Goal: Complete application form: Complete application form

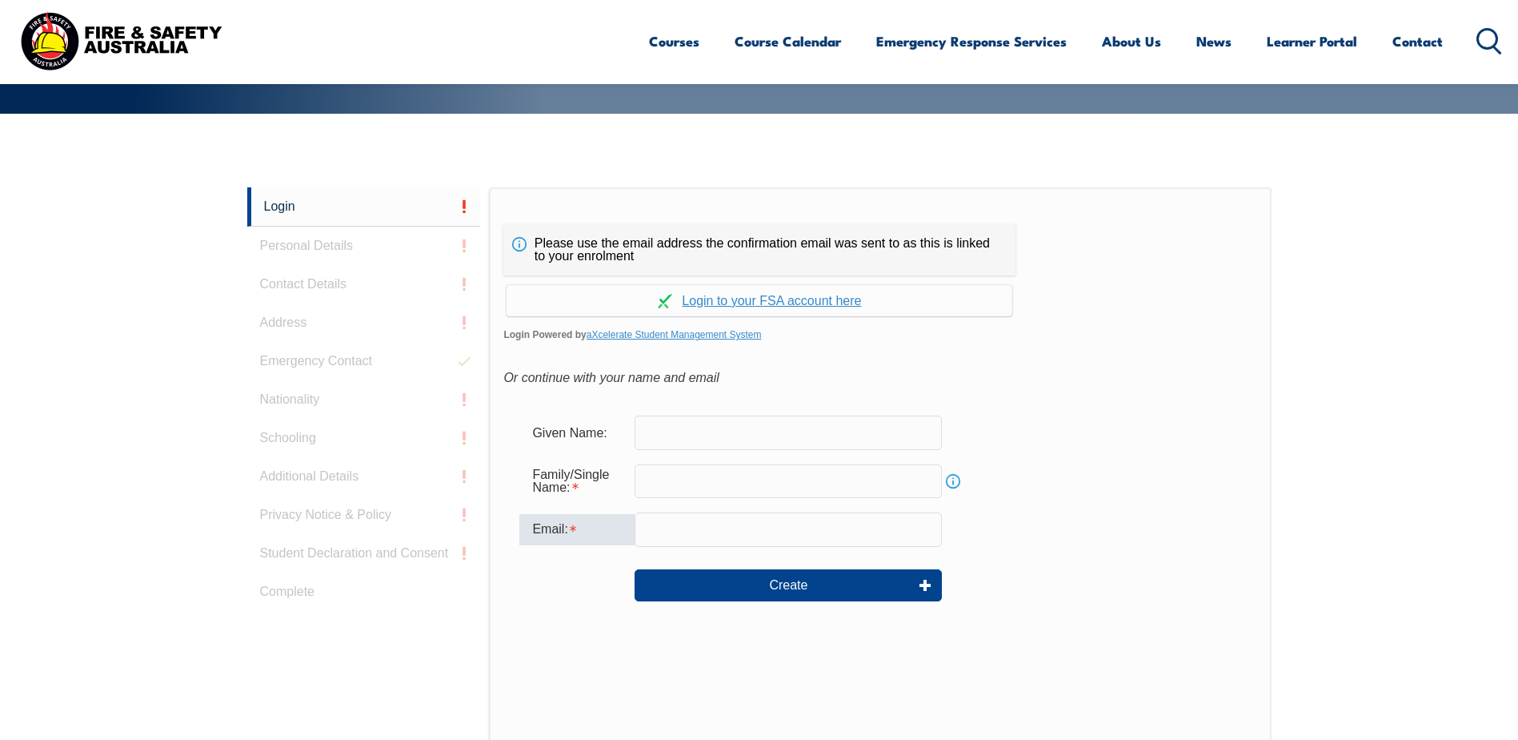
scroll to position [427, 0]
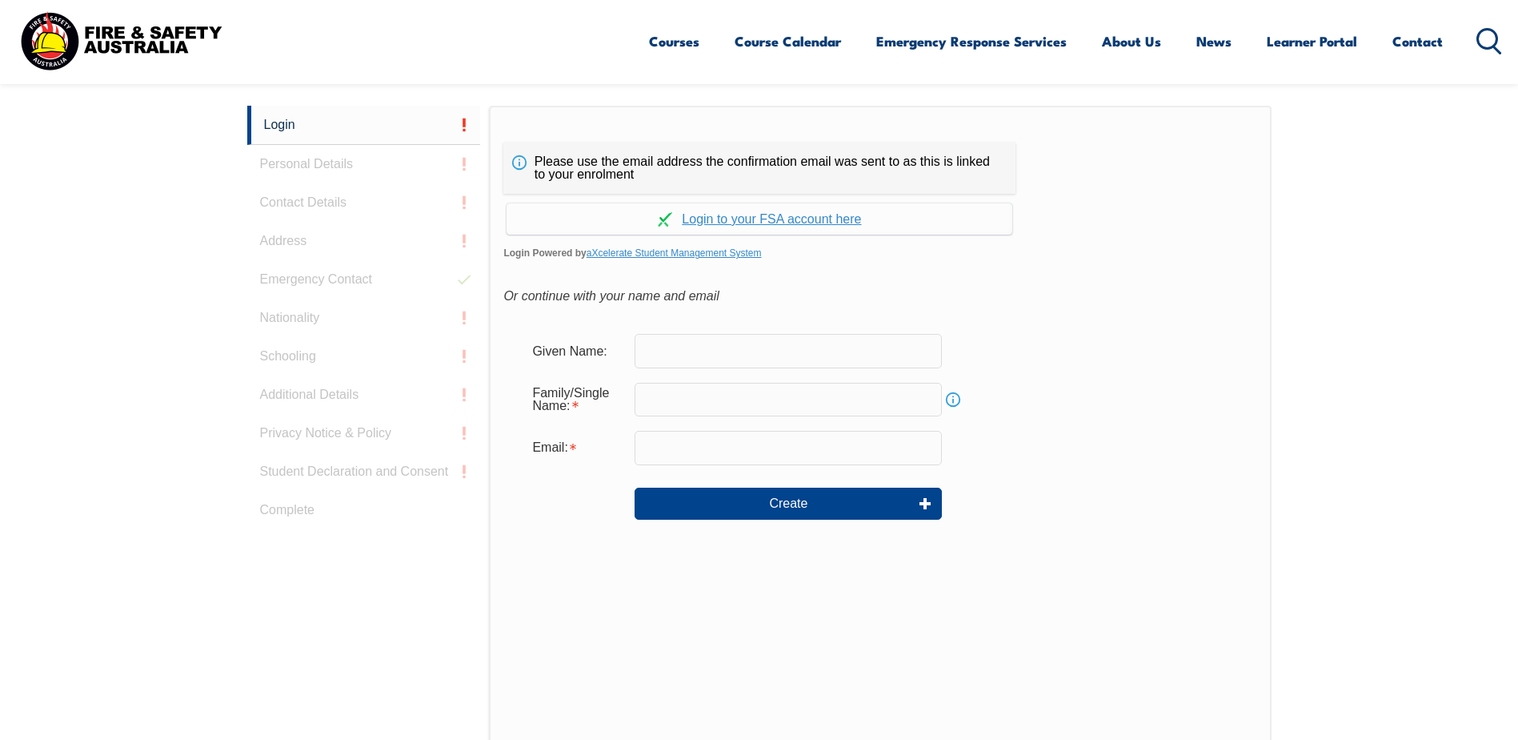
click at [658, 347] on input "text" at bounding box center [788, 351] width 307 height 34
type input "Simon"
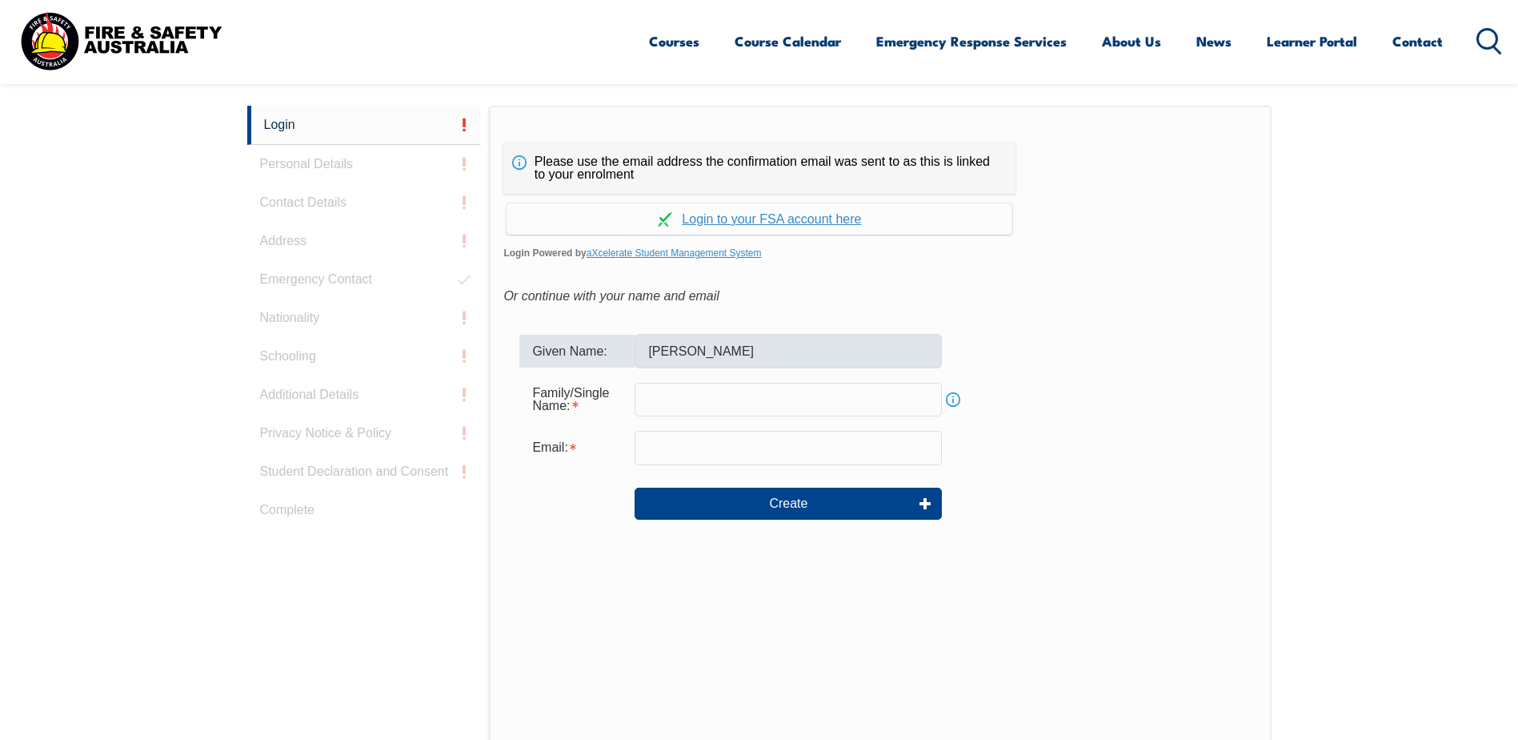
type input "Irving"
type input "simon.irving@sawater.com.au"
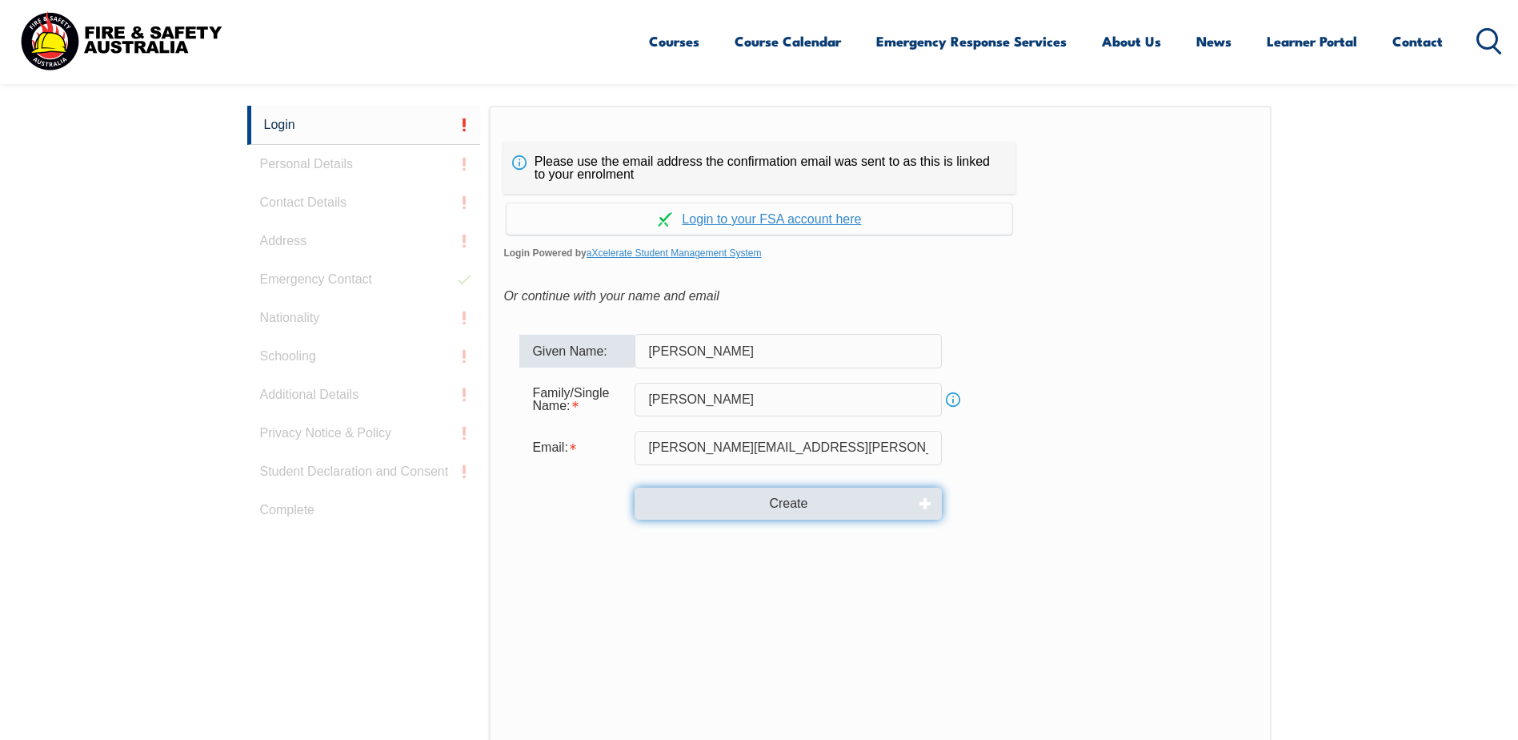
click at [789, 505] on button "Create" at bounding box center [788, 503] width 307 height 32
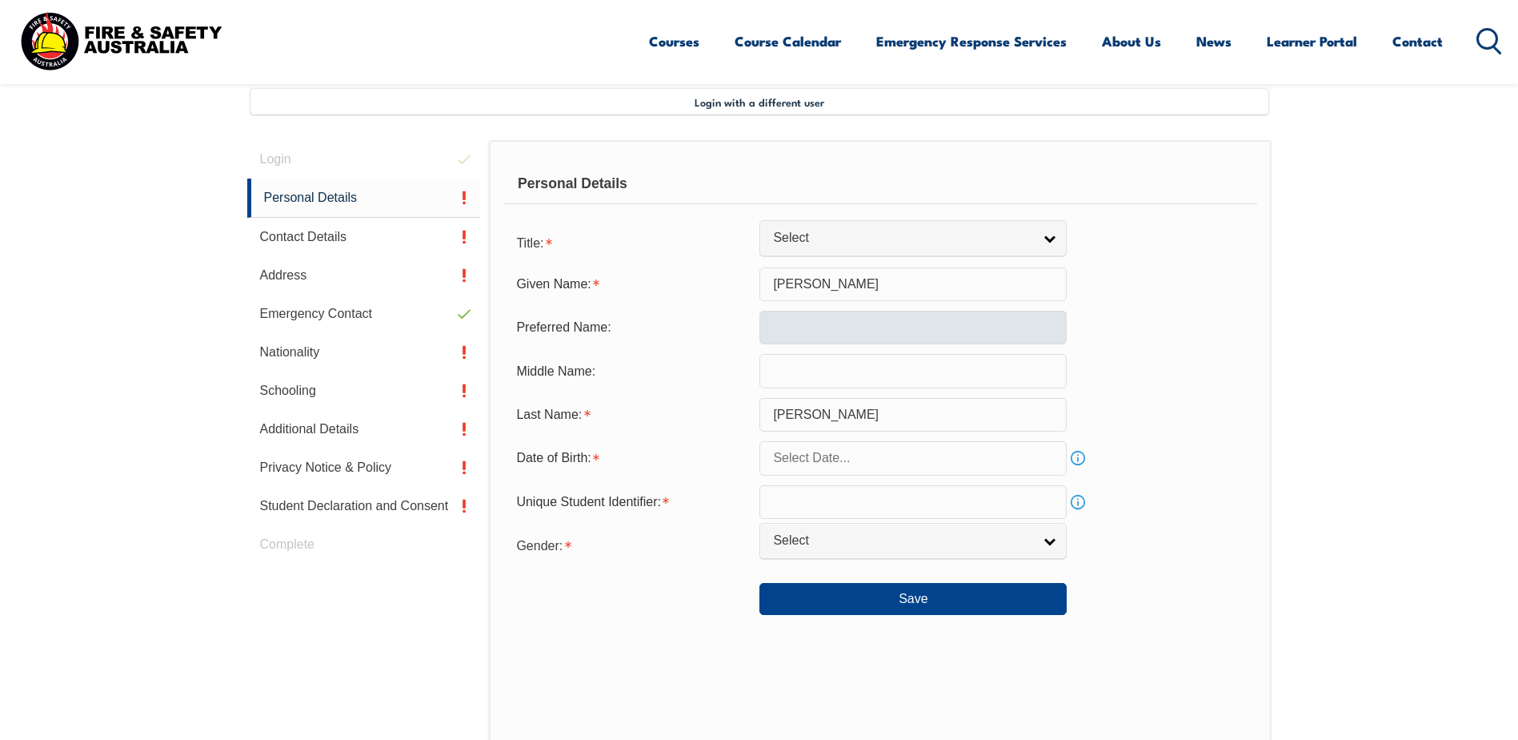
scroll to position [436, 0]
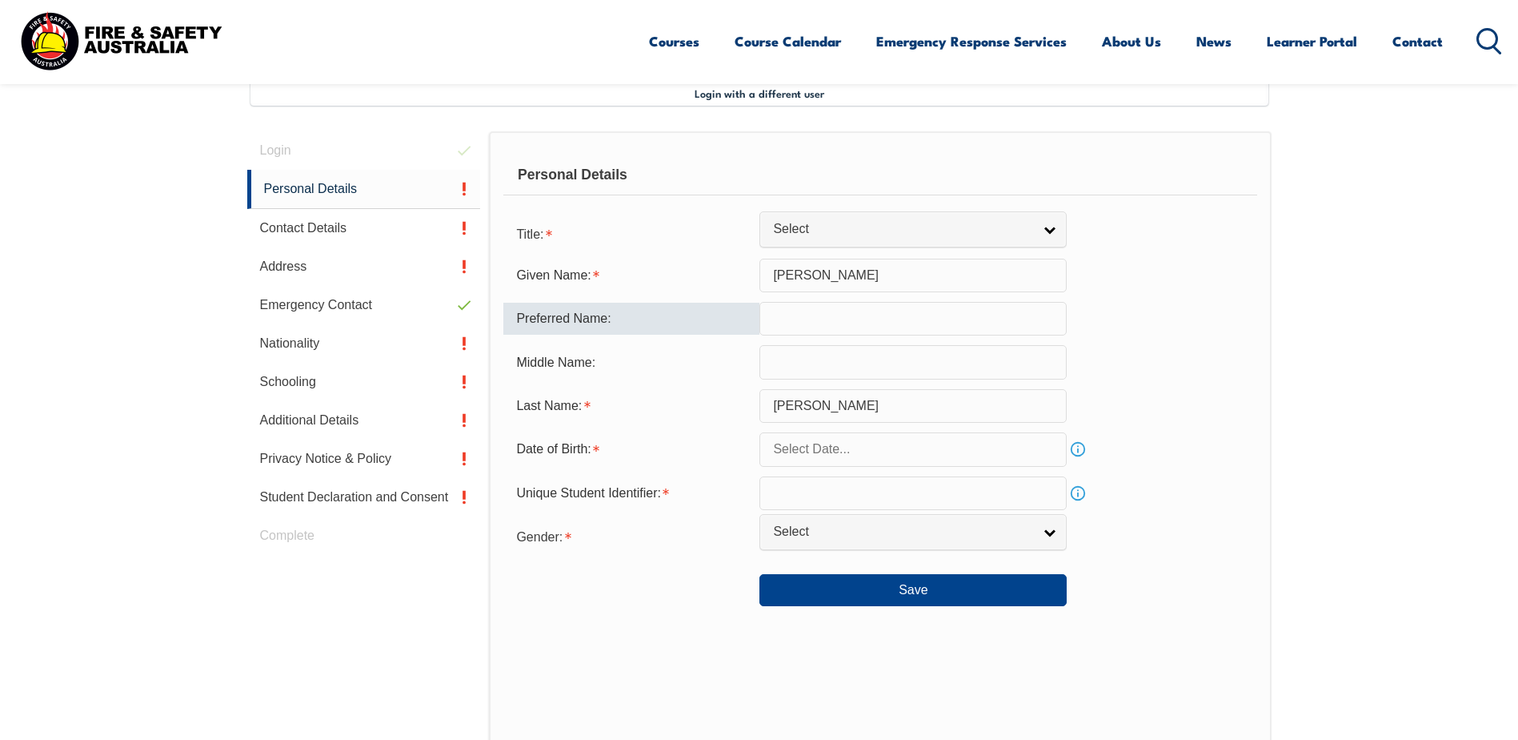
click at [776, 312] on input "text" at bounding box center [913, 319] width 307 height 34
type input "Simon"
click at [801, 365] on input "text" at bounding box center [913, 362] width 307 height 34
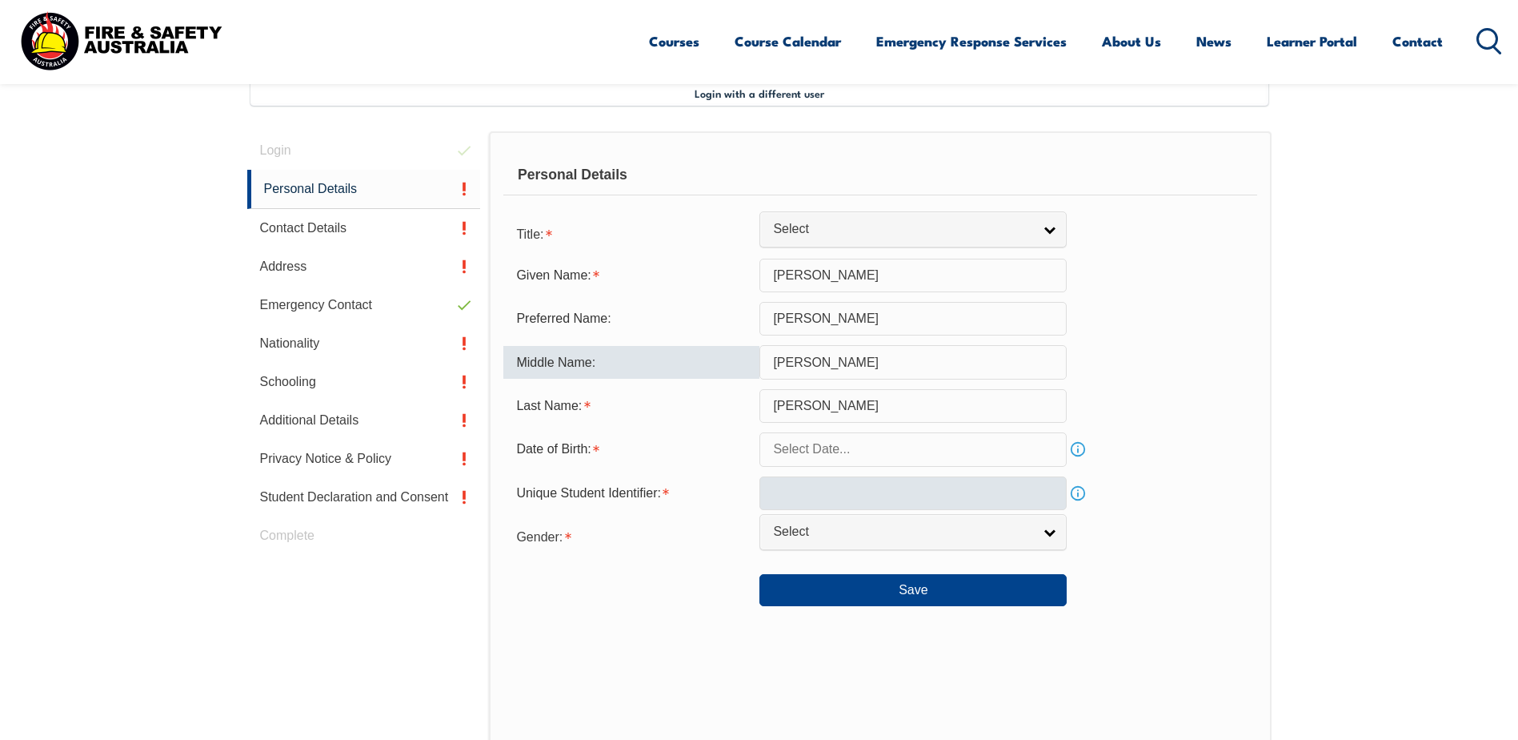
type input "Jon"
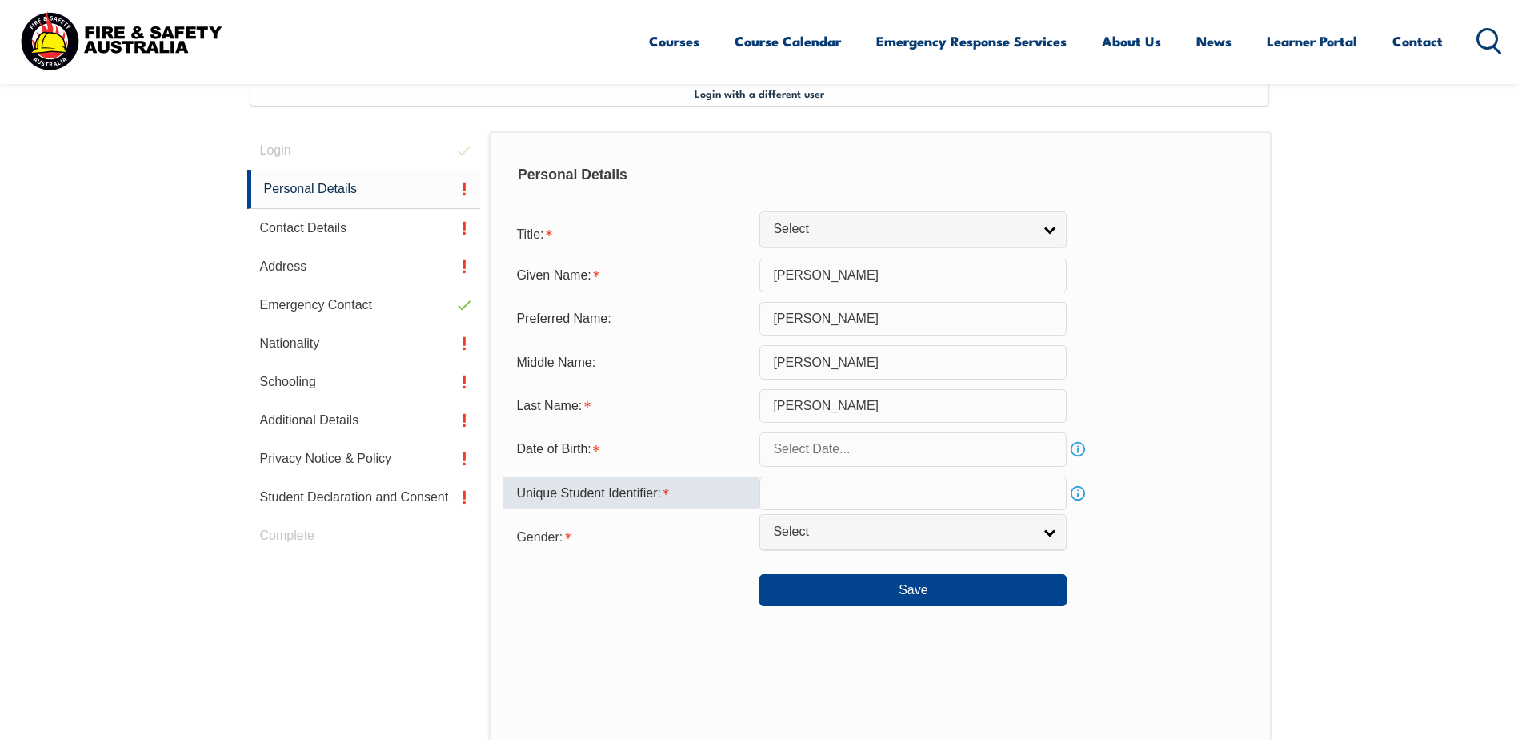
click at [817, 492] on input "text" at bounding box center [913, 493] width 307 height 34
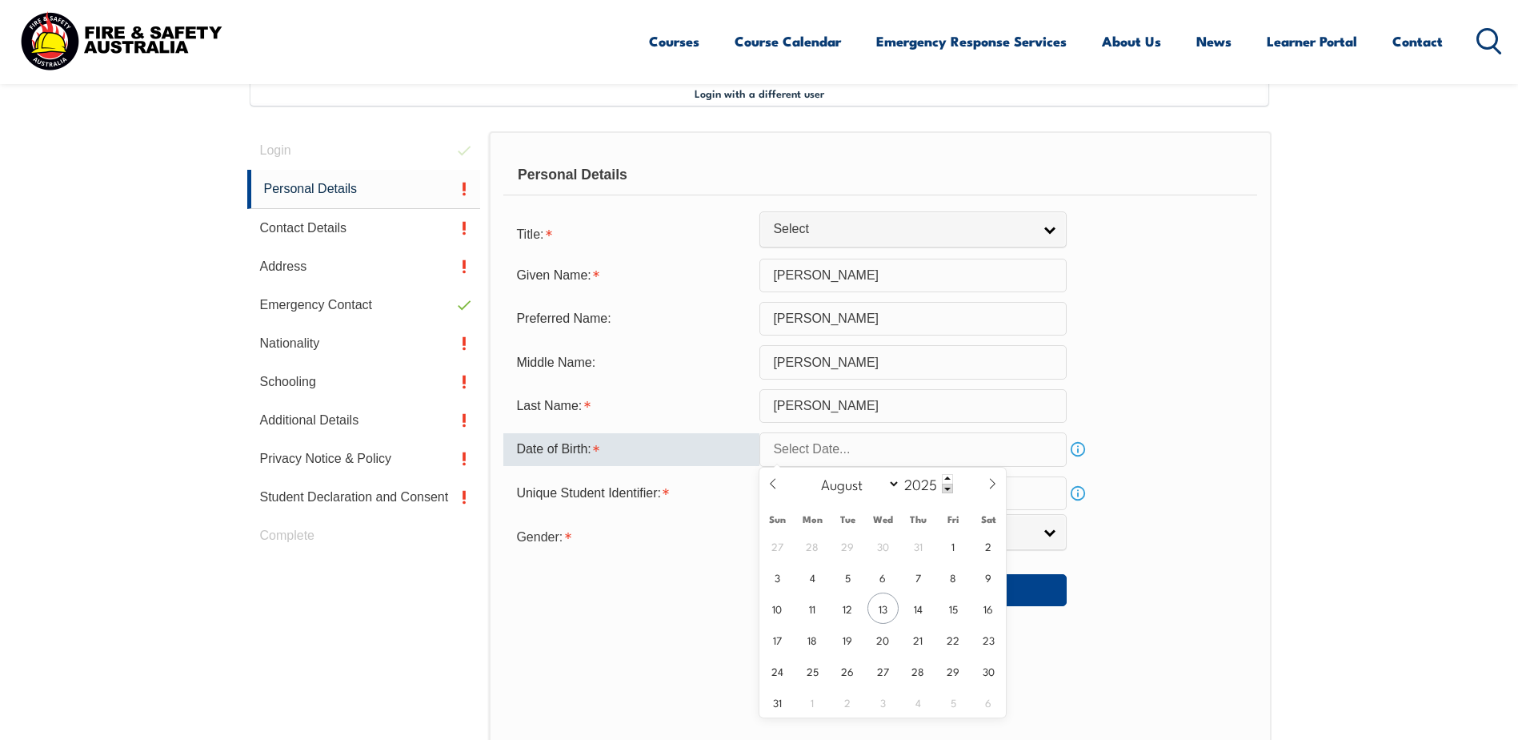
click at [924, 455] on input "text" at bounding box center [913, 449] width 307 height 34
click at [948, 488] on span at bounding box center [947, 488] width 11 height 10
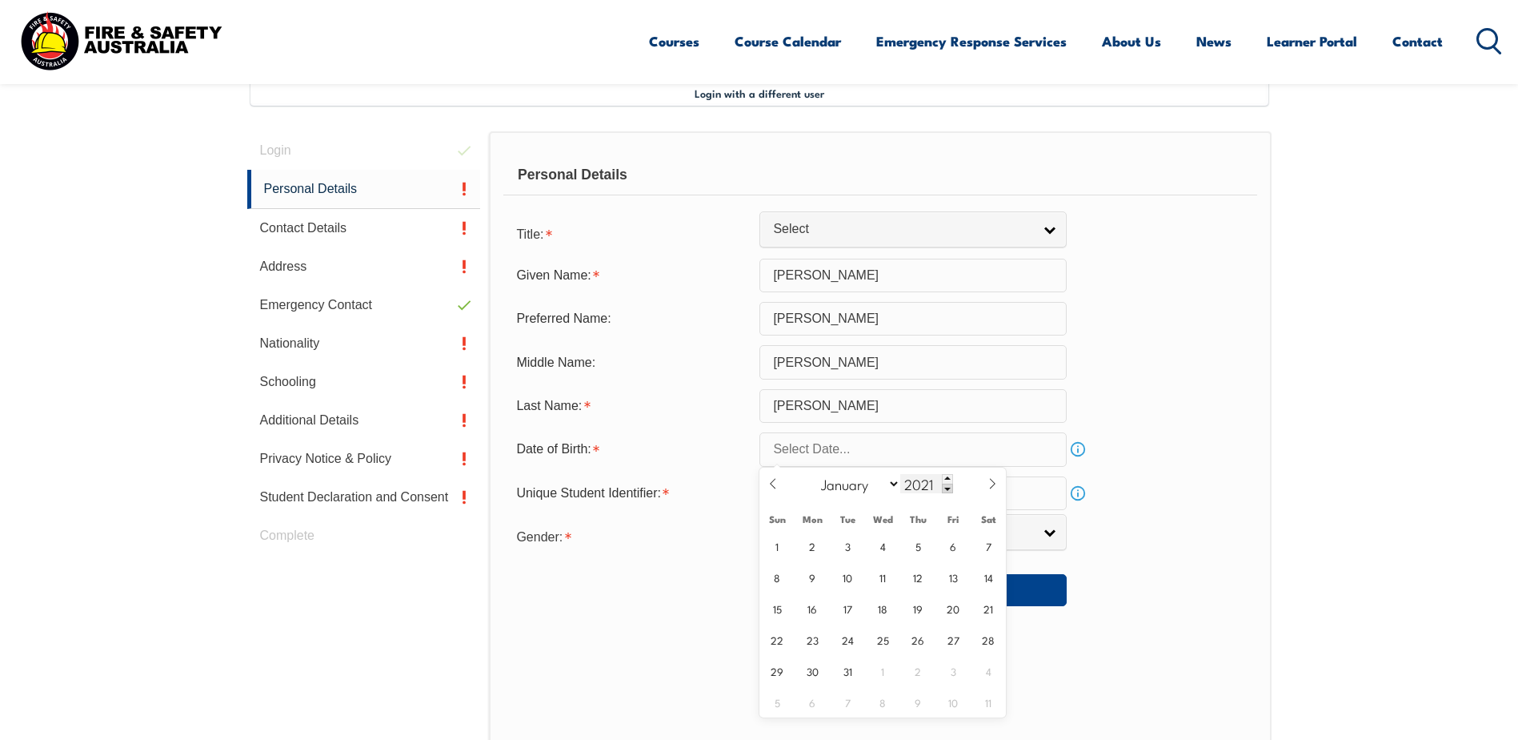
click at [948, 489] on span at bounding box center [947, 488] width 11 height 10
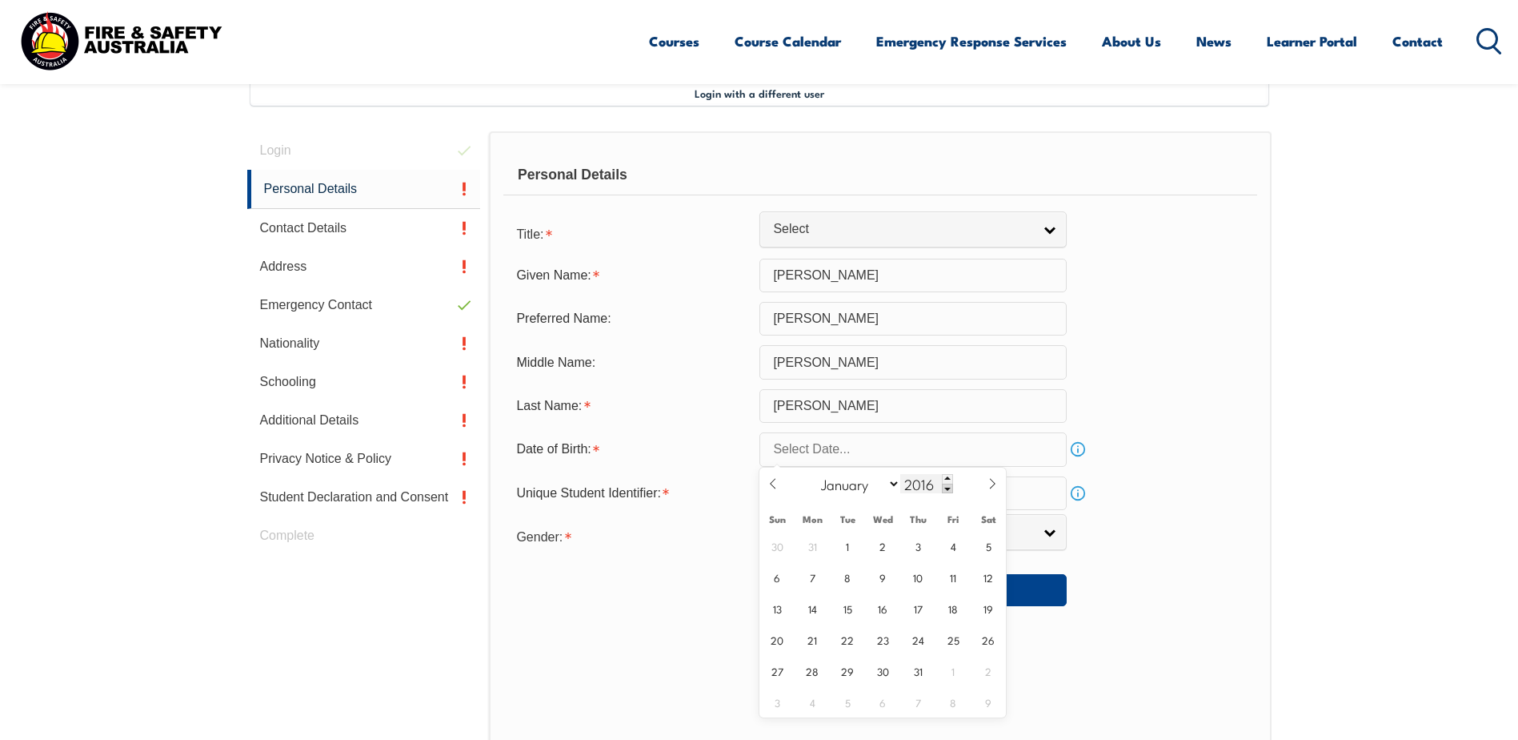
click at [948, 489] on span at bounding box center [947, 488] width 11 height 10
click at [948, 488] on span at bounding box center [947, 488] width 11 height 10
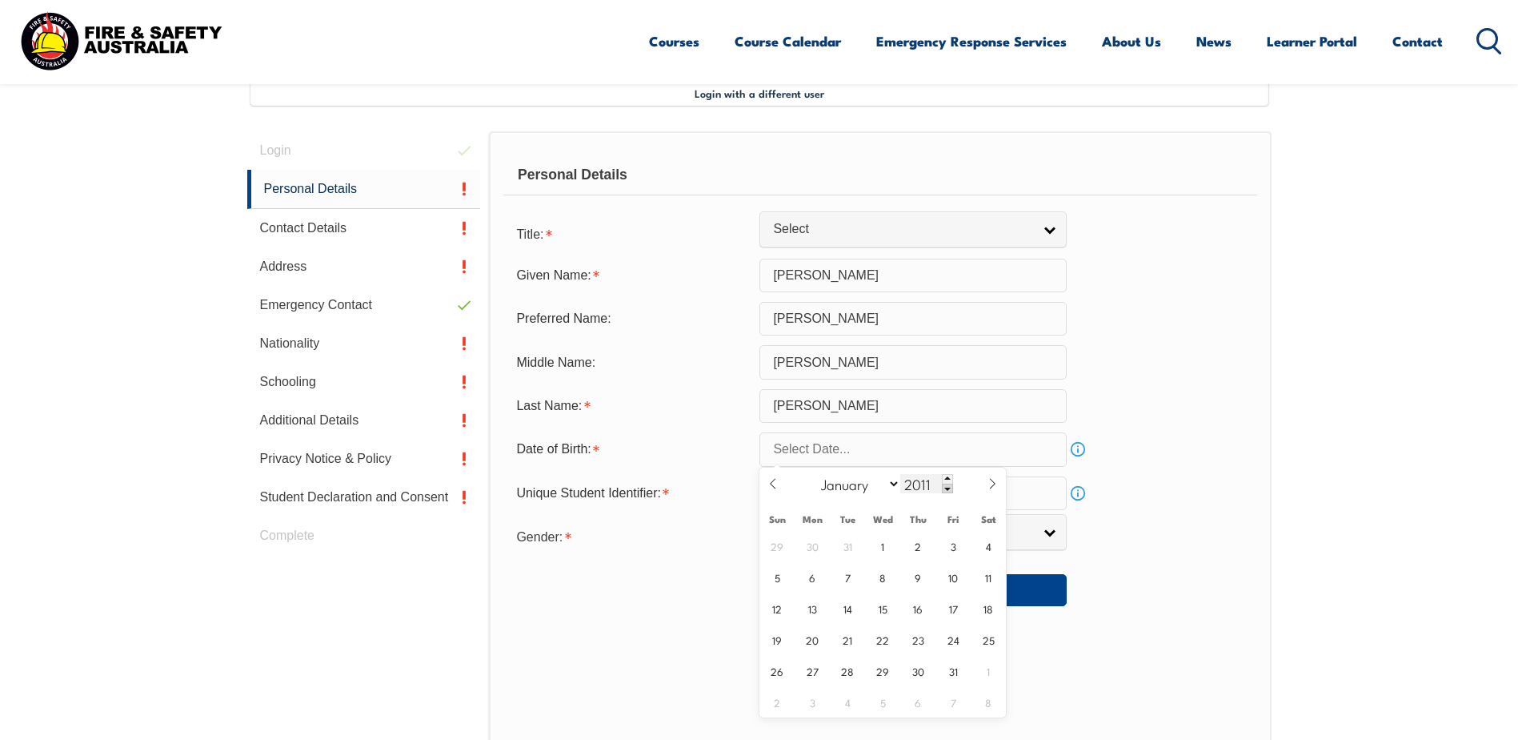
click at [948, 488] on span at bounding box center [947, 488] width 11 height 10
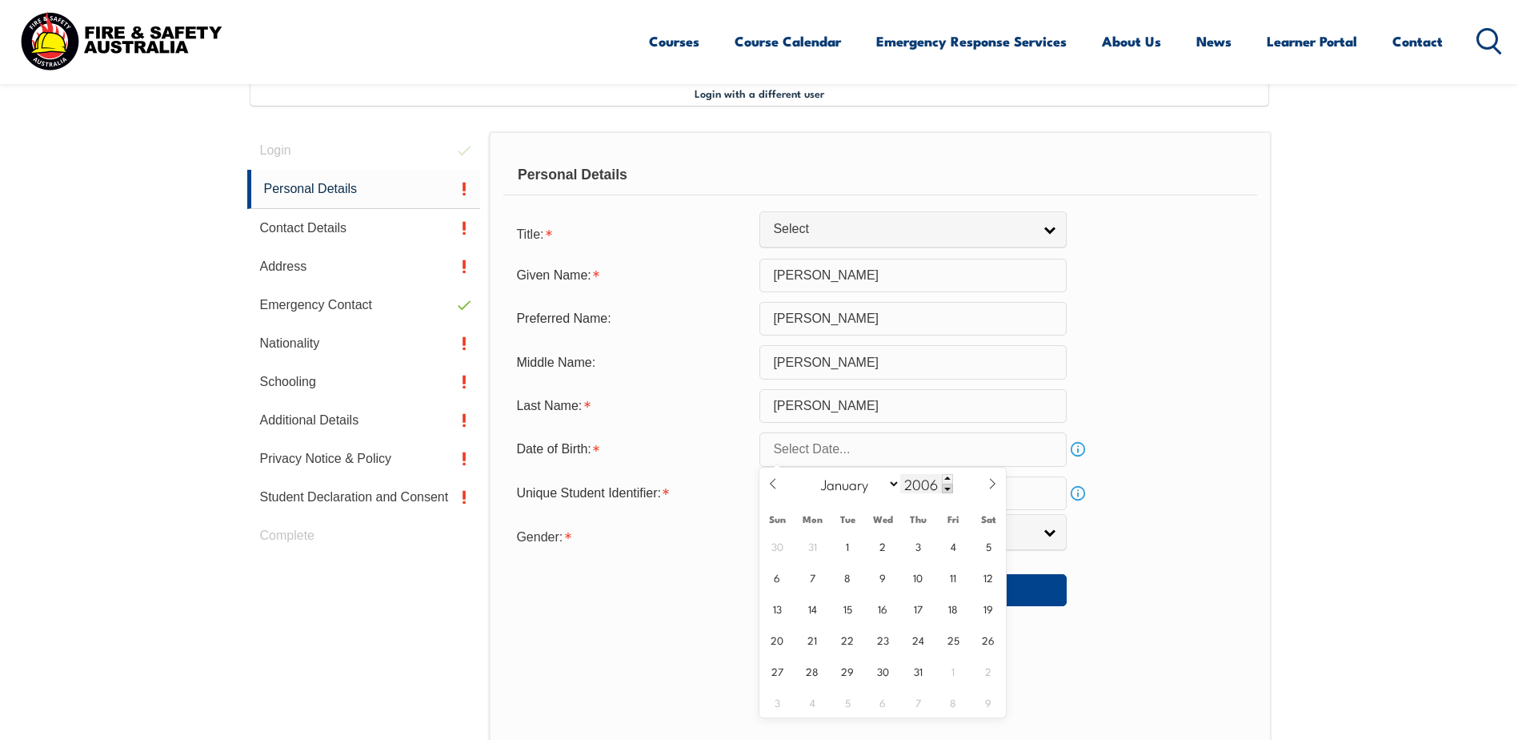
click at [948, 489] on span at bounding box center [947, 488] width 11 height 10
type input "2005"
click at [772, 482] on icon at bounding box center [773, 483] width 11 height 11
select select "6"
click at [809, 444] on input "text" at bounding box center [913, 449] width 307 height 34
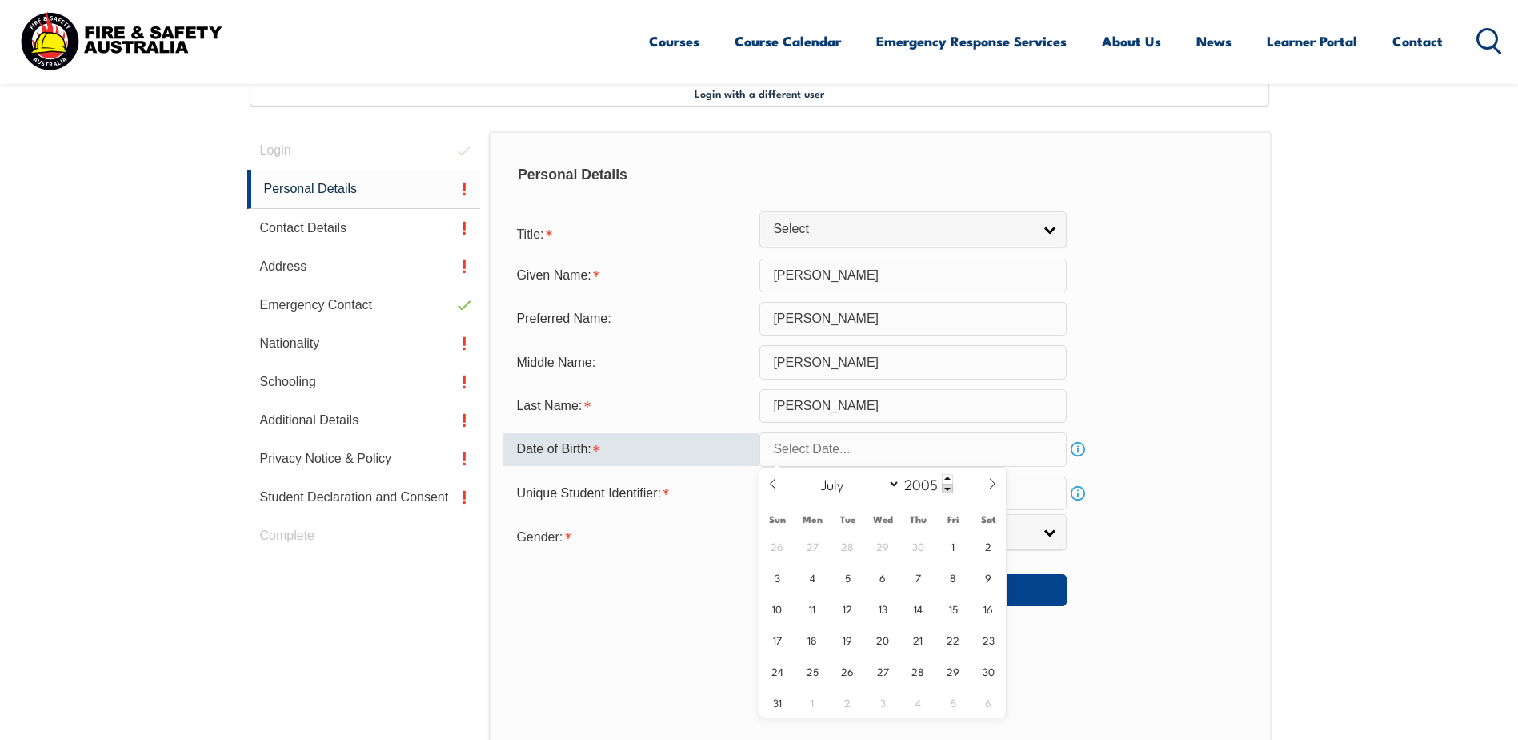
click at [830, 453] on input "text" at bounding box center [913, 449] width 307 height 34
click at [947, 490] on span at bounding box center [947, 488] width 11 height 10
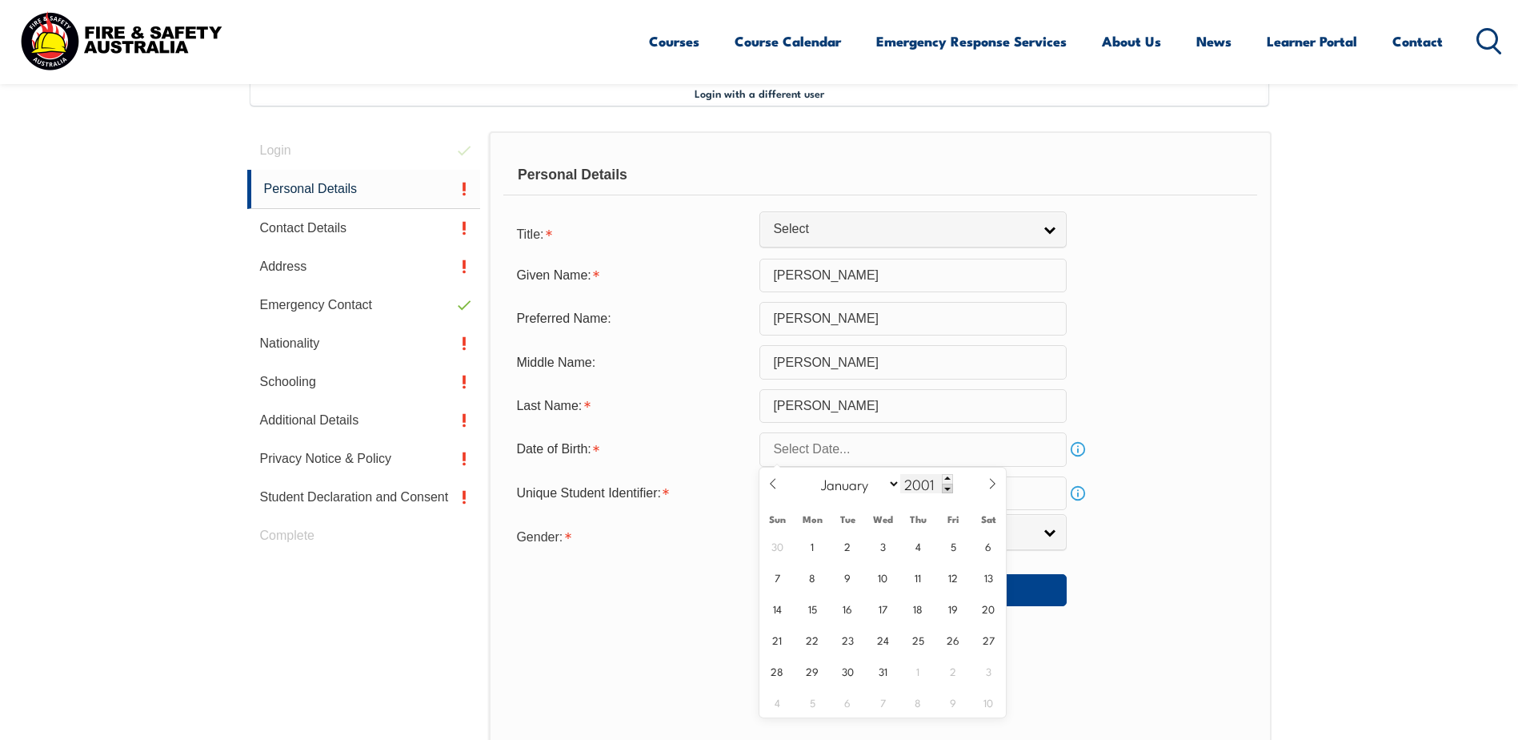
click at [947, 490] on span at bounding box center [947, 488] width 11 height 10
click at [947, 491] on span at bounding box center [947, 488] width 11 height 10
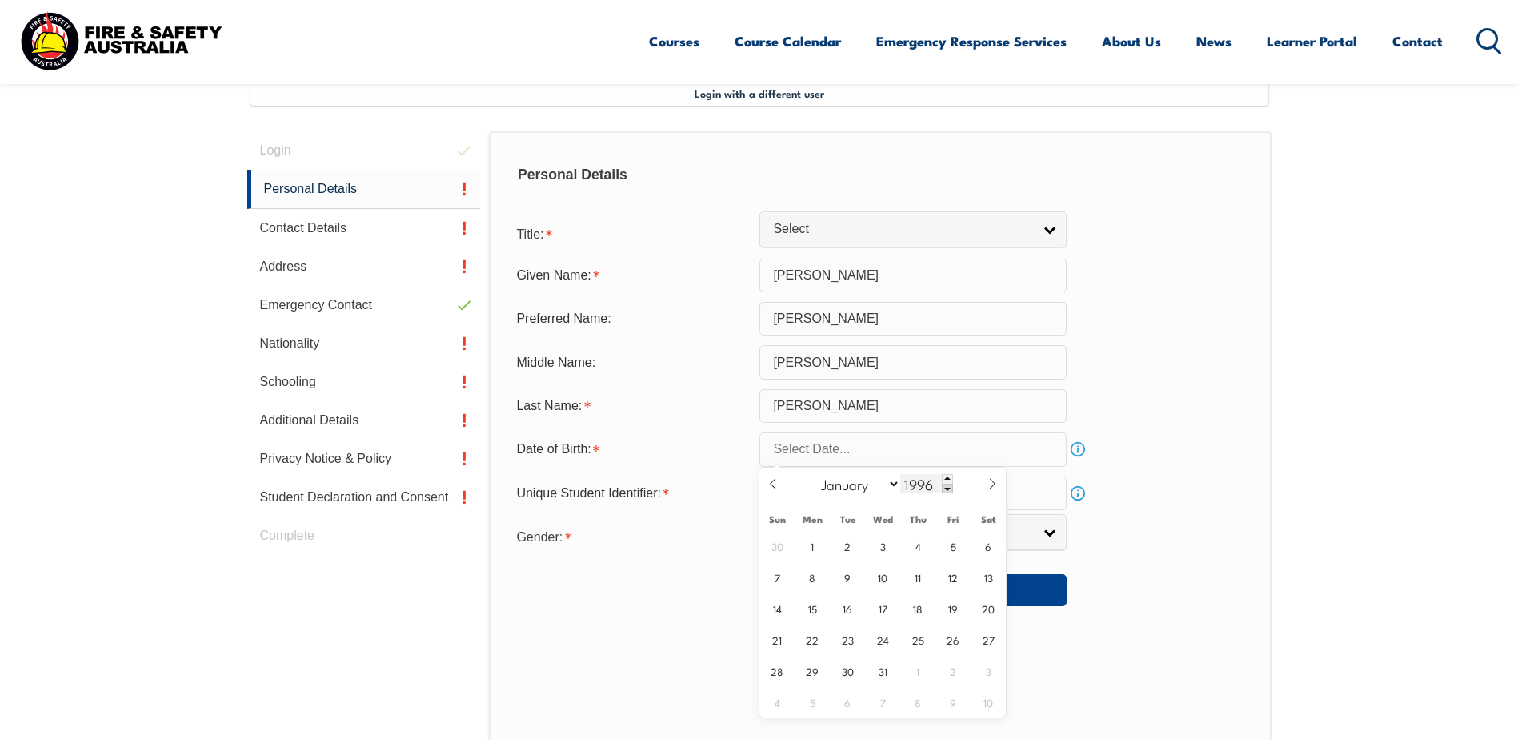
click at [947, 491] on span at bounding box center [947, 488] width 11 height 10
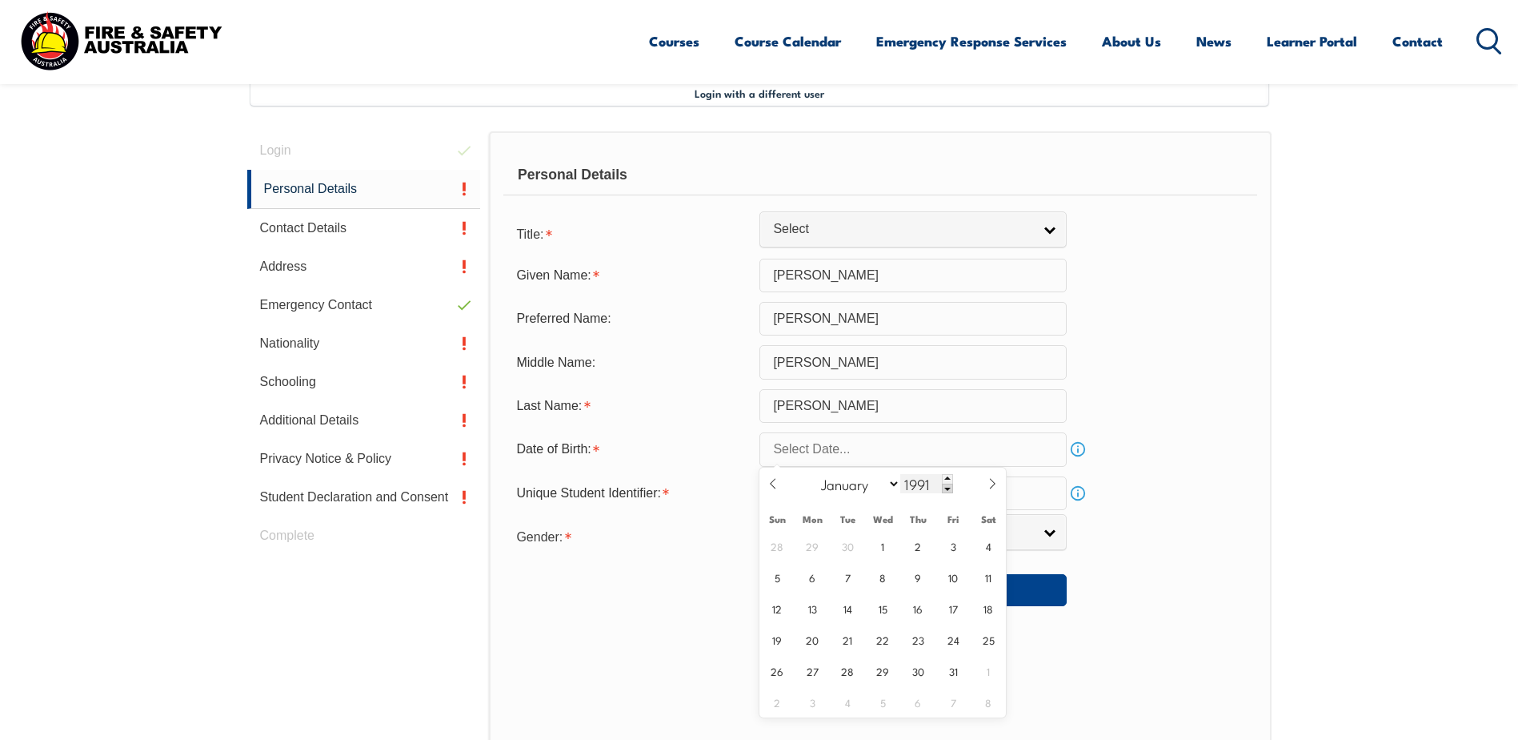
click at [947, 491] on span at bounding box center [947, 488] width 11 height 10
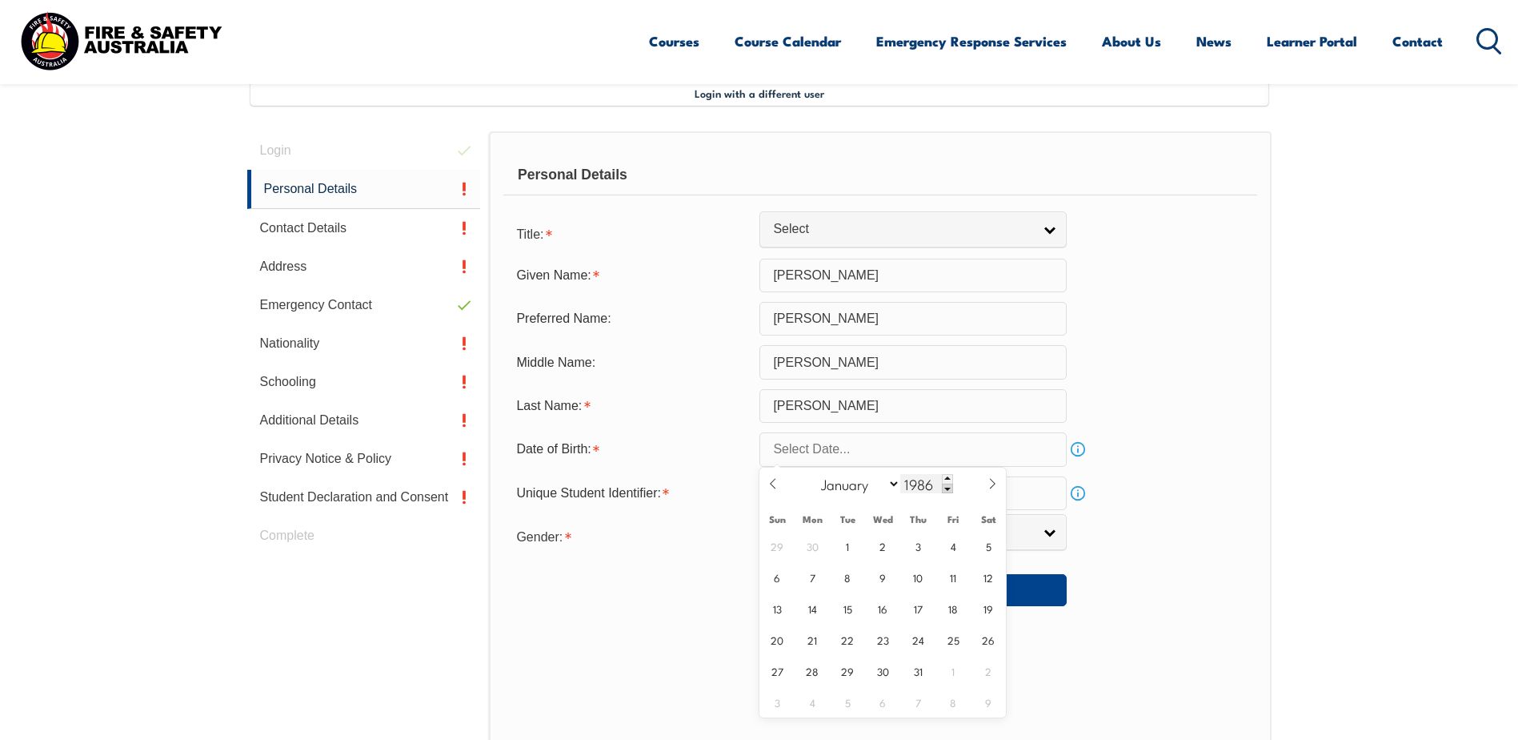
click at [947, 491] on span at bounding box center [947, 488] width 11 height 10
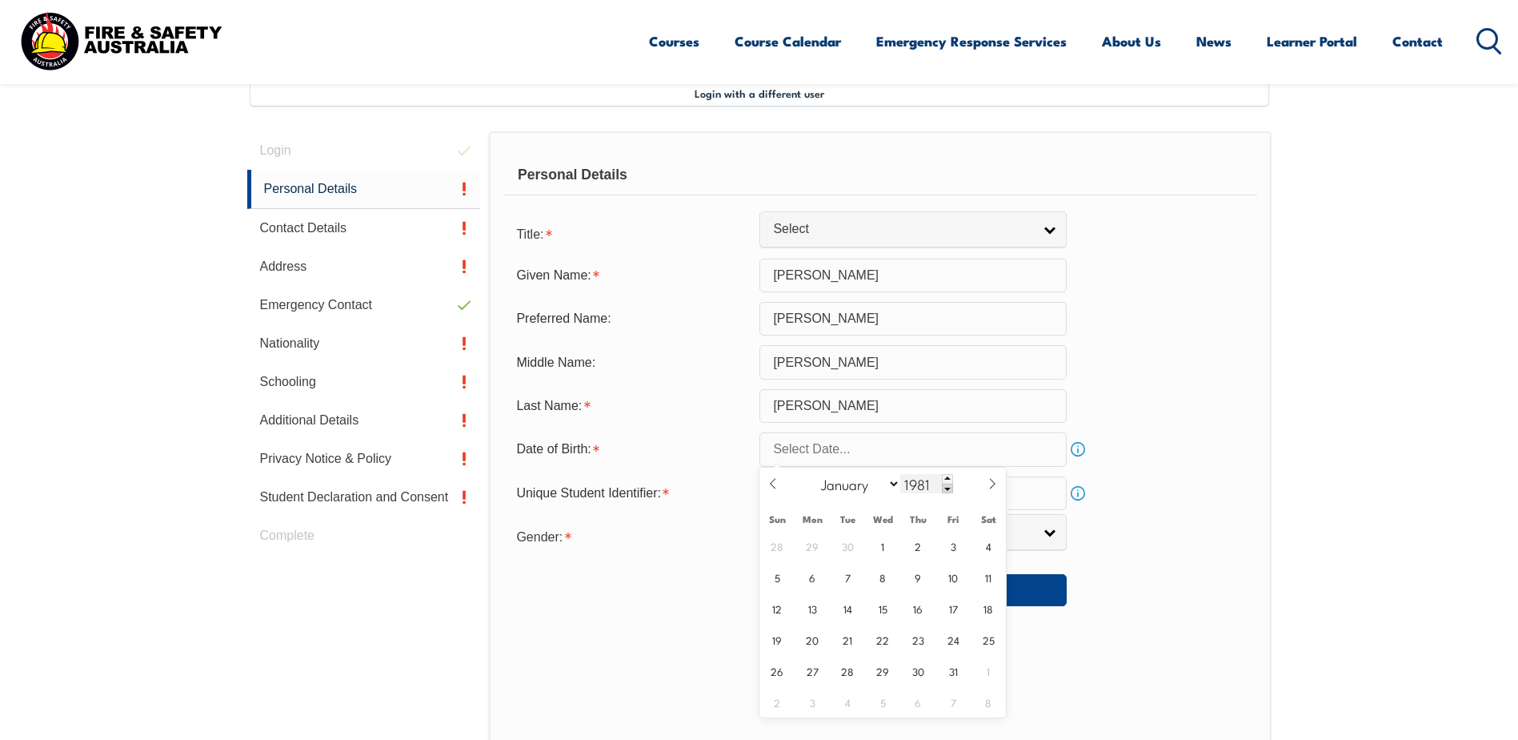
click at [947, 491] on span at bounding box center [947, 488] width 11 height 10
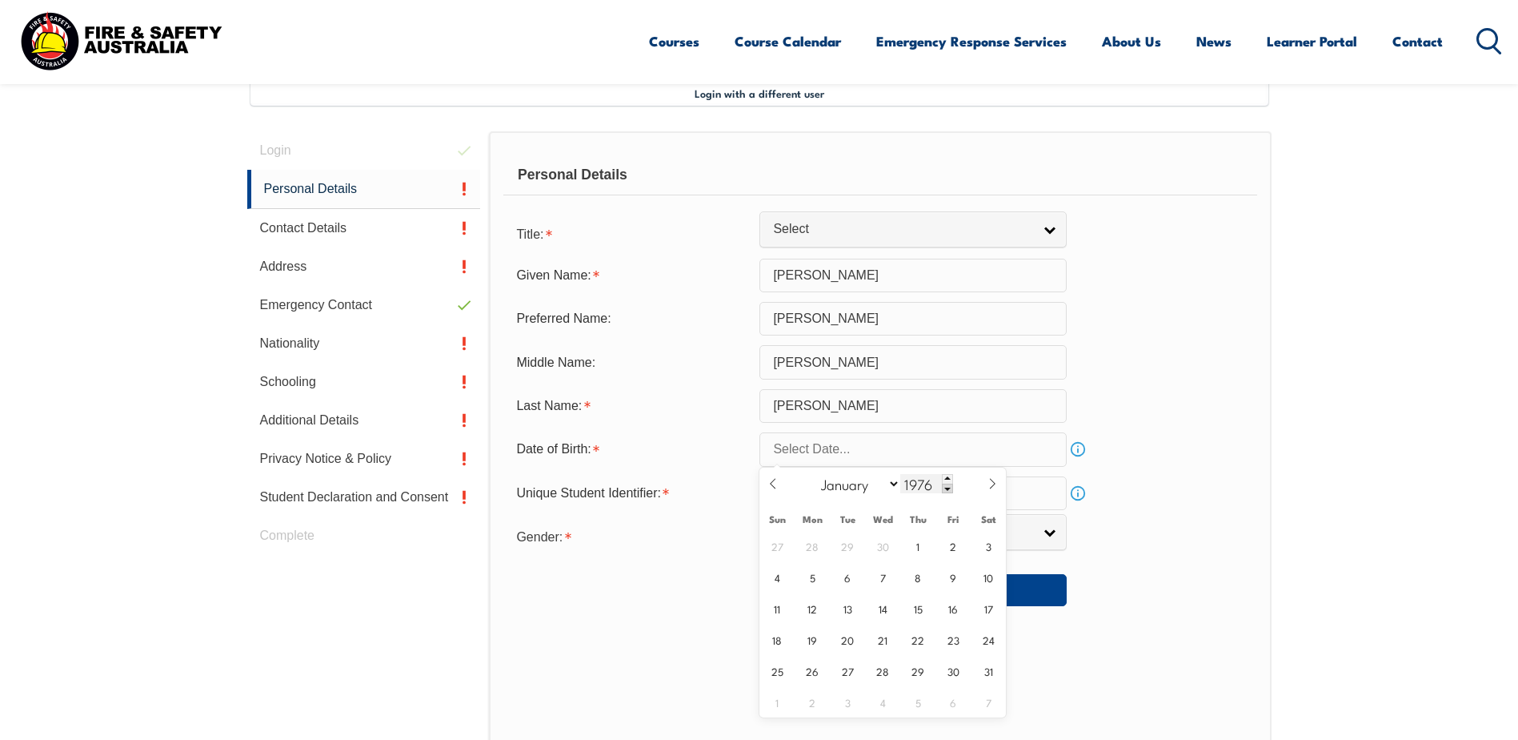
click at [947, 491] on span at bounding box center [947, 488] width 11 height 10
type input "1972"
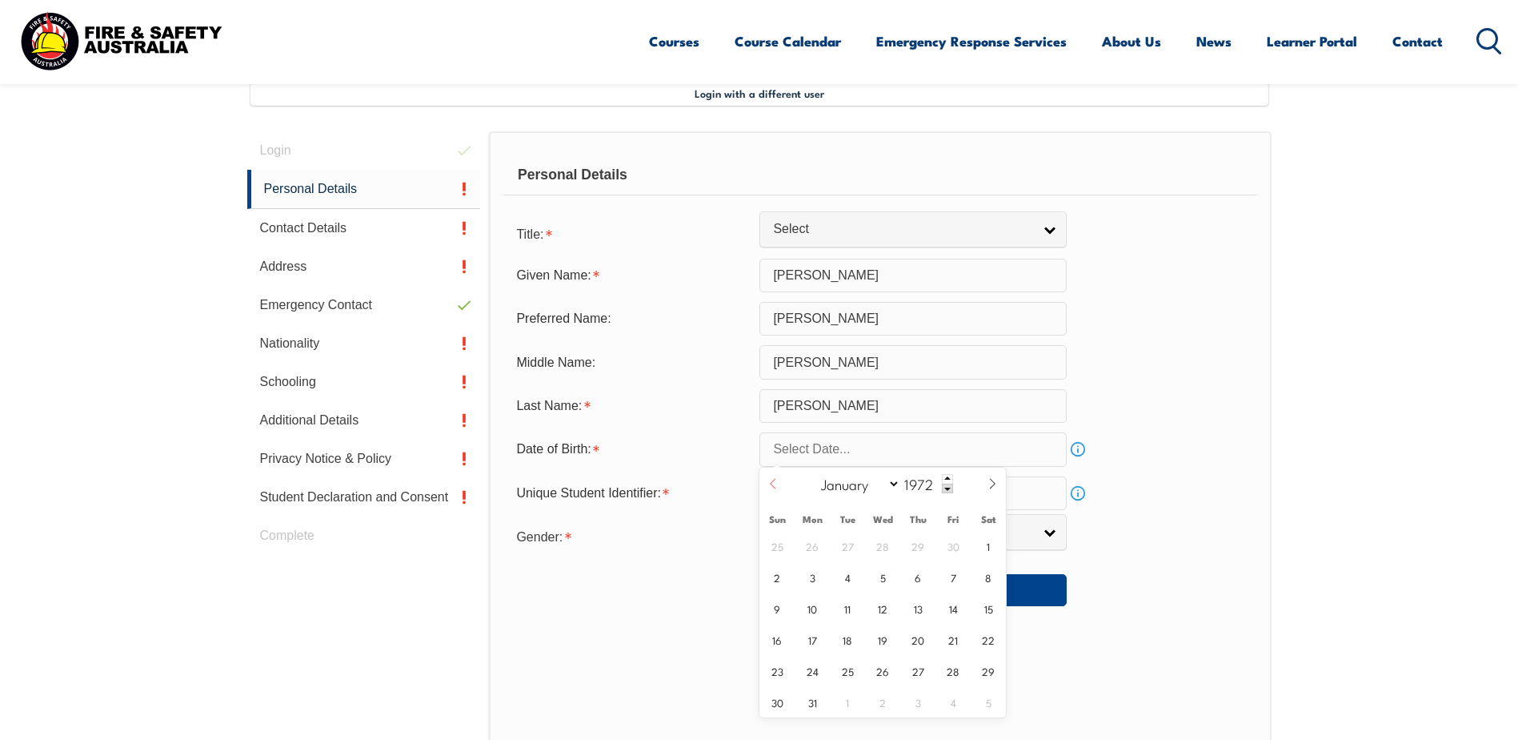
click at [772, 481] on icon at bounding box center [773, 483] width 11 height 11
click at [773, 482] on icon at bounding box center [773, 483] width 11 height 11
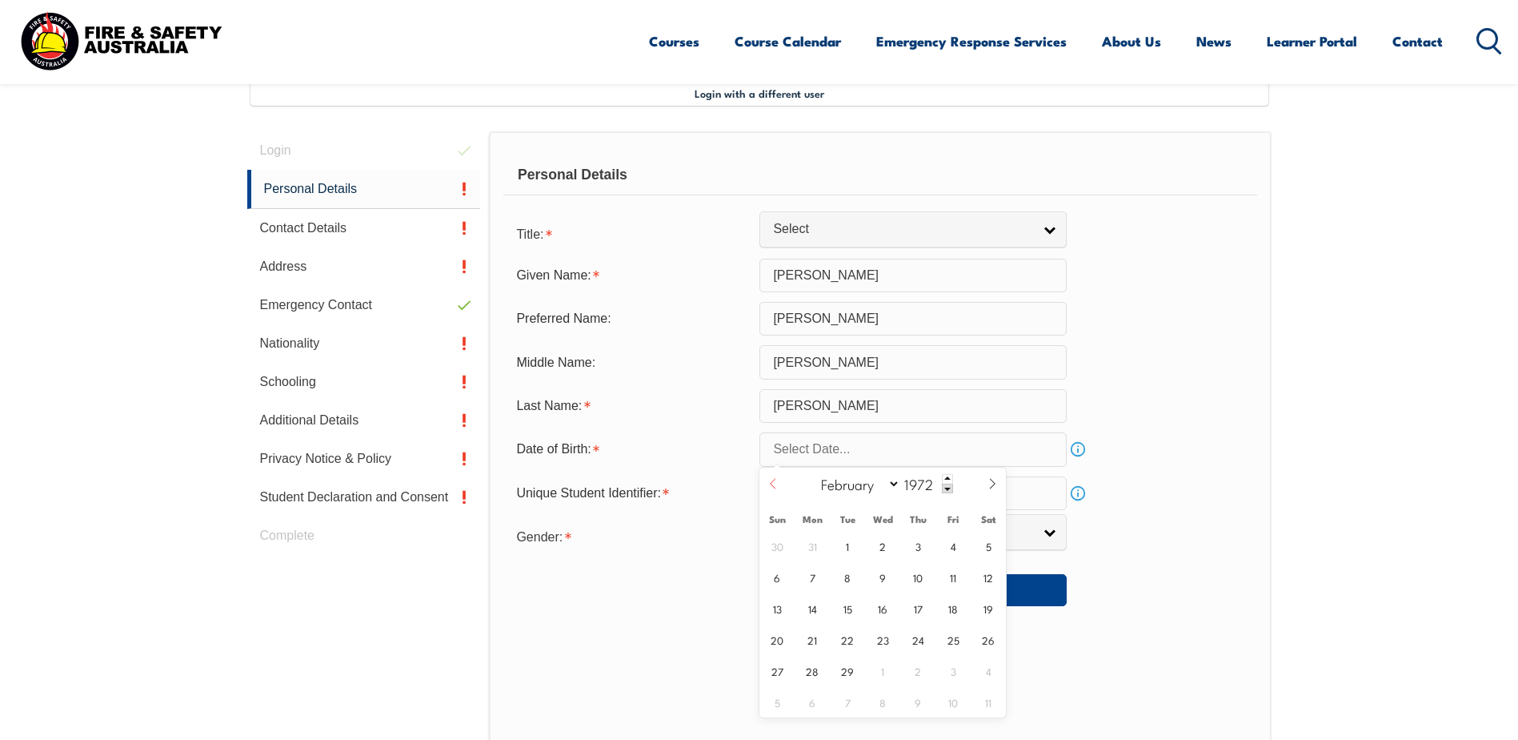
click at [774, 483] on icon at bounding box center [773, 483] width 11 height 11
select select "0"
click at [780, 581] on span "2" at bounding box center [777, 576] width 31 height 31
type input "January 2, 1972"
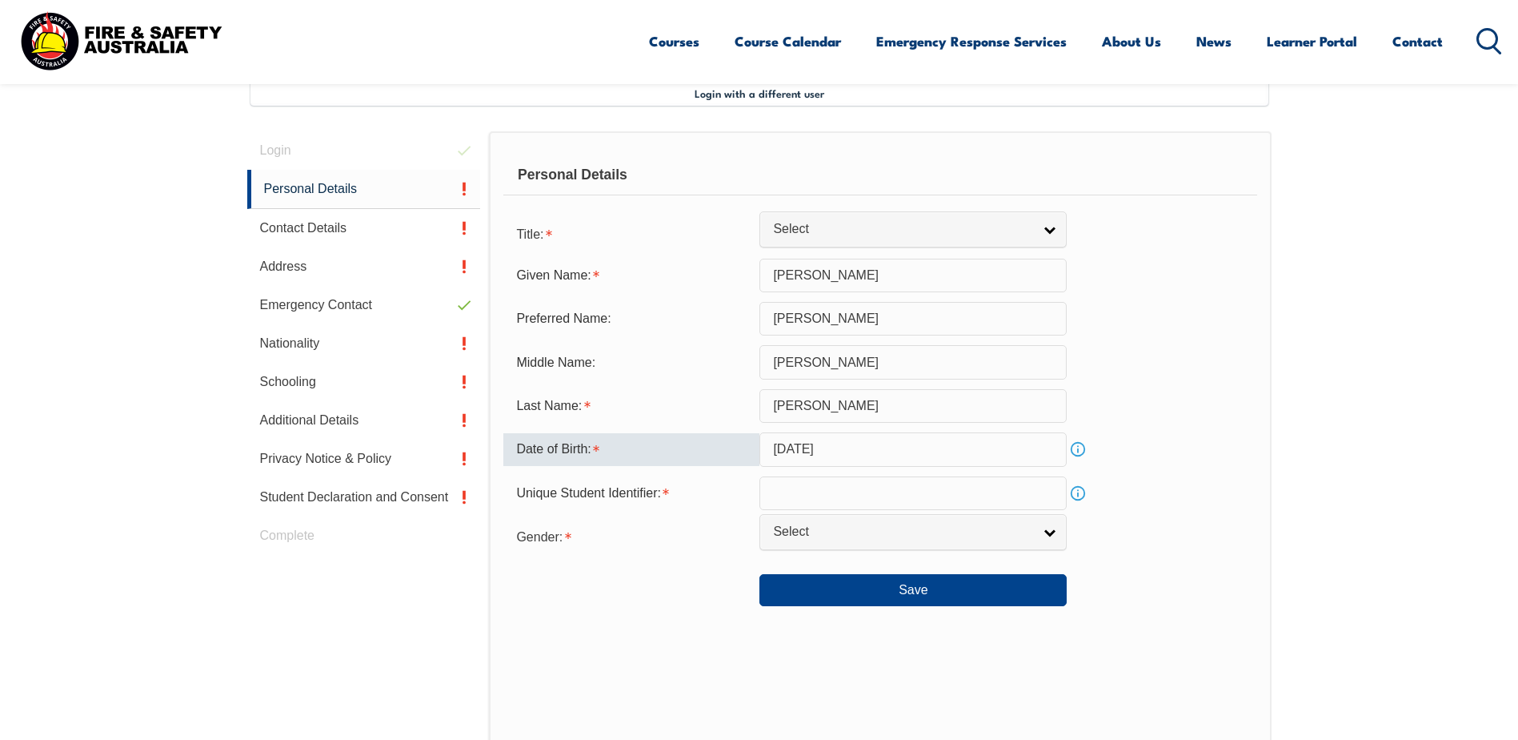
click at [811, 492] on input "text" at bounding box center [913, 493] width 307 height 34
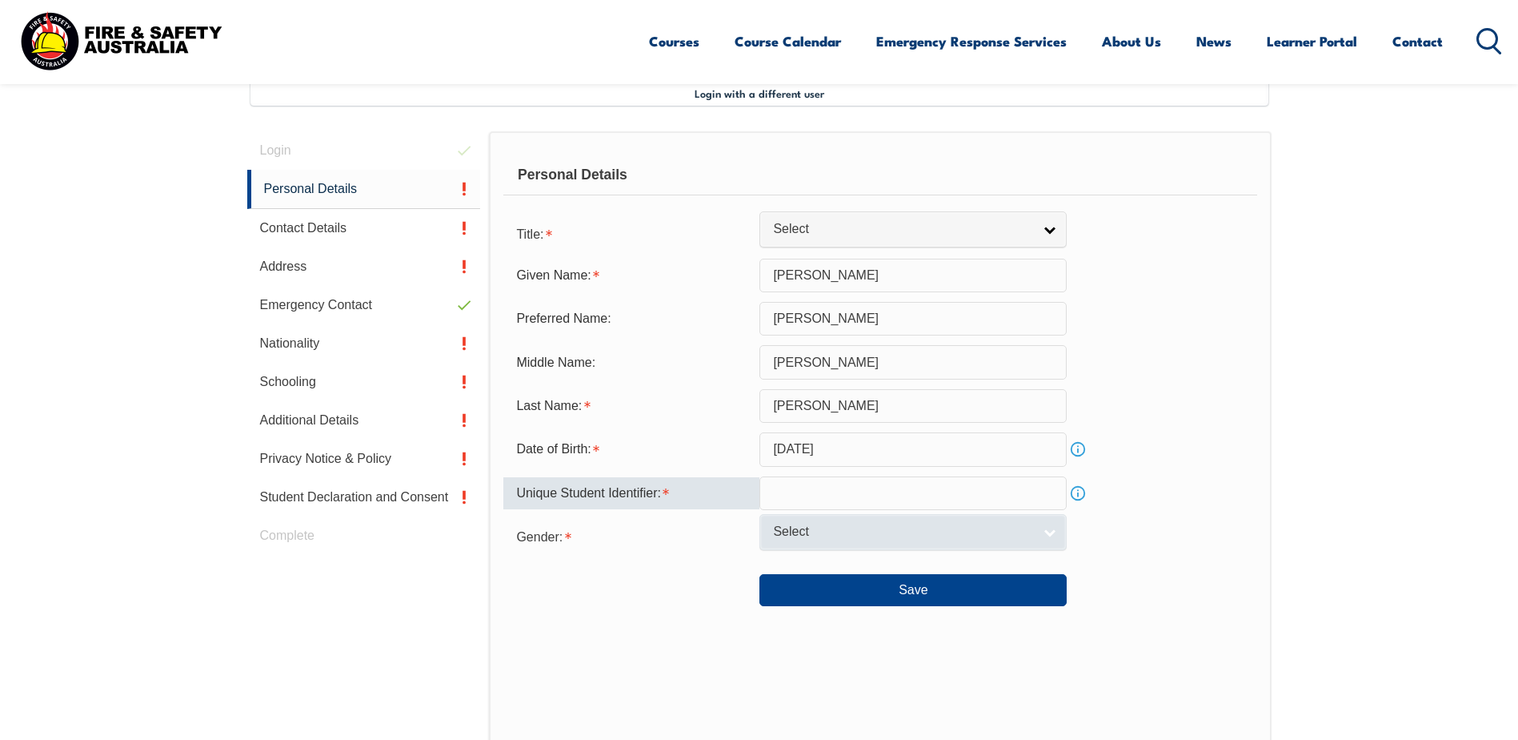
click at [1049, 532] on link "Select" at bounding box center [913, 532] width 307 height 36
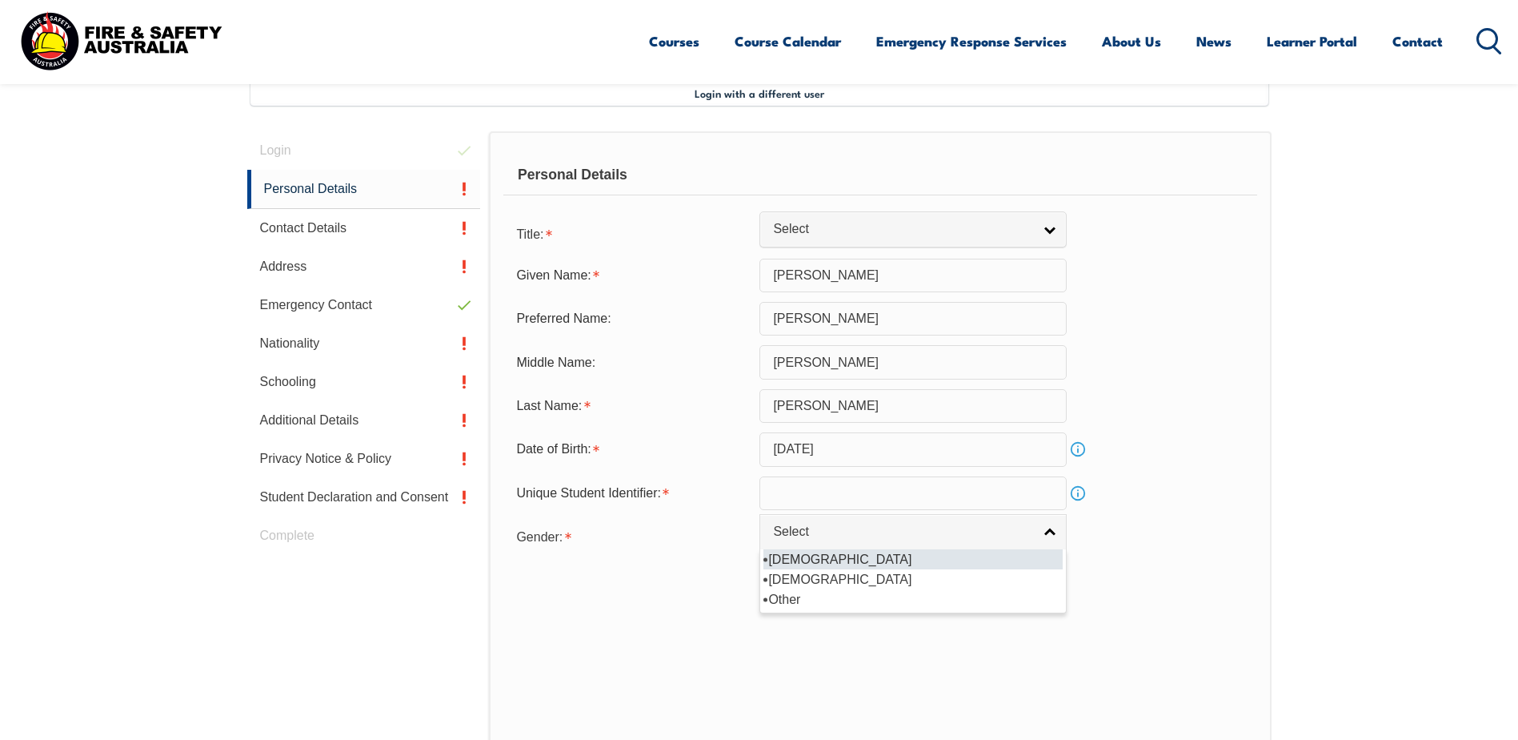
click at [784, 556] on li "Male" at bounding box center [913, 559] width 299 height 20
select select "M"
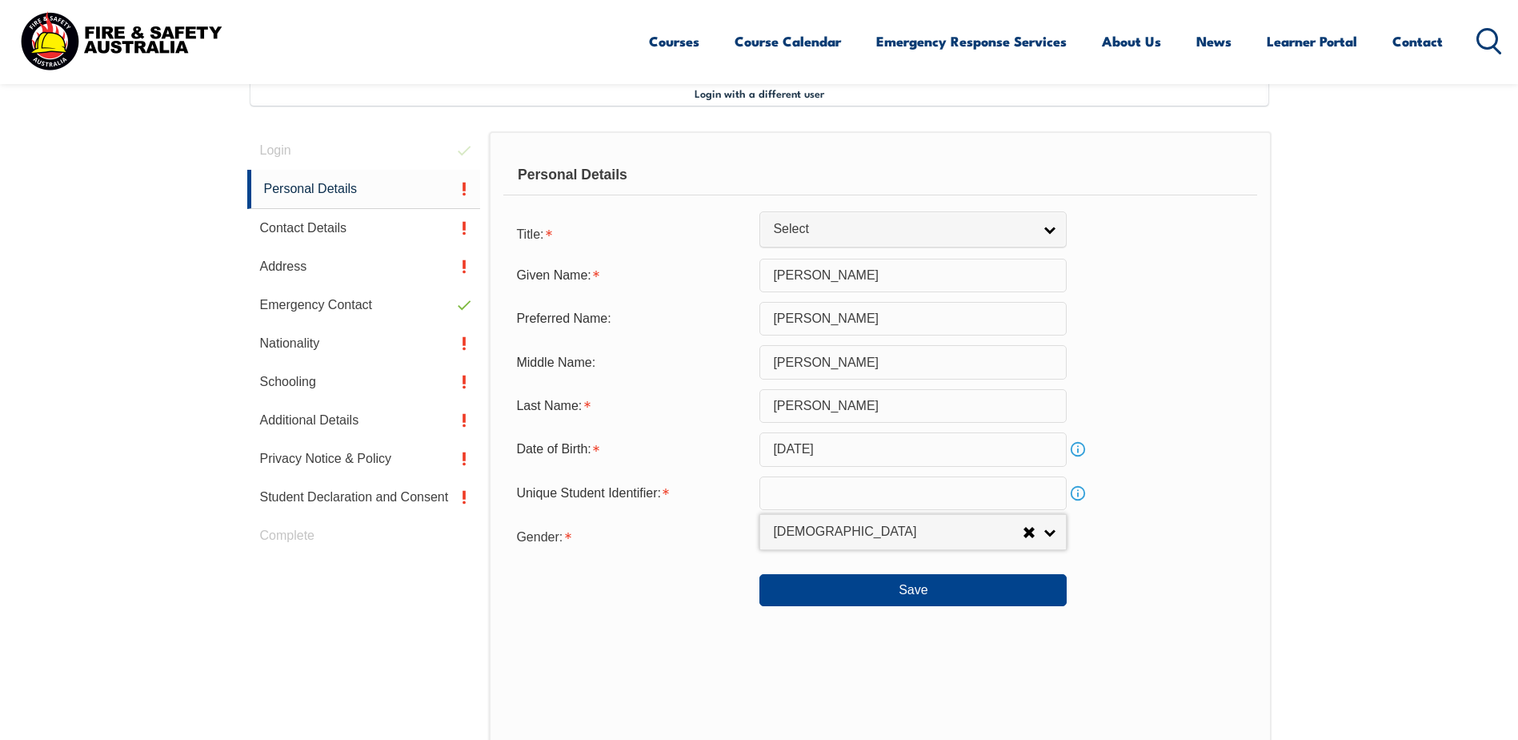
click at [815, 488] on input "text" at bounding box center [913, 493] width 307 height 34
type input "YPJRVBT6E9"
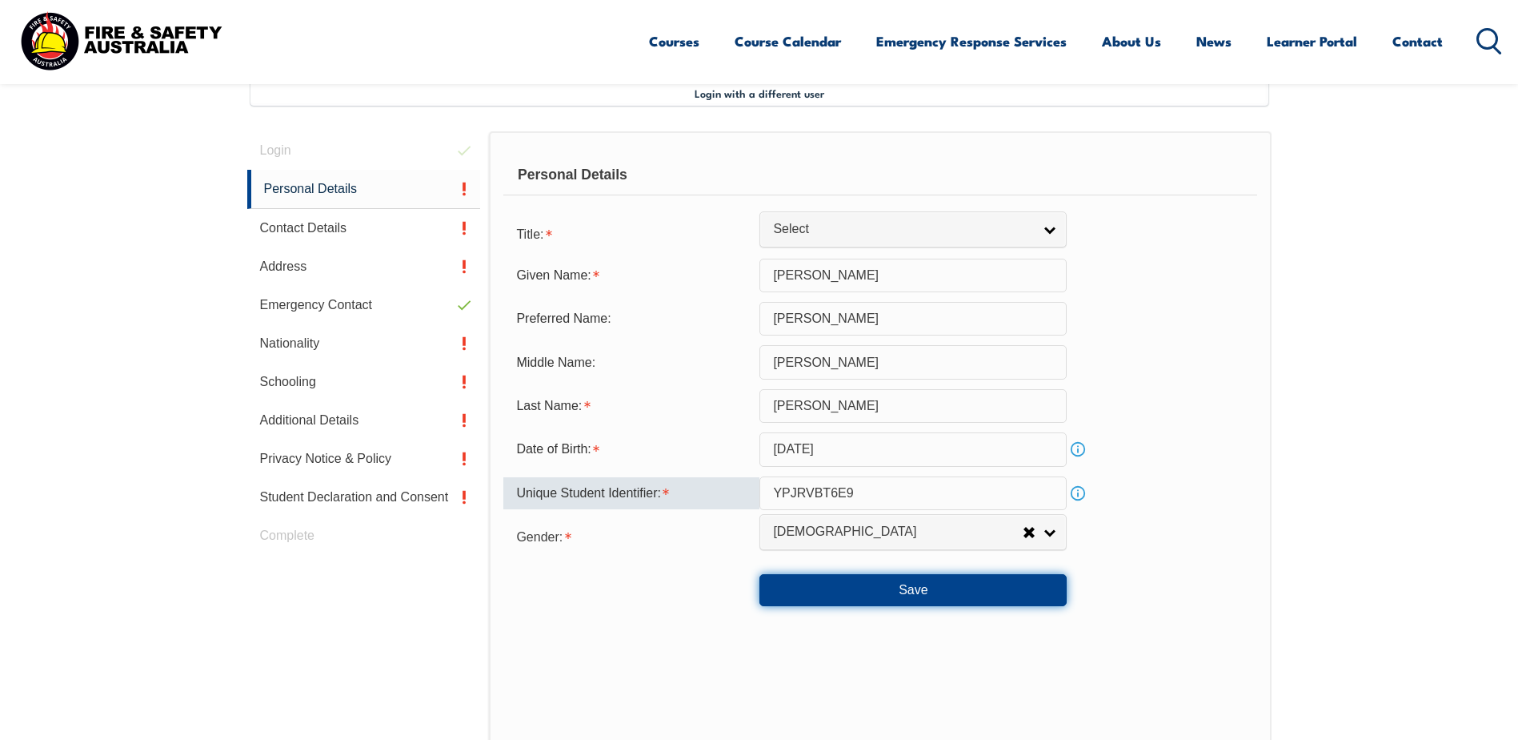
click at [928, 590] on button "Save" at bounding box center [913, 590] width 307 height 32
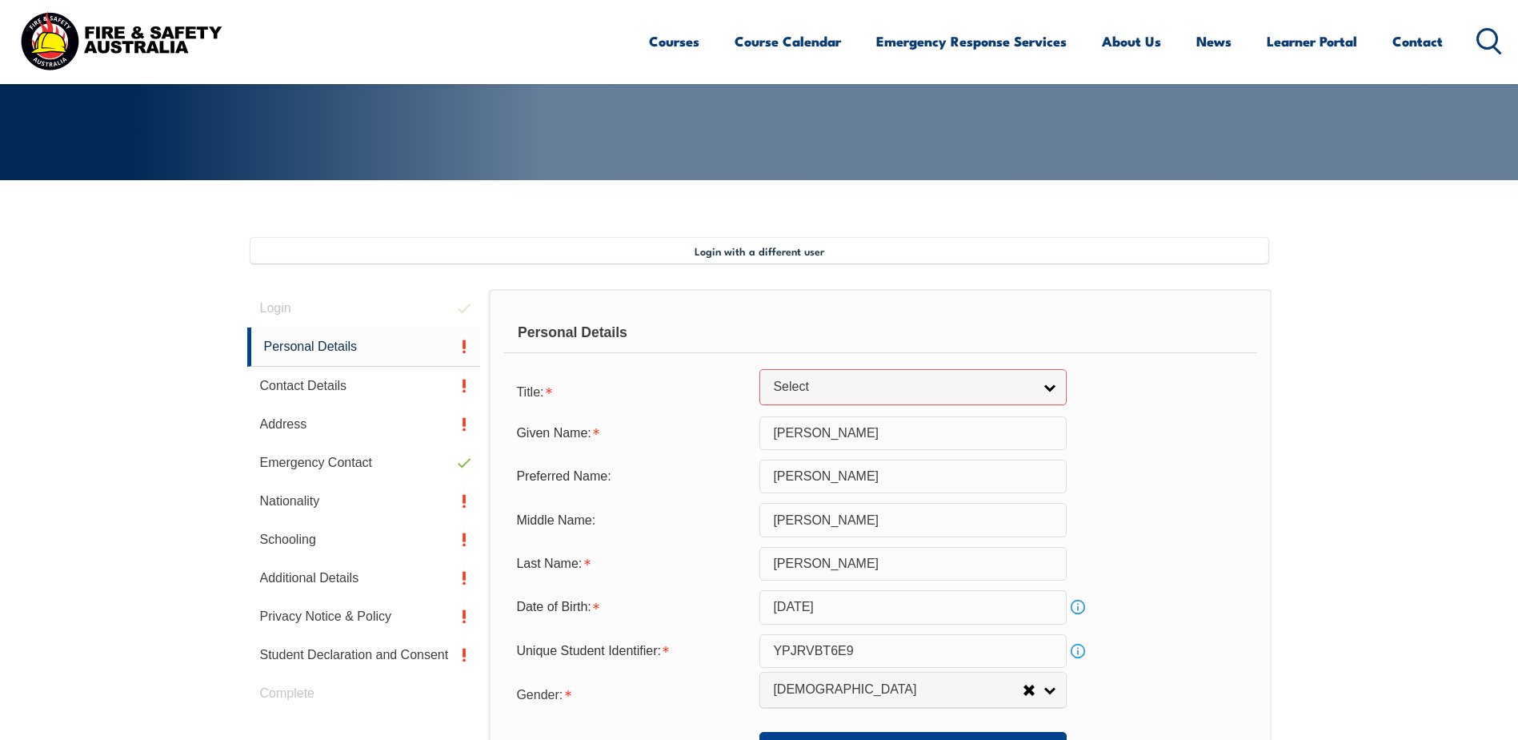
scroll to position [326, 0]
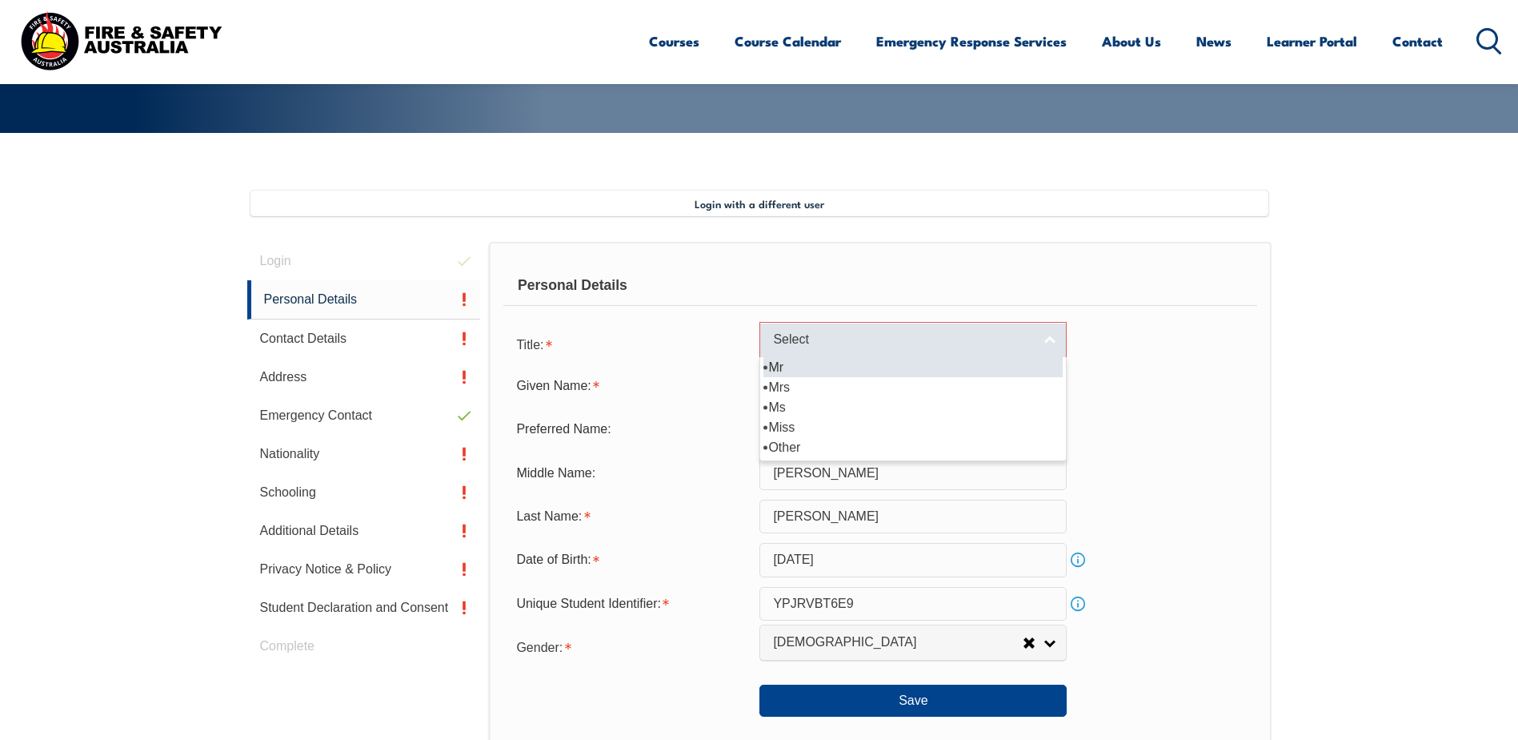
click at [1056, 337] on link "Select" at bounding box center [913, 340] width 307 height 36
click at [778, 365] on li "Mr" at bounding box center [913, 367] width 299 height 20
select select "Mr"
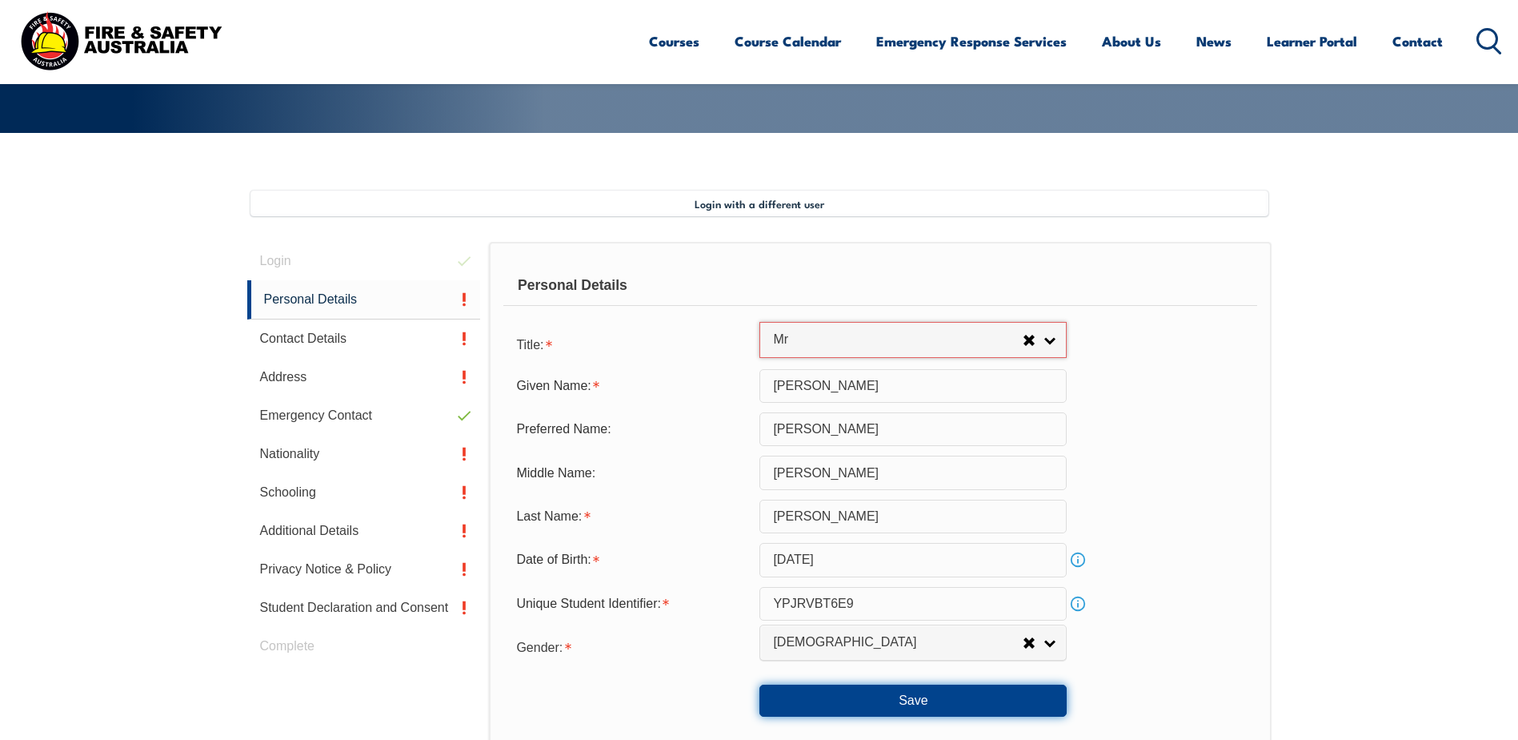
click at [900, 700] on button "Save" at bounding box center [913, 700] width 307 height 32
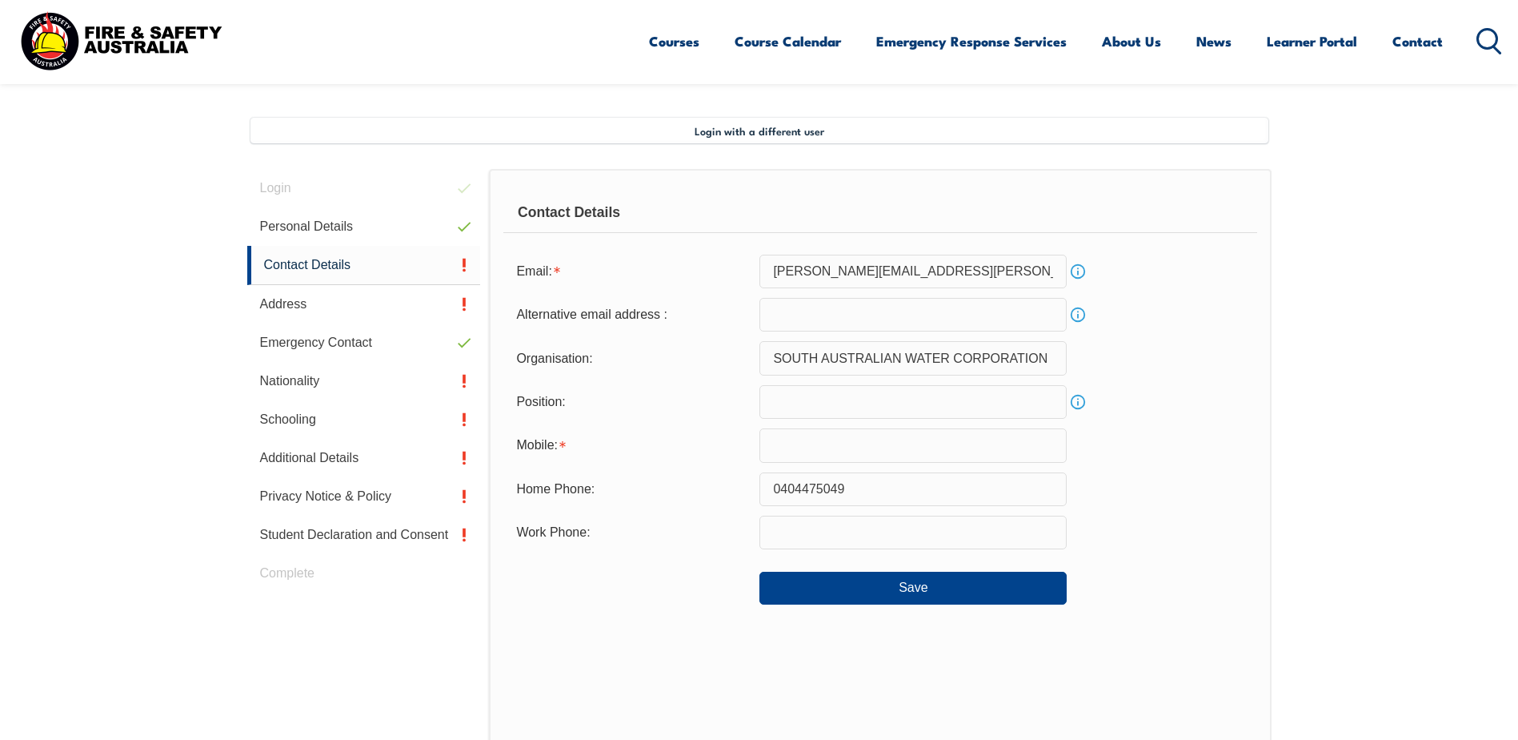
scroll to position [436, 0]
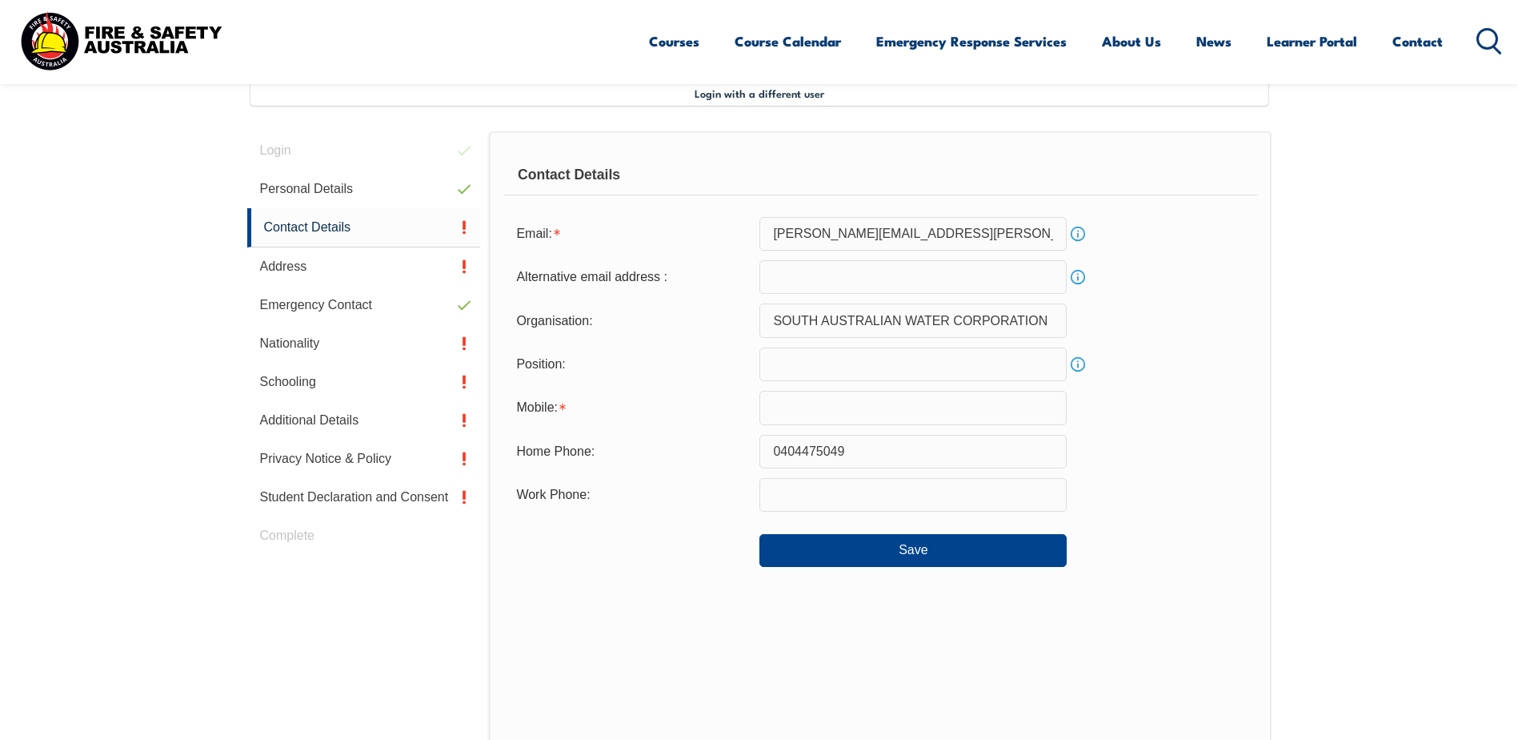
click at [775, 360] on input "text" at bounding box center [913, 364] width 307 height 34
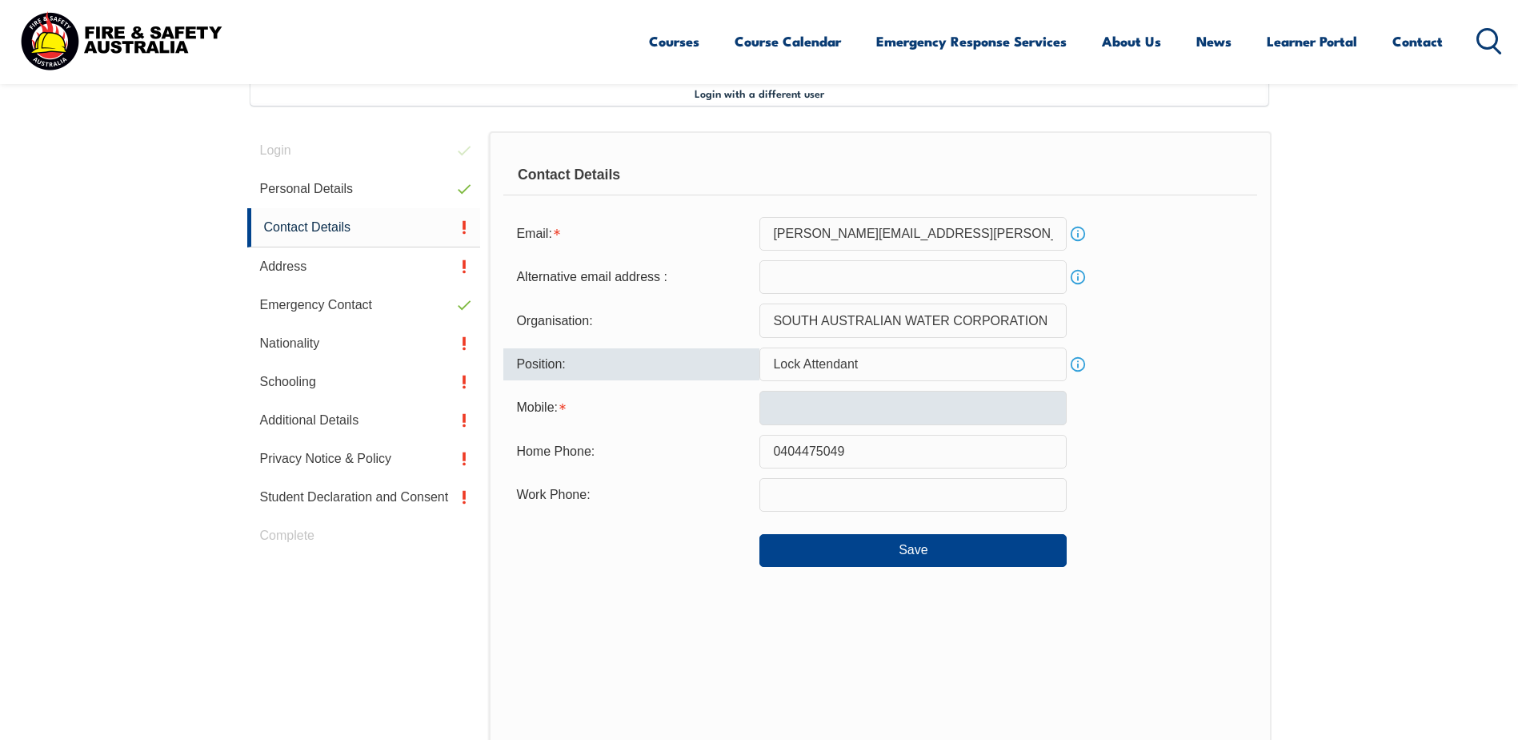
type input "Lock Attendant"
click at [783, 412] on input "text" at bounding box center [913, 408] width 307 height 34
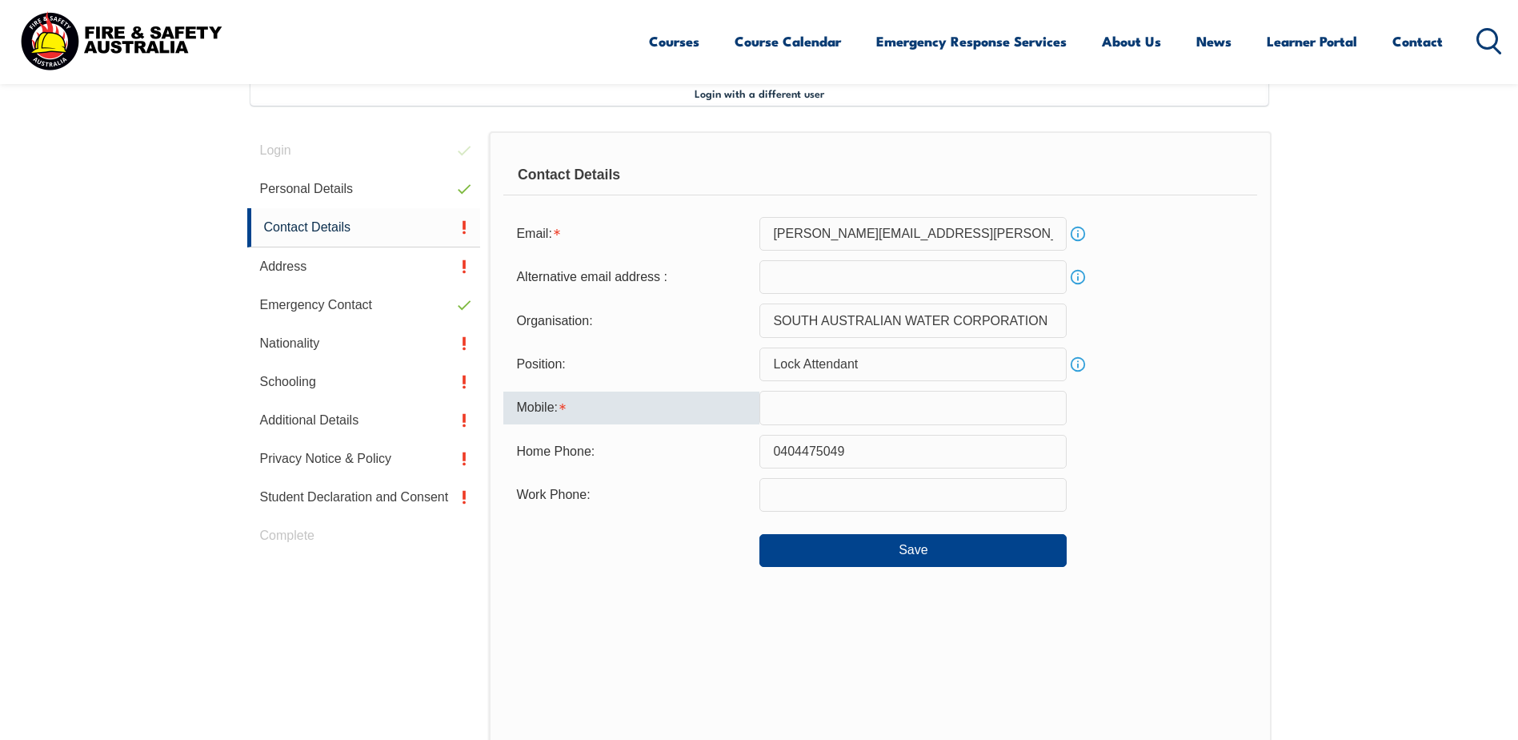
type input "0436351008"
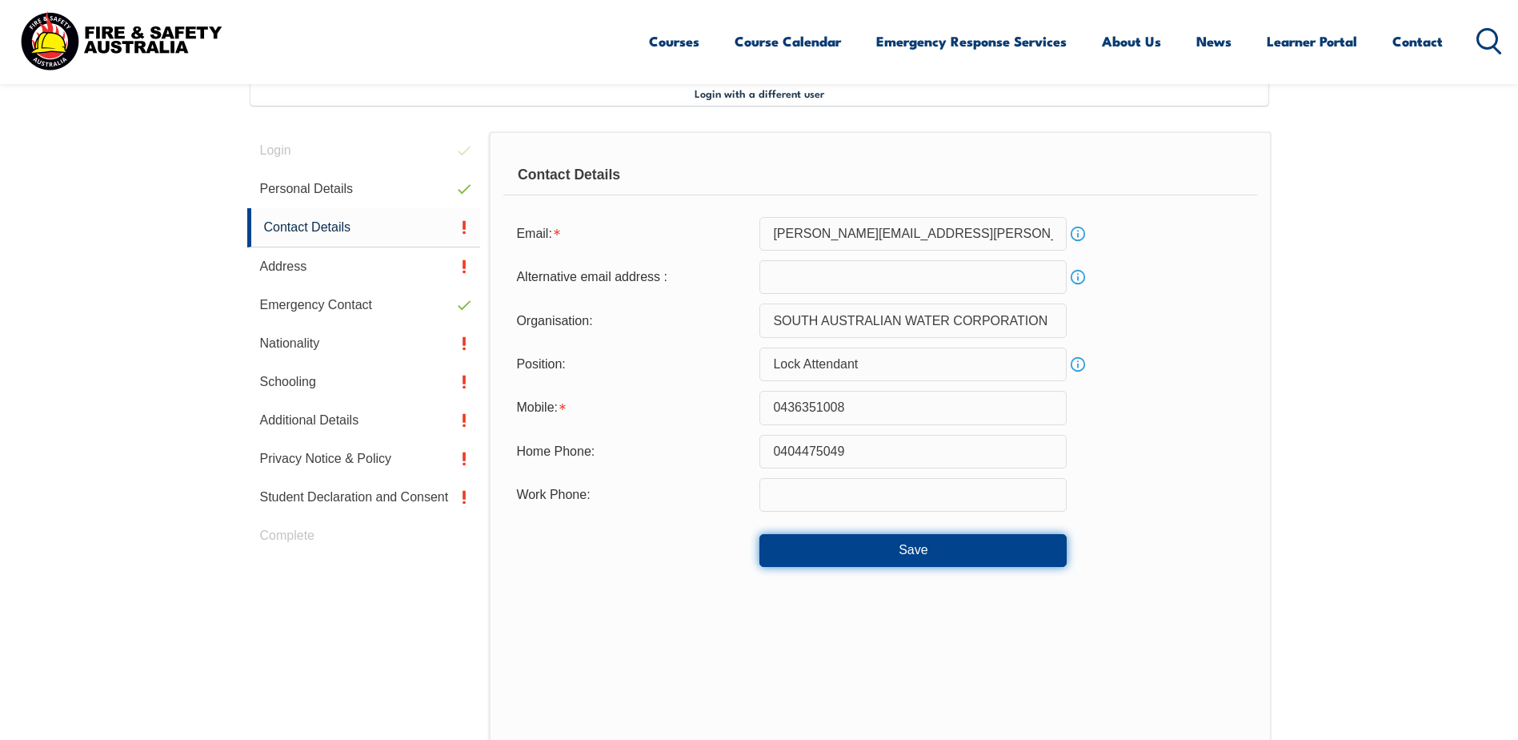
click at [852, 547] on button "Save" at bounding box center [913, 550] width 307 height 32
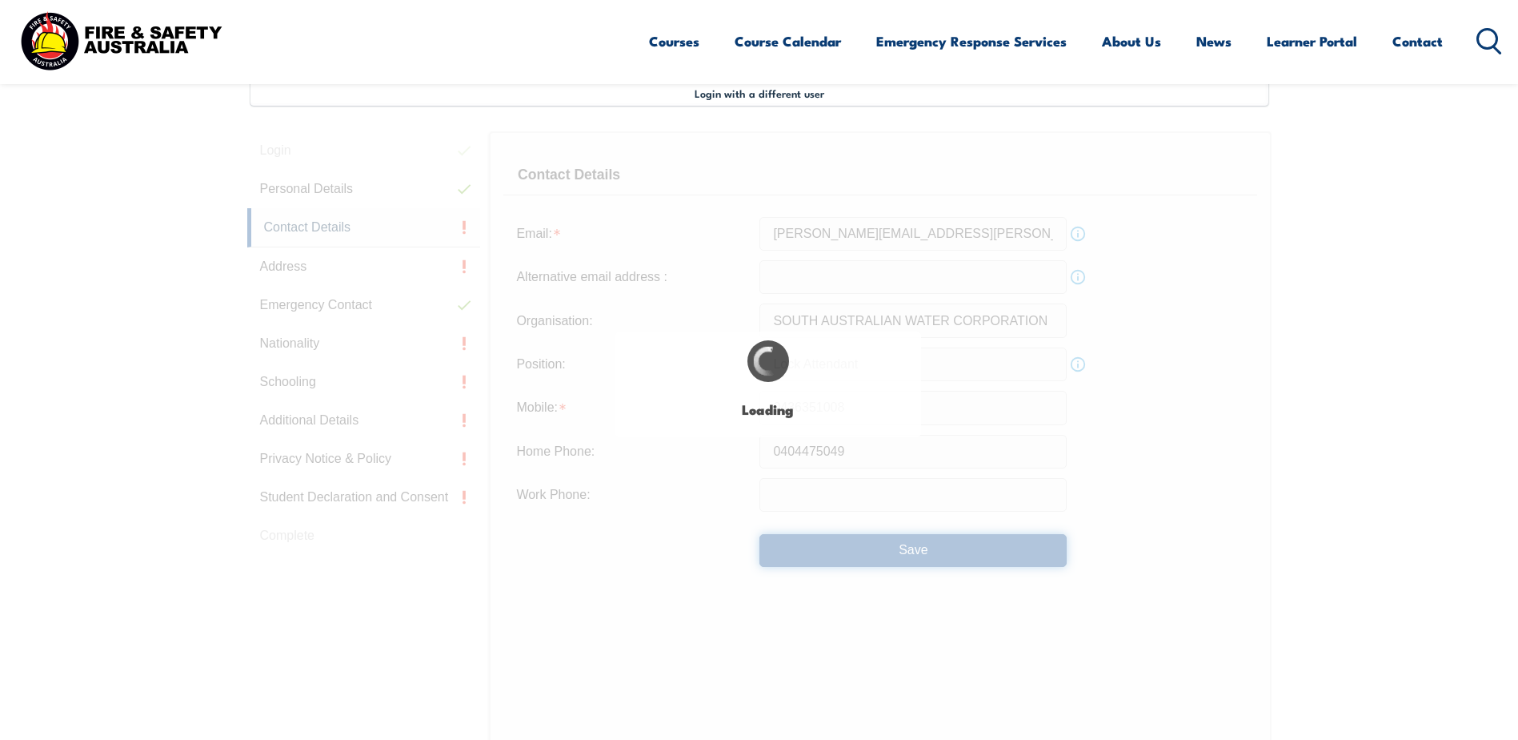
type input "Lock Attendant"
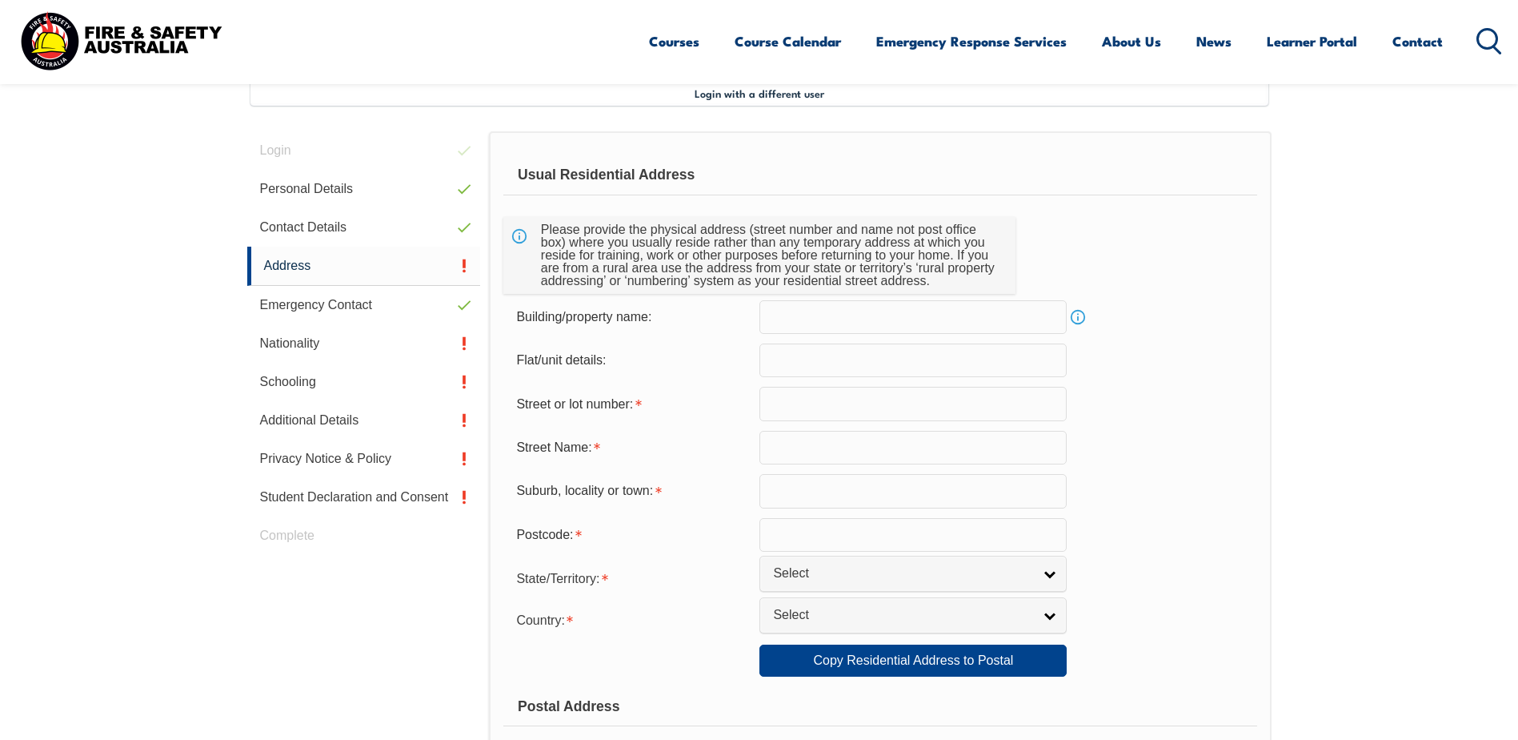
click at [773, 404] on input "text" at bounding box center [913, 404] width 307 height 34
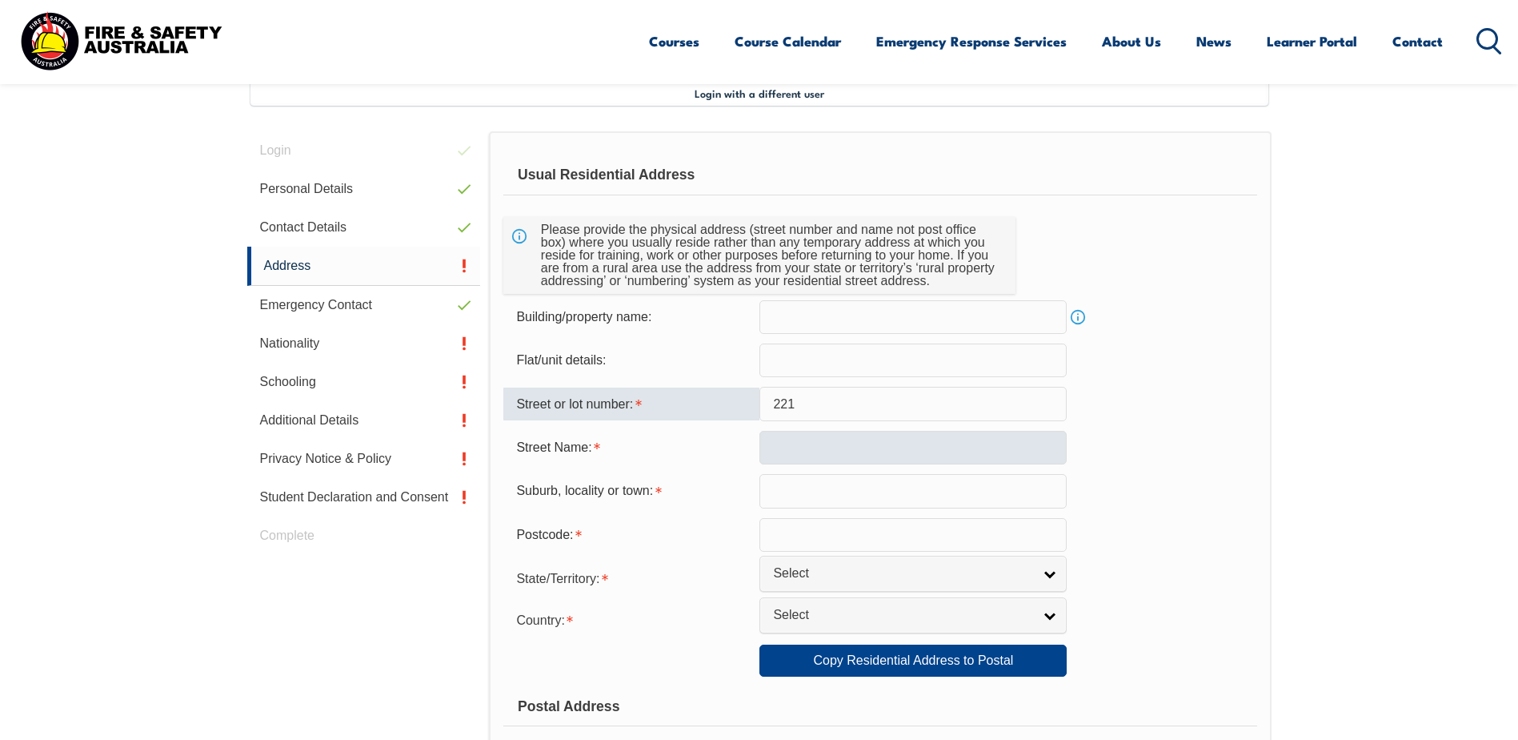
type input "221"
click at [775, 445] on input "text" at bounding box center [913, 448] width 307 height 34
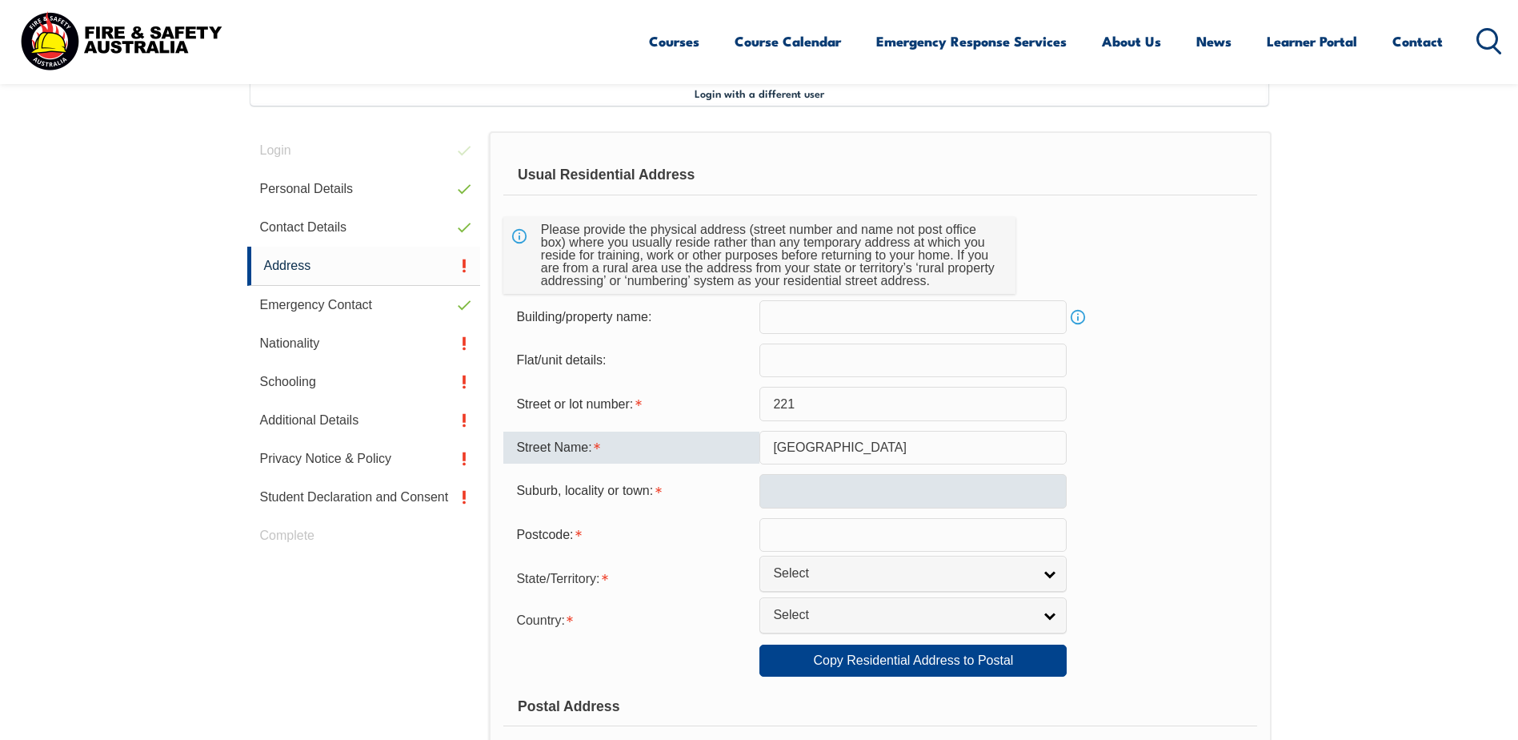
type input "Darling Street"
click at [833, 492] on input "text" at bounding box center [913, 491] width 307 height 34
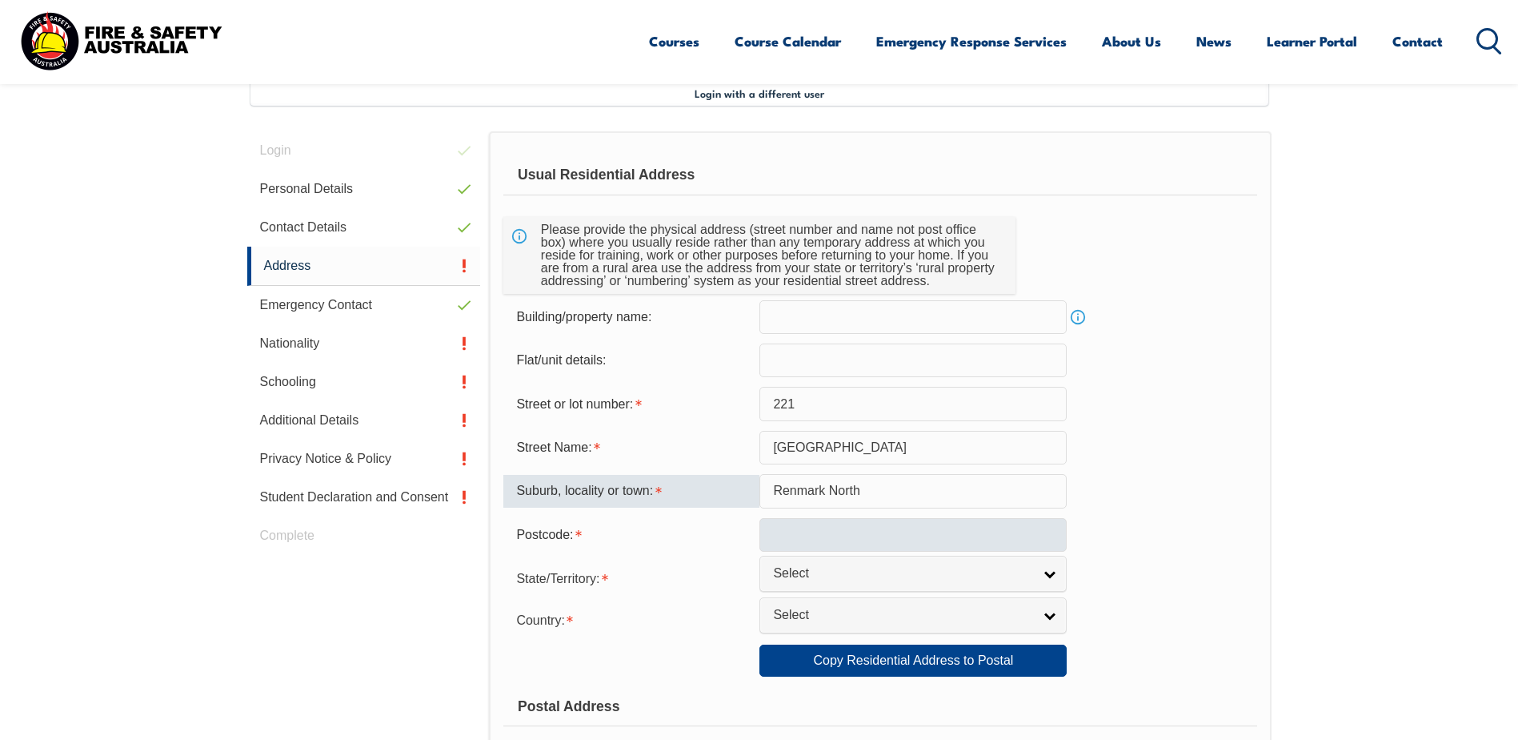
type input "Renmark North"
click at [782, 533] on input "text" at bounding box center [913, 535] width 307 height 34
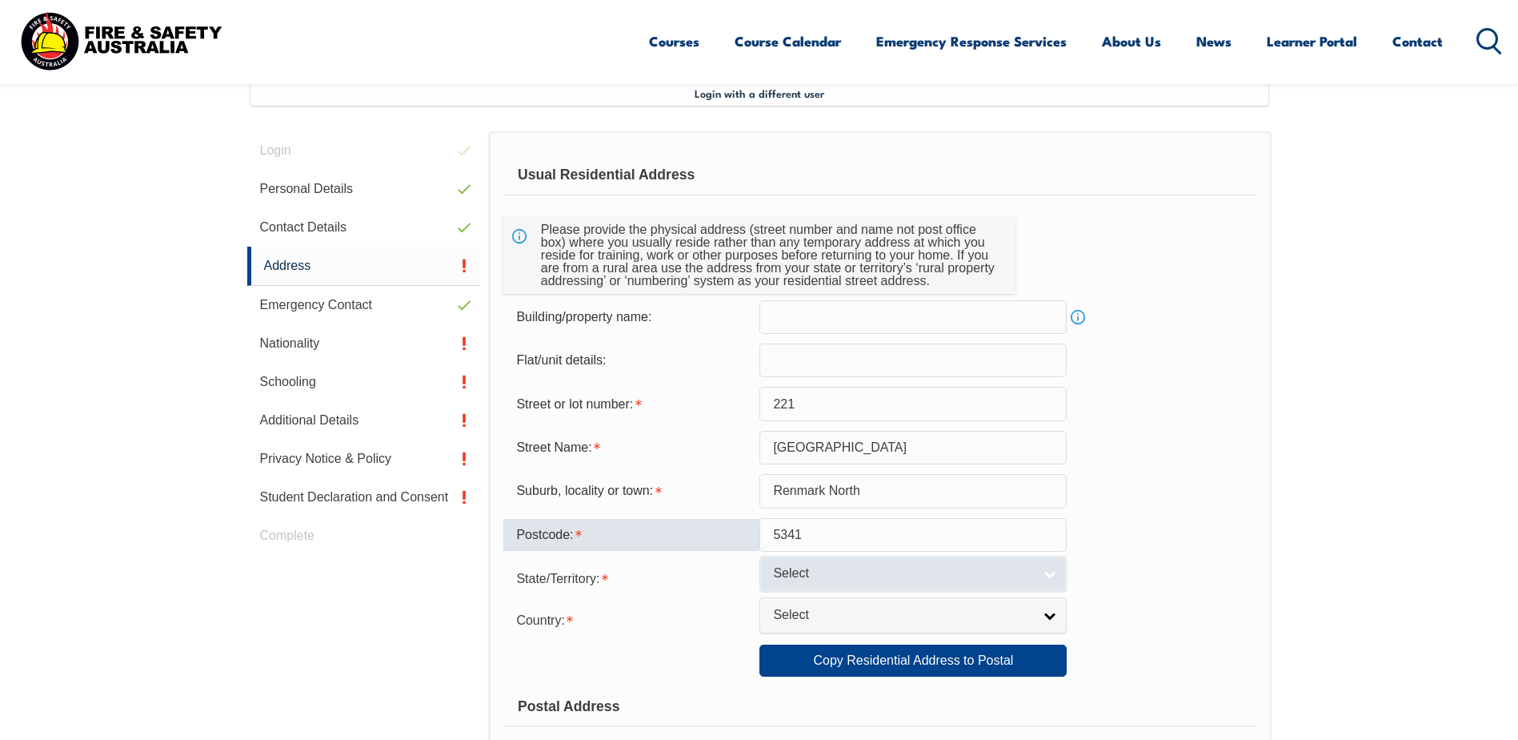
type input "5341"
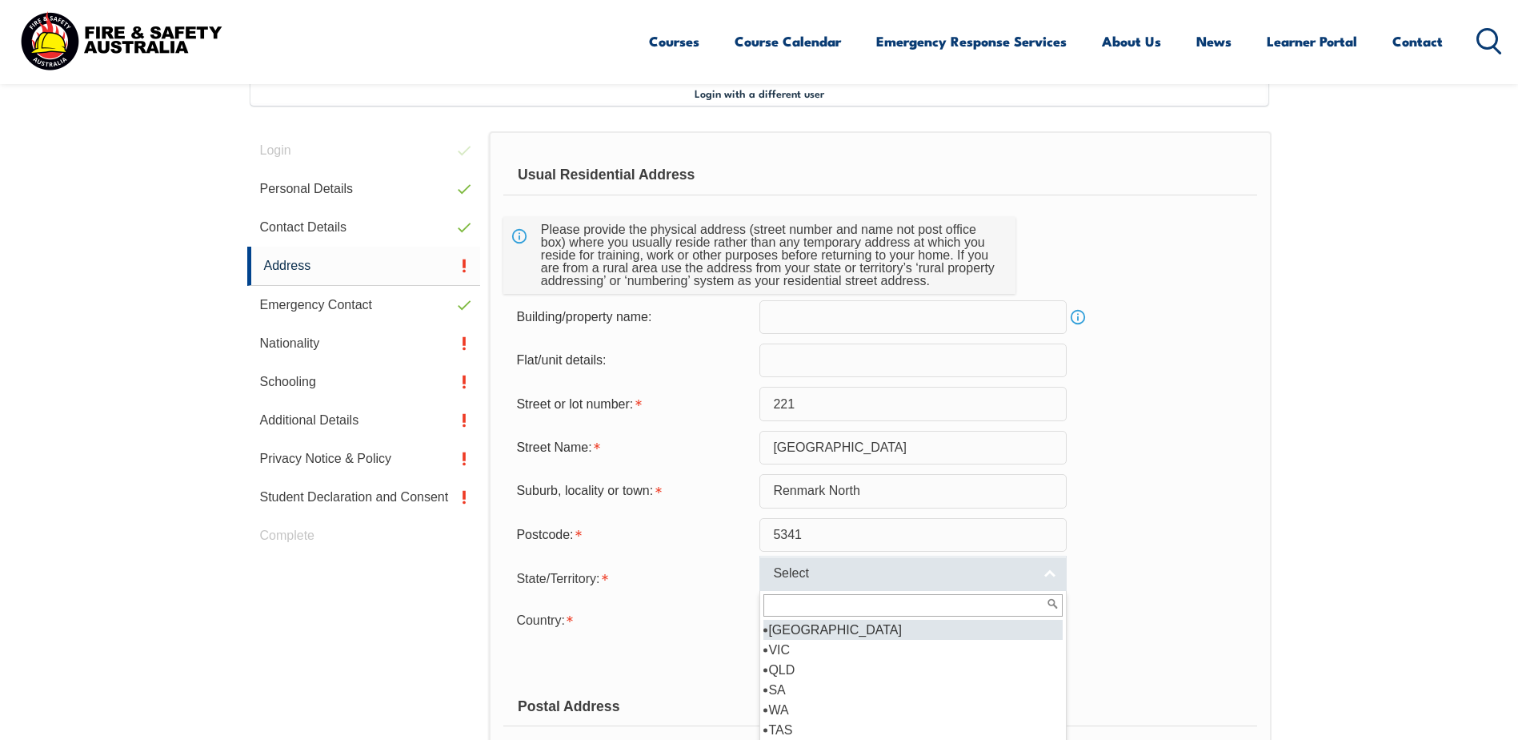
click at [1051, 575] on link "Select" at bounding box center [913, 573] width 307 height 36
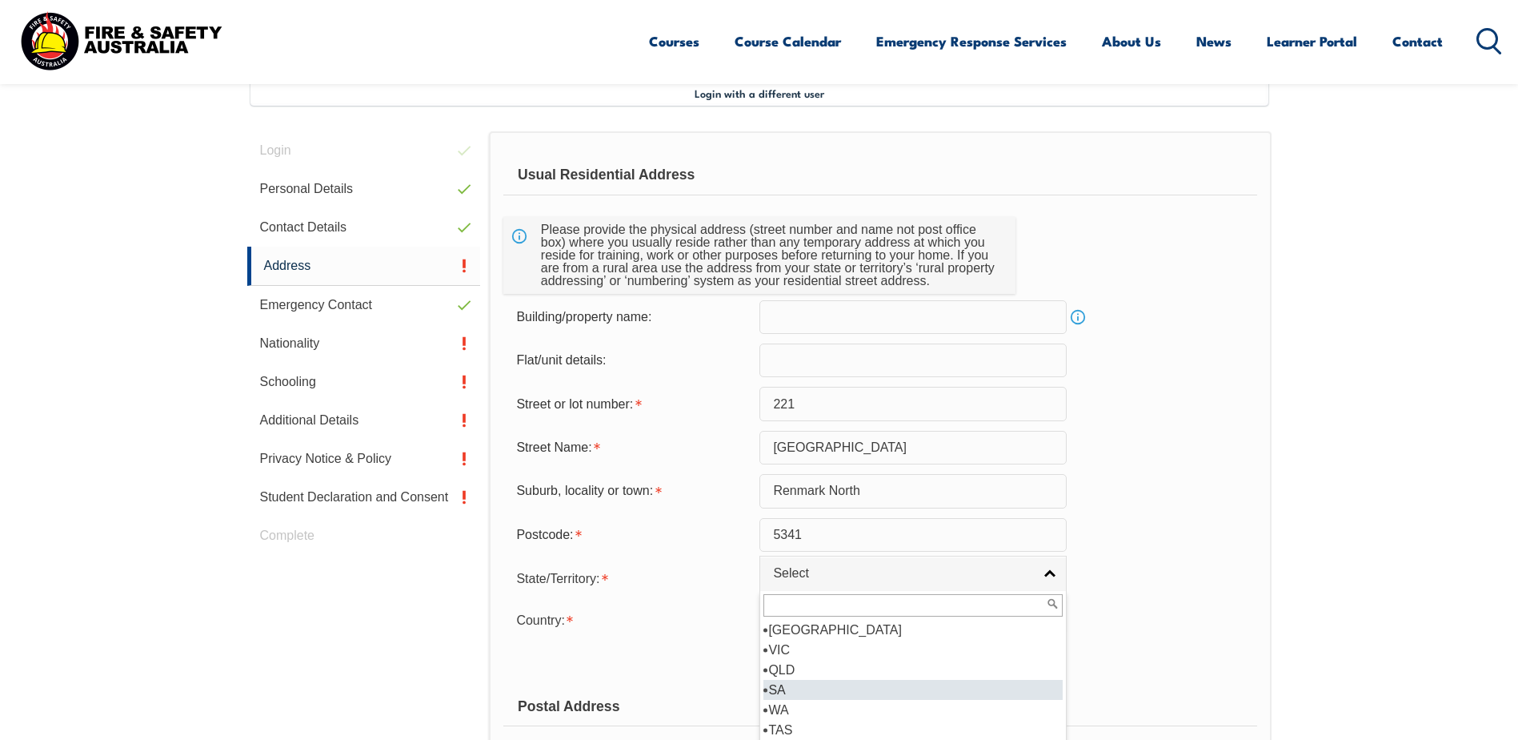
click at [784, 688] on li "SA" at bounding box center [913, 690] width 299 height 20
select select "SA"
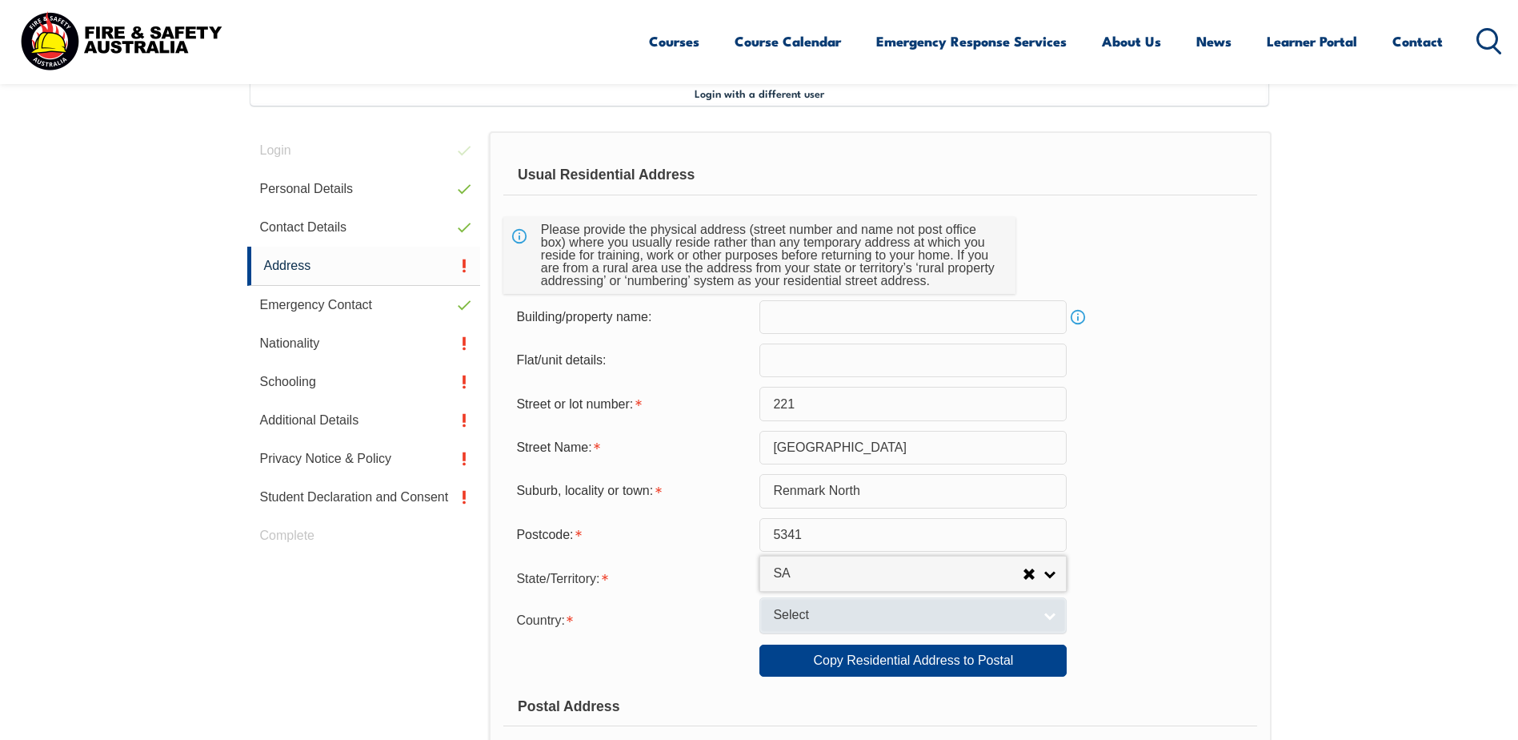
click at [1052, 616] on link "Select" at bounding box center [913, 615] width 307 height 36
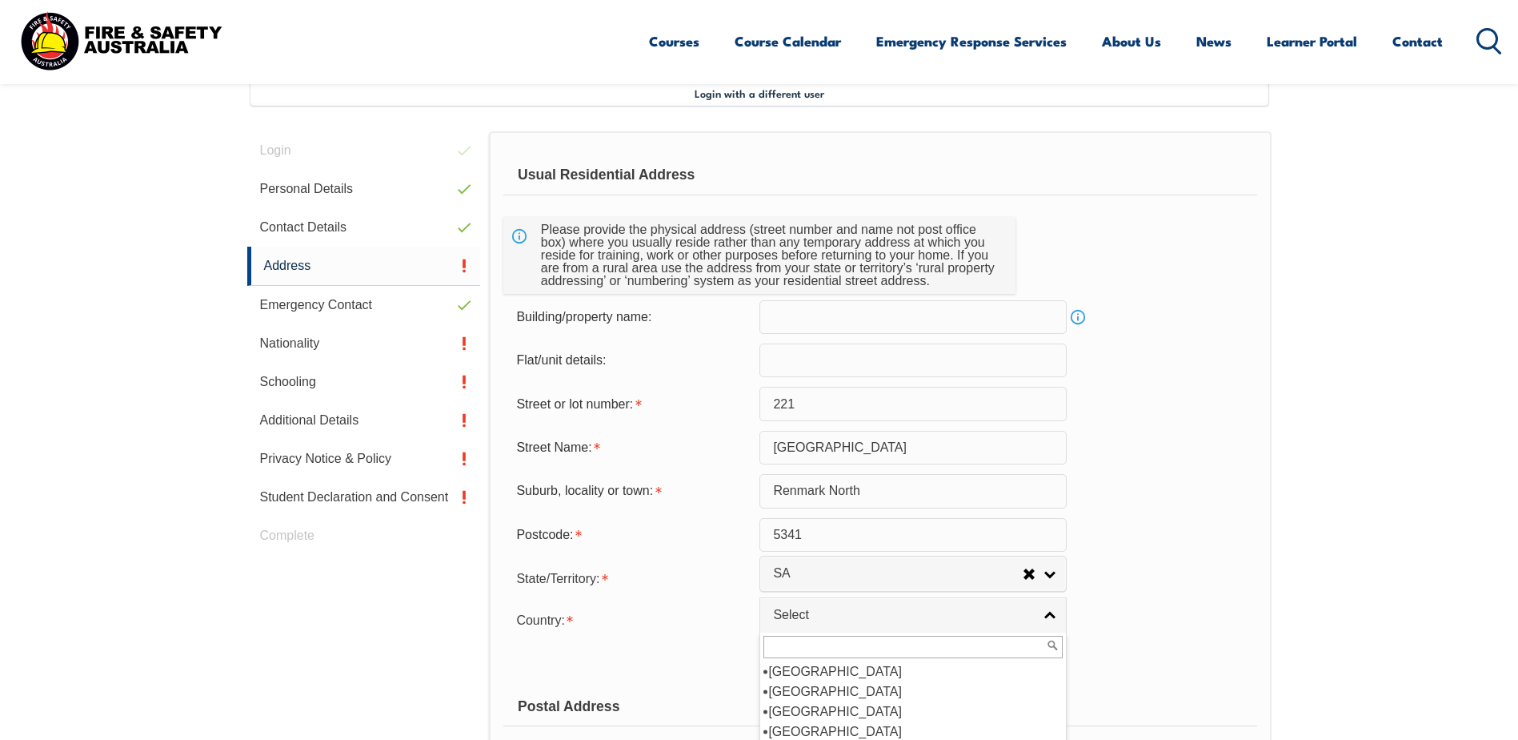
scroll to position [240, 0]
click at [809, 688] on li "Australia" at bounding box center [913, 691] width 299 height 20
select select "1101"
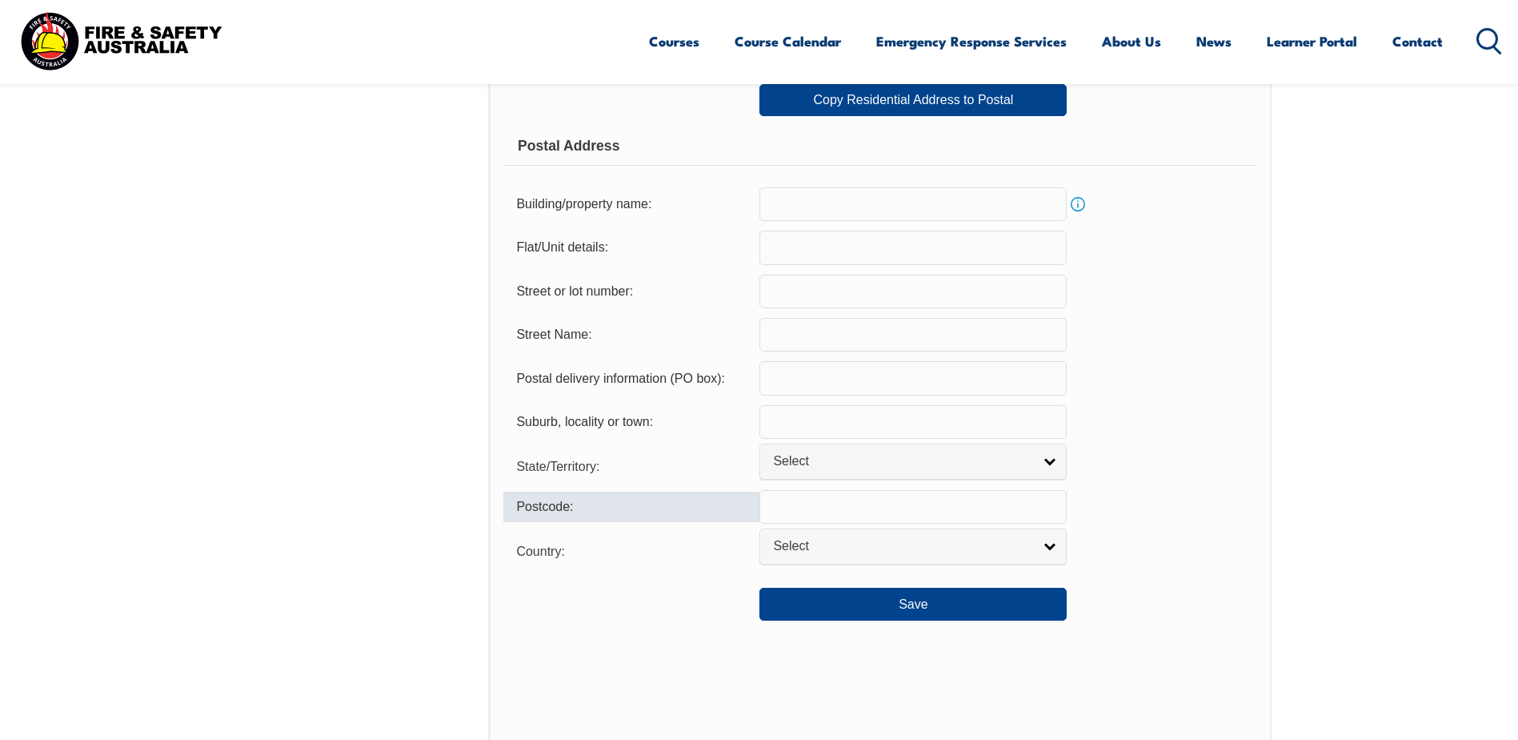
scroll to position [916, 0]
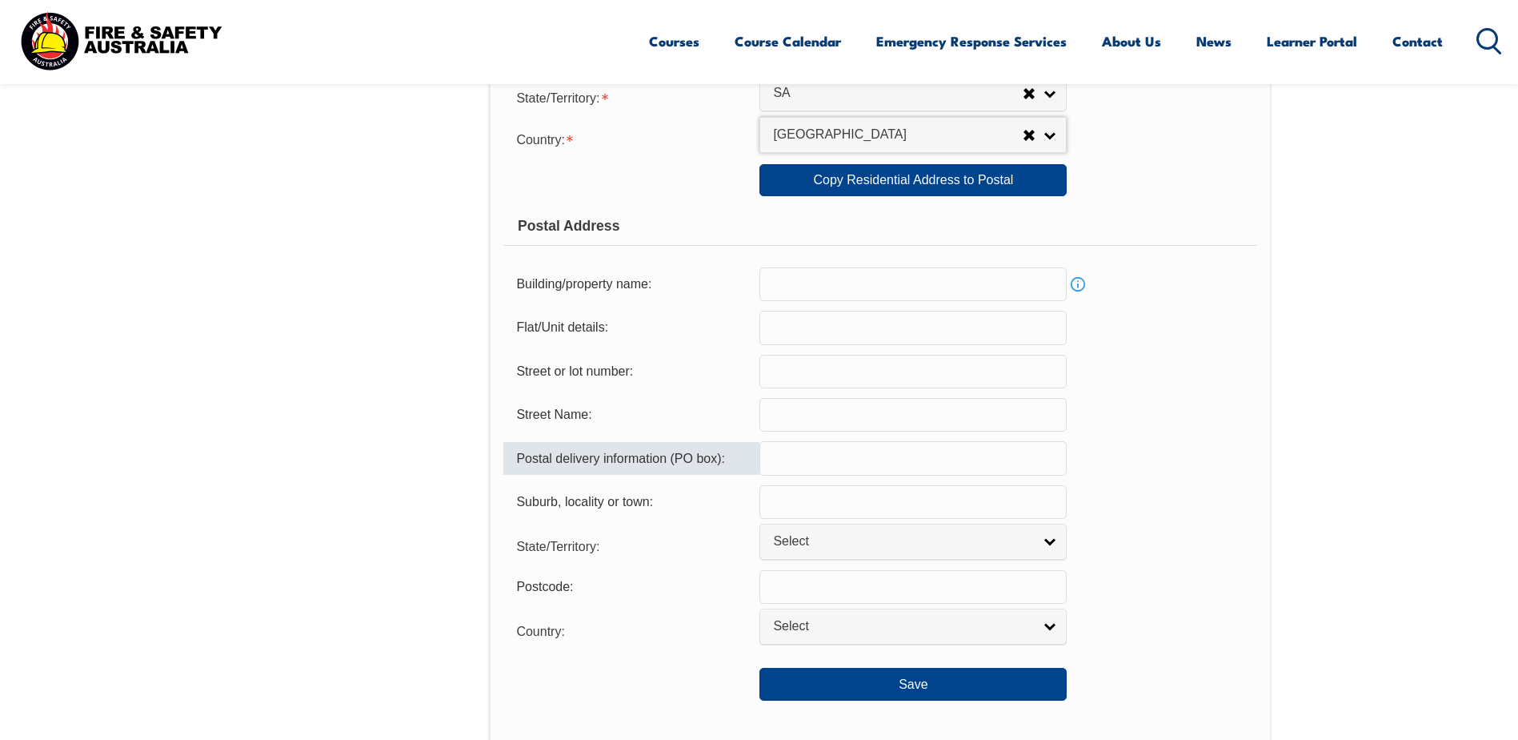
click at [781, 458] on input "text" at bounding box center [913, 458] width 307 height 34
type input "P.O. Box 1809"
click at [816, 500] on input "text" at bounding box center [913, 502] width 307 height 34
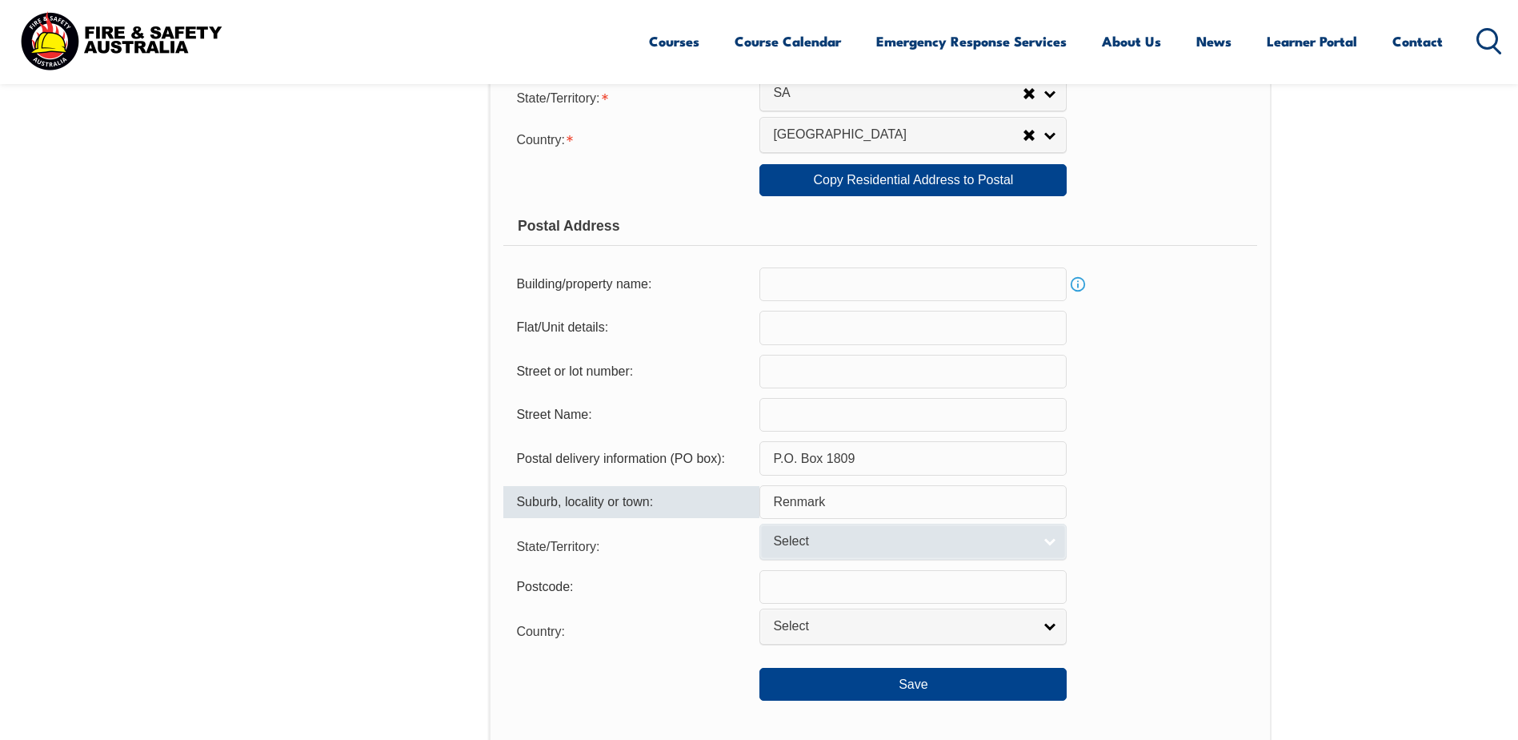
type input "Renmark"
click at [1053, 541] on link "Select" at bounding box center [913, 541] width 307 height 36
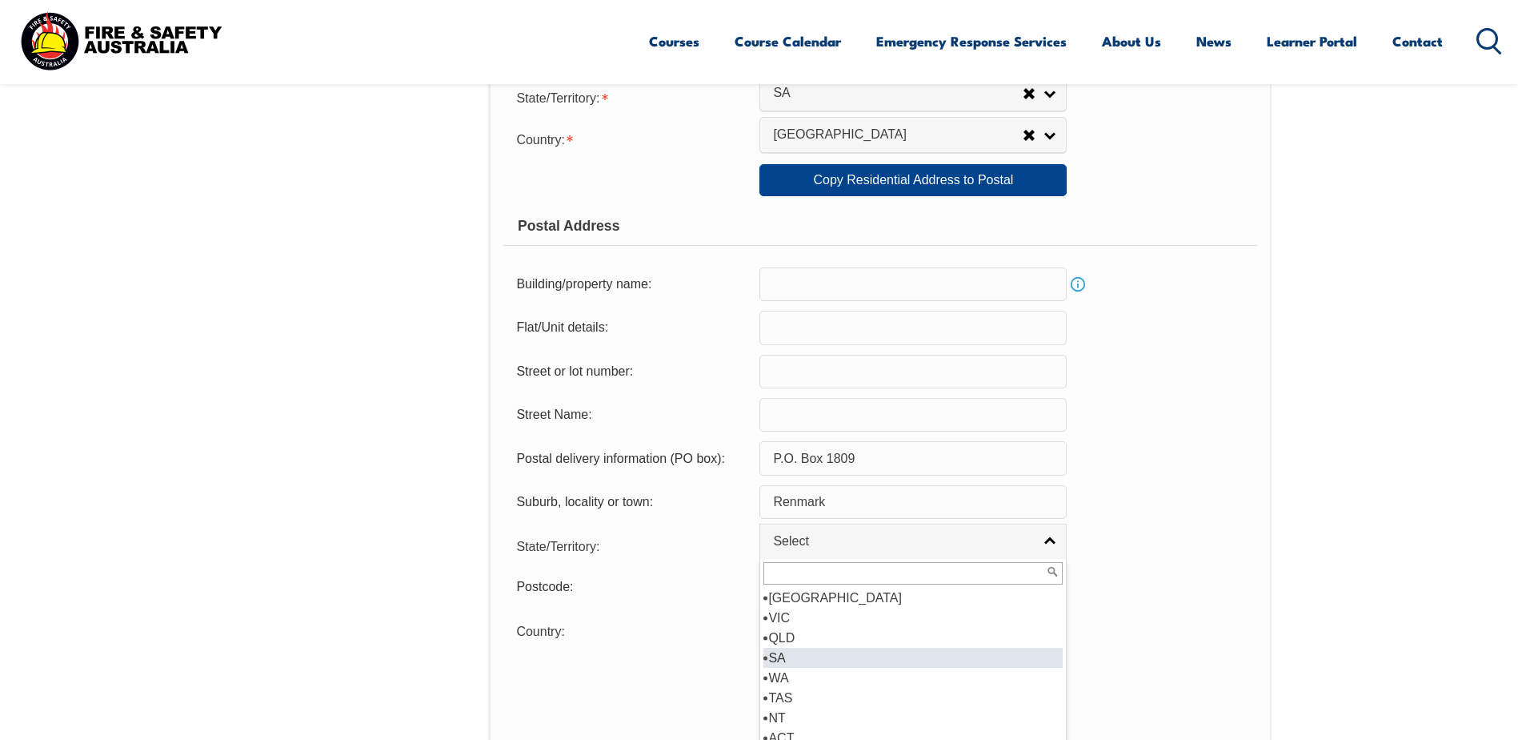
click at [774, 657] on li "SA" at bounding box center [913, 658] width 299 height 20
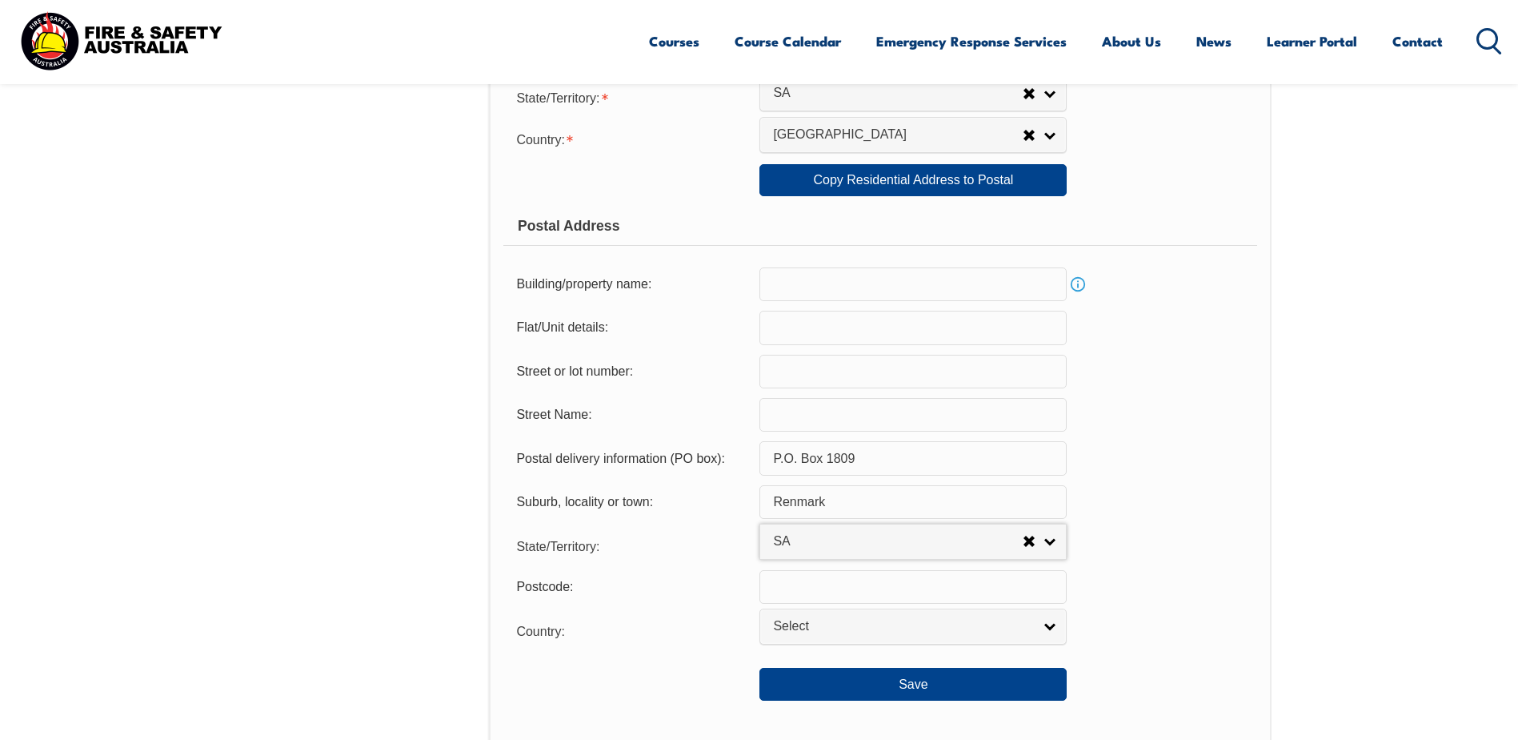
select select "SA"
click at [800, 587] on input "text" at bounding box center [913, 587] width 307 height 34
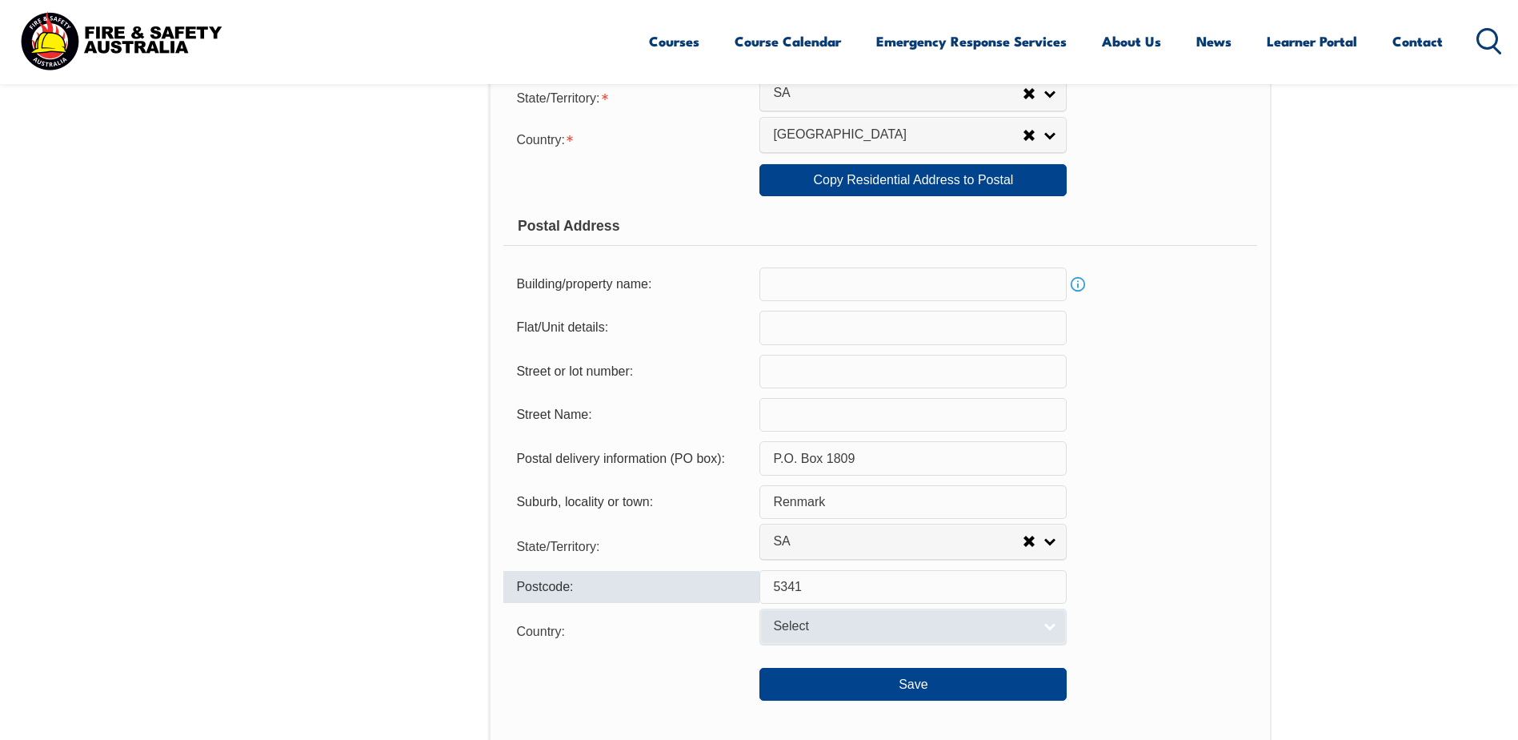
type input "5341"
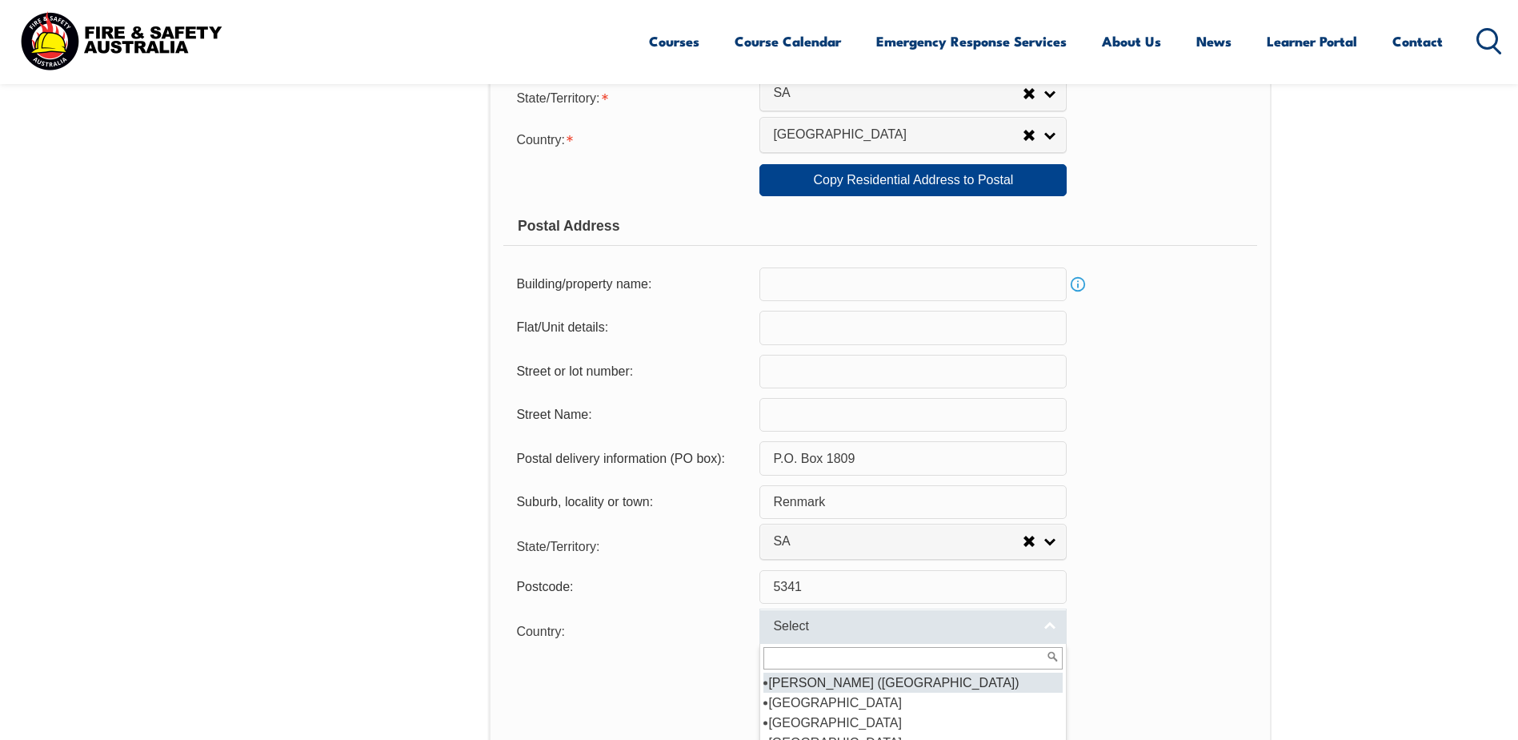
click at [1051, 625] on link "Select" at bounding box center [913, 626] width 307 height 36
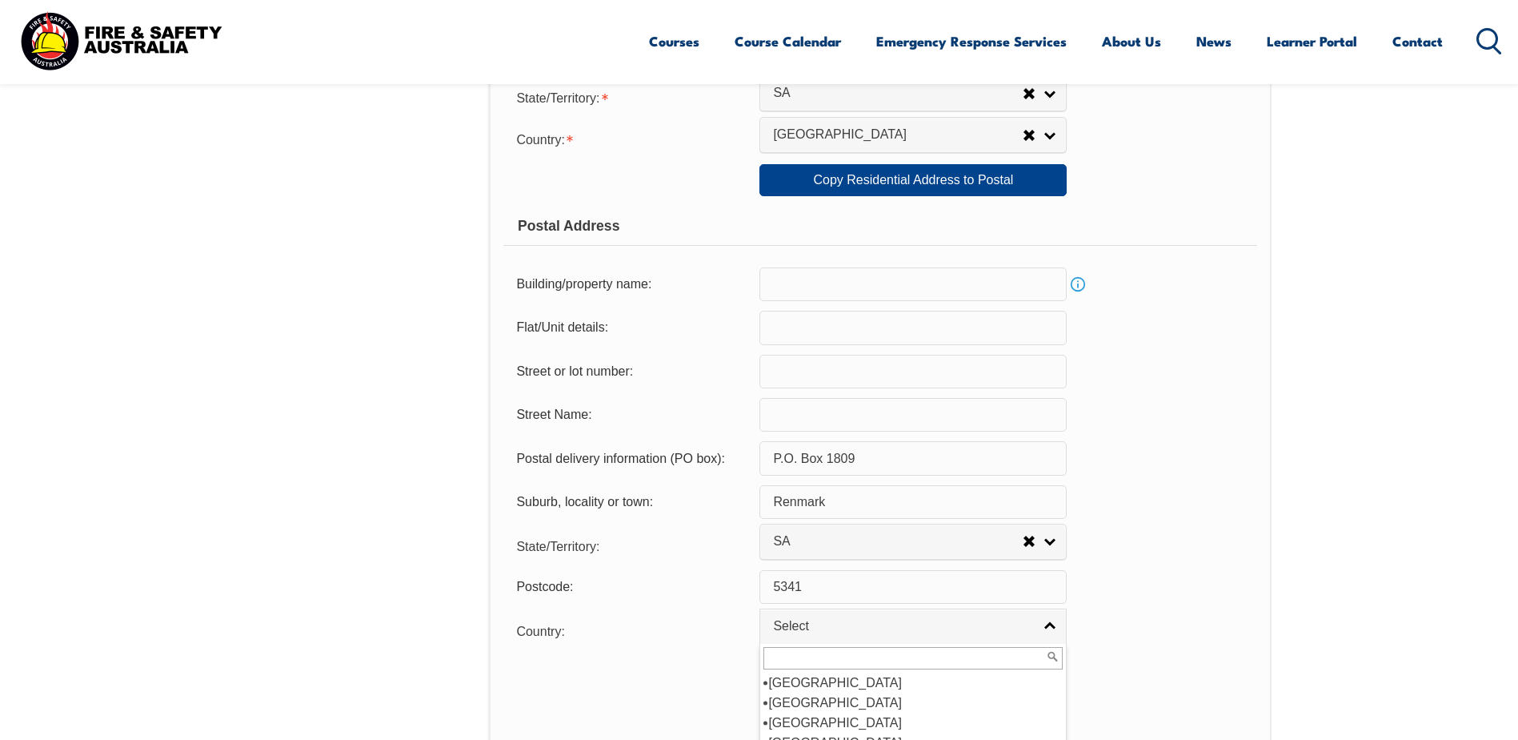
scroll to position [240, 0]
click at [818, 700] on li "Australia" at bounding box center [913, 702] width 299 height 20
select select "1101"
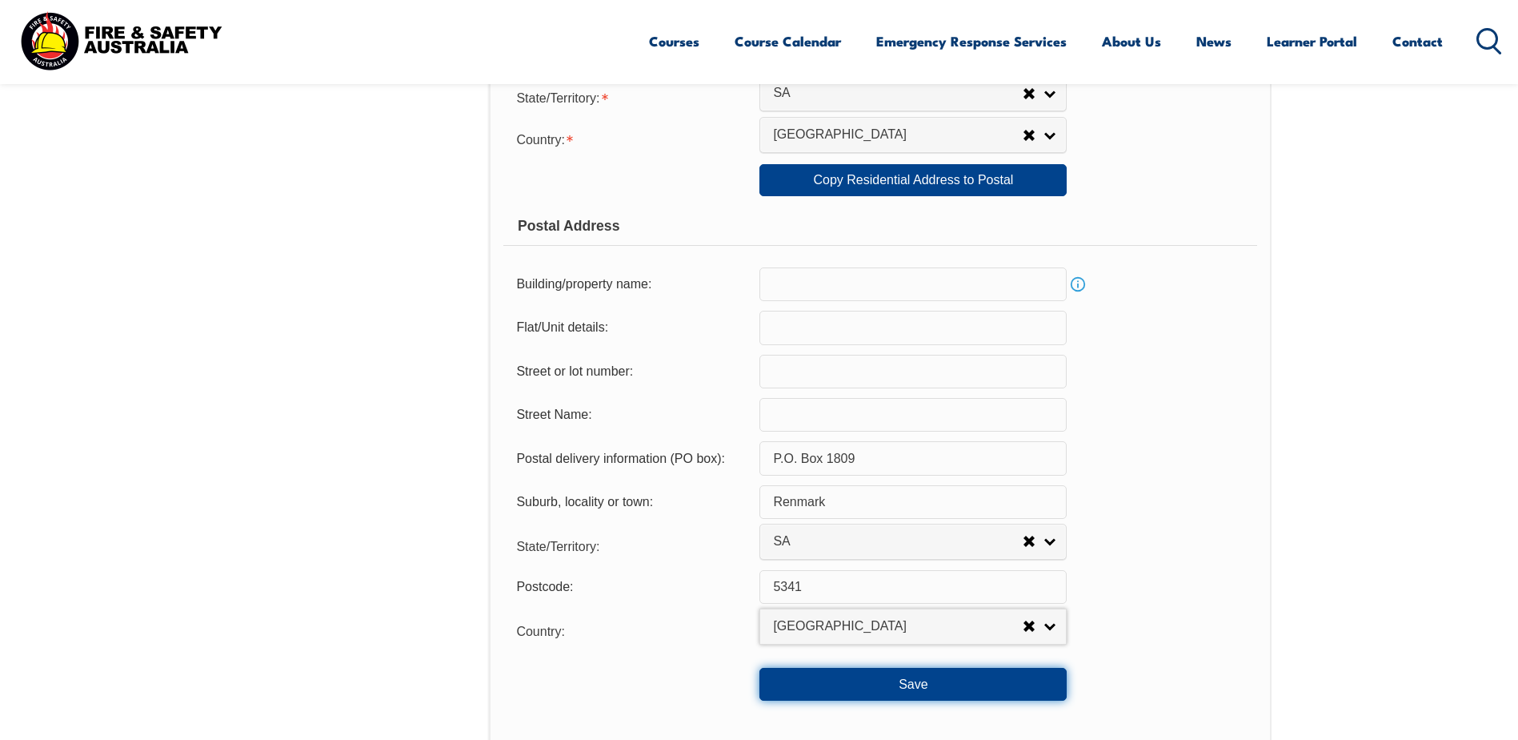
click at [908, 683] on button "Save" at bounding box center [913, 684] width 307 height 32
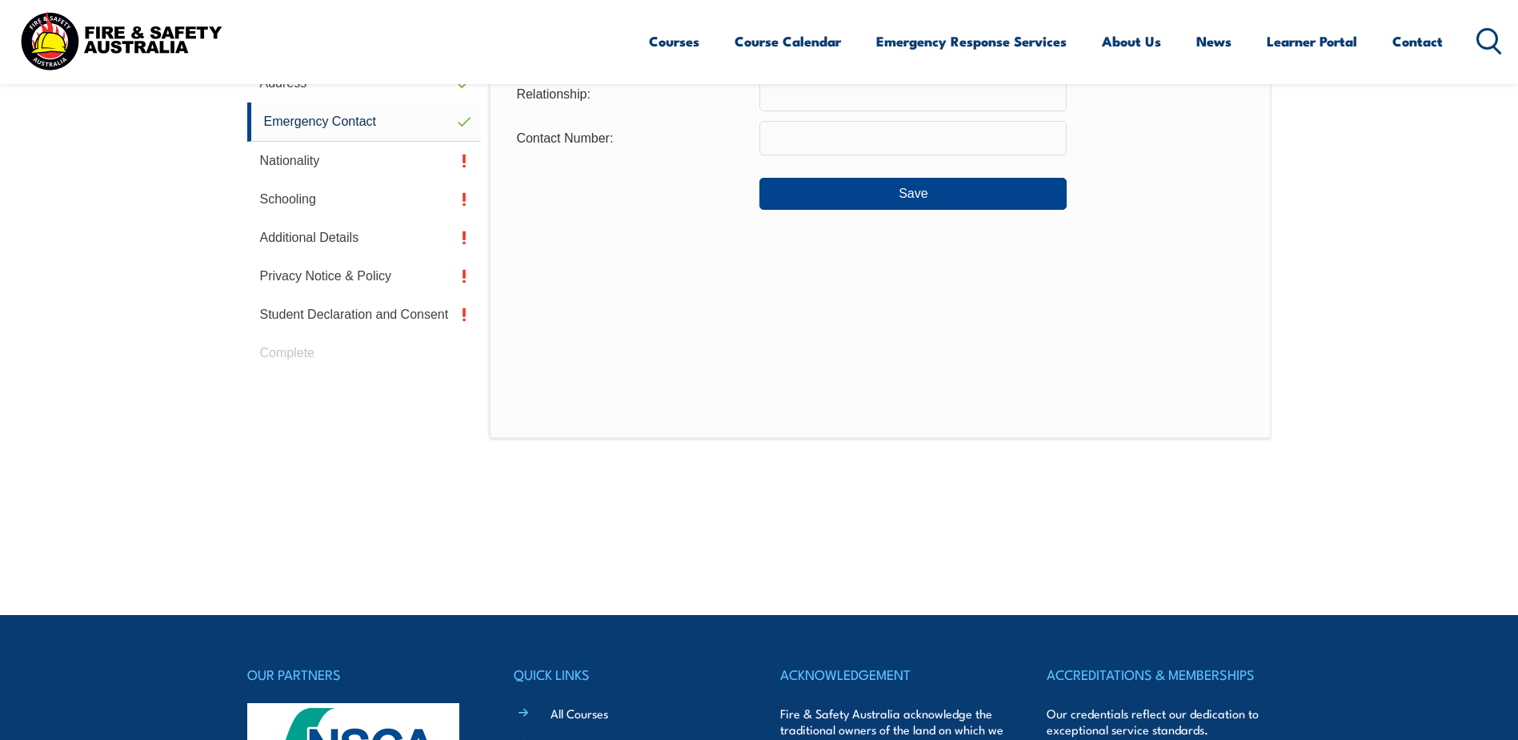
scroll to position [436, 0]
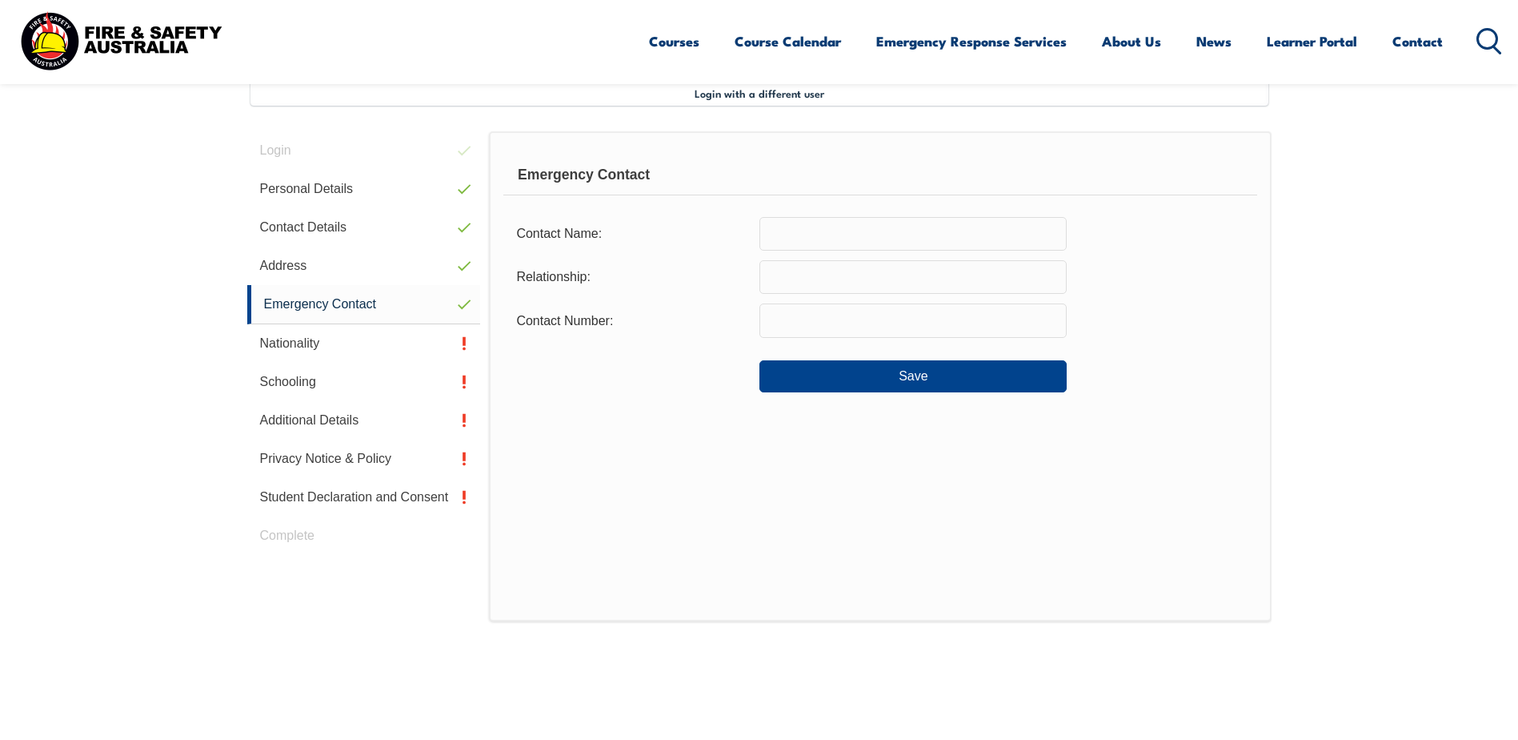
click at [775, 226] on input "text" at bounding box center [913, 234] width 307 height 34
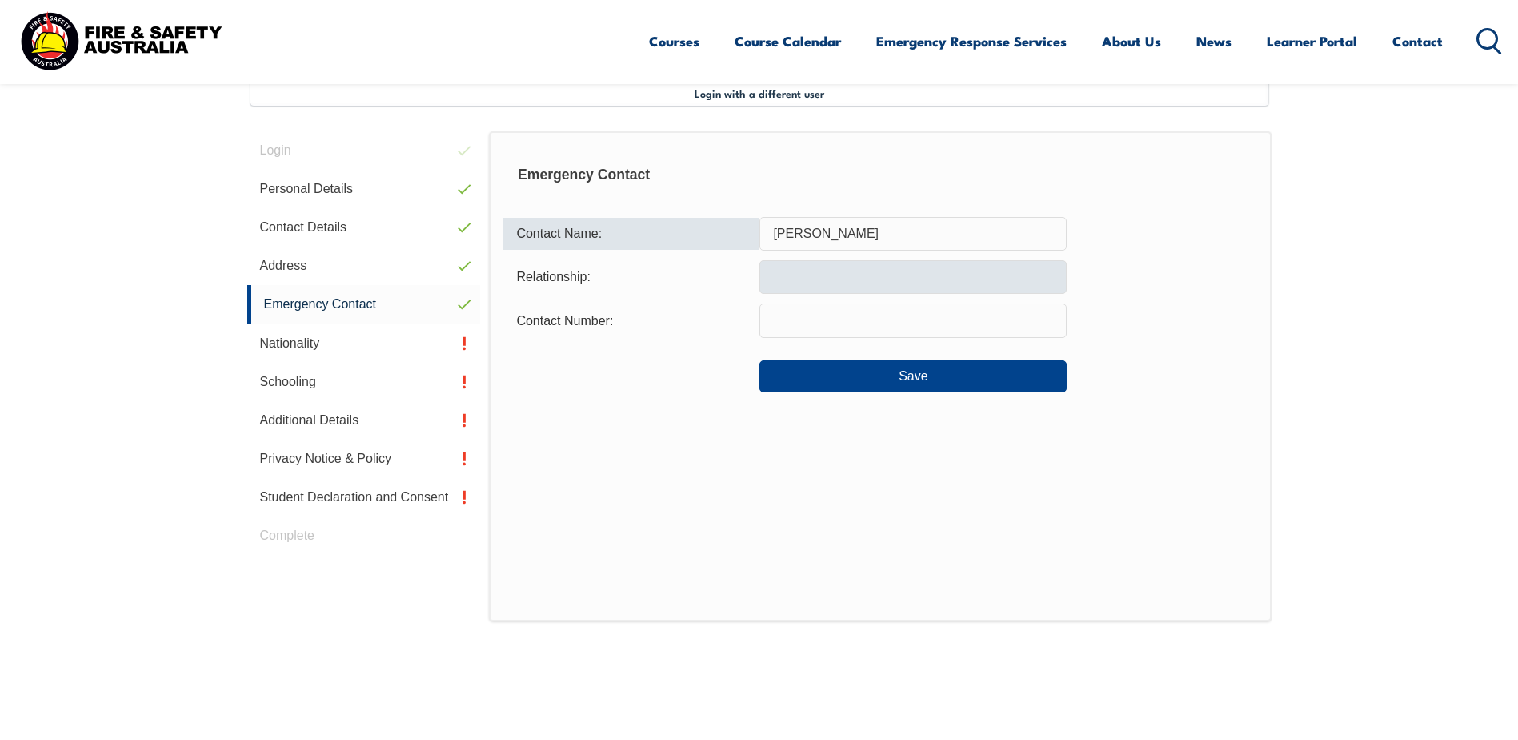
type input "Reece Glazbrook"
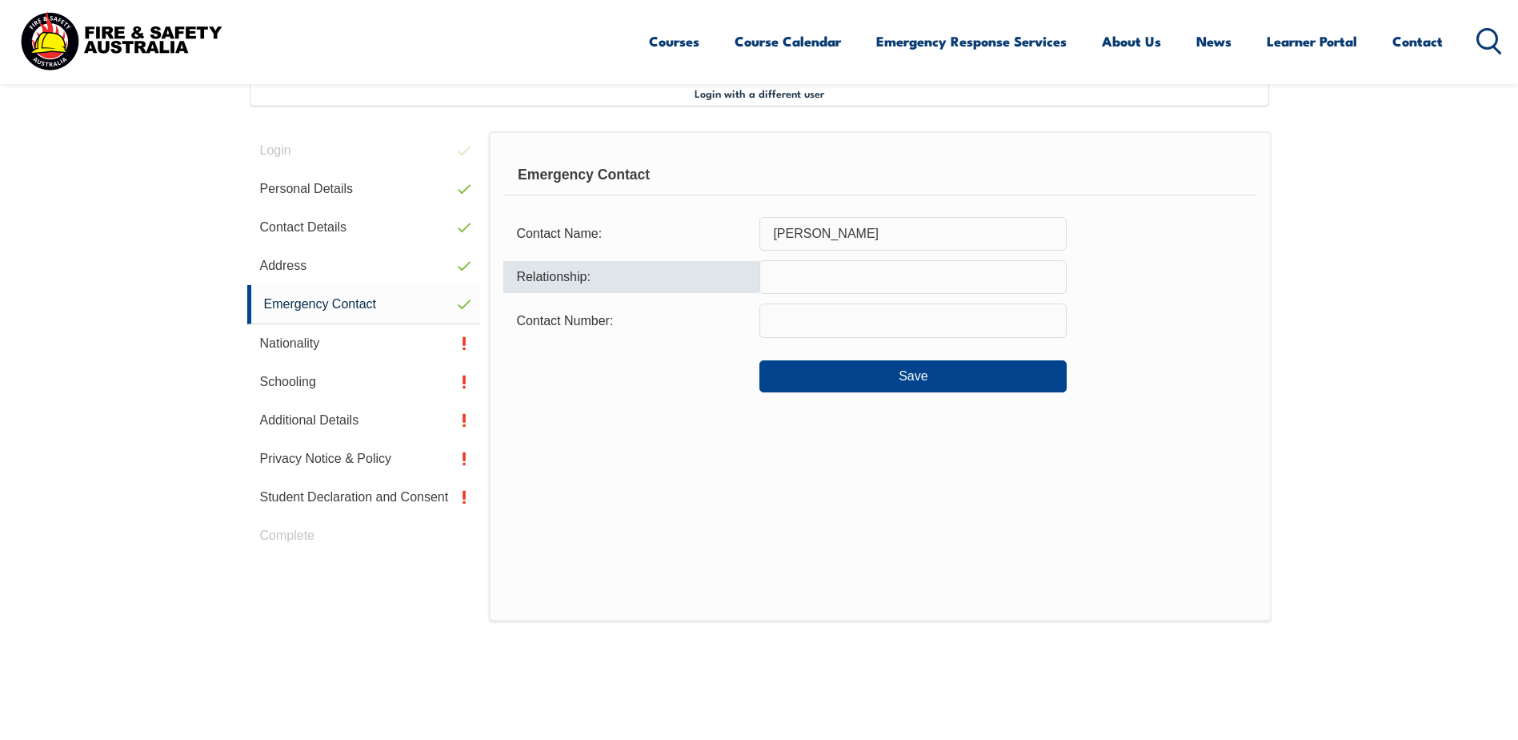
click at [787, 270] on input "text" at bounding box center [913, 277] width 307 height 34
type input "Friend"
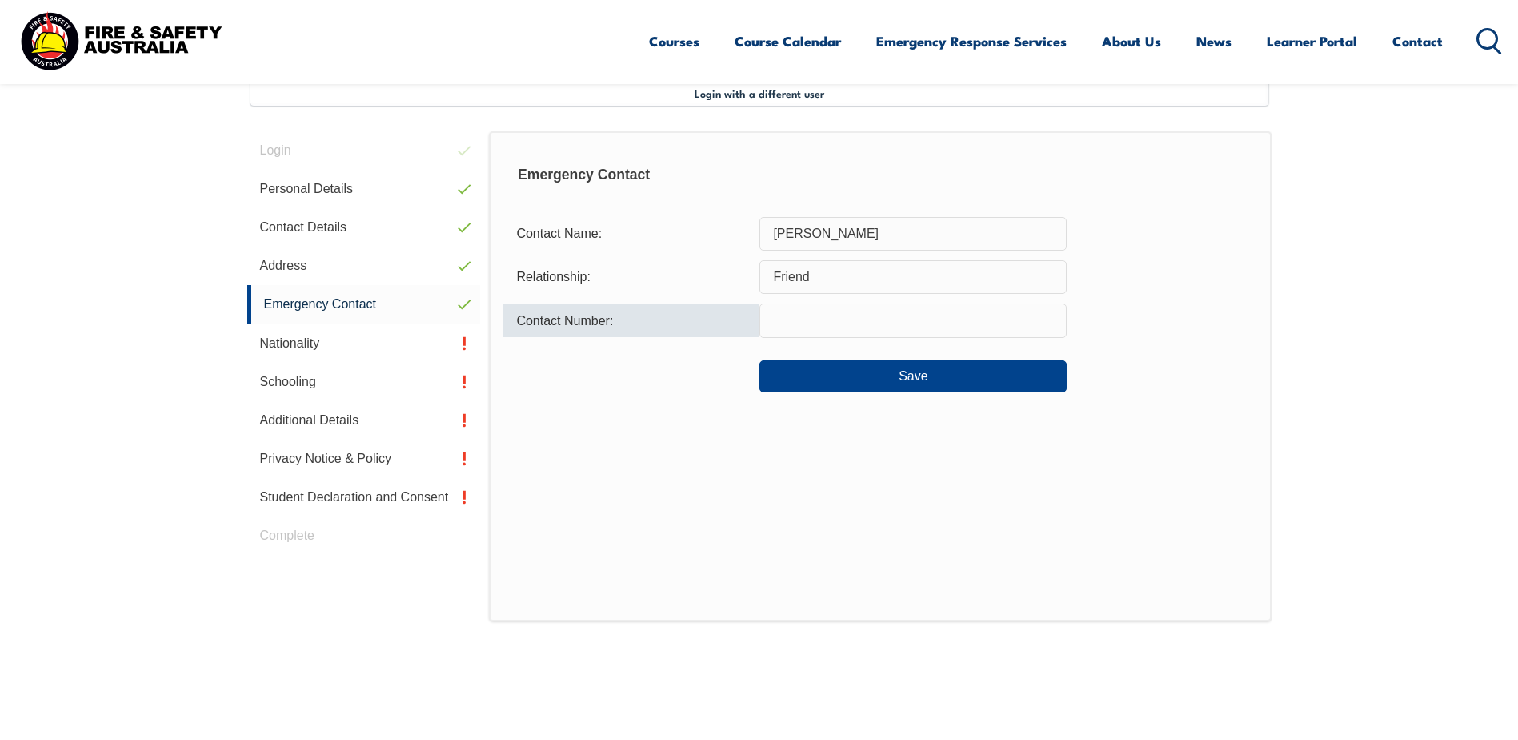
click at [836, 325] on input "text" at bounding box center [913, 320] width 307 height 34
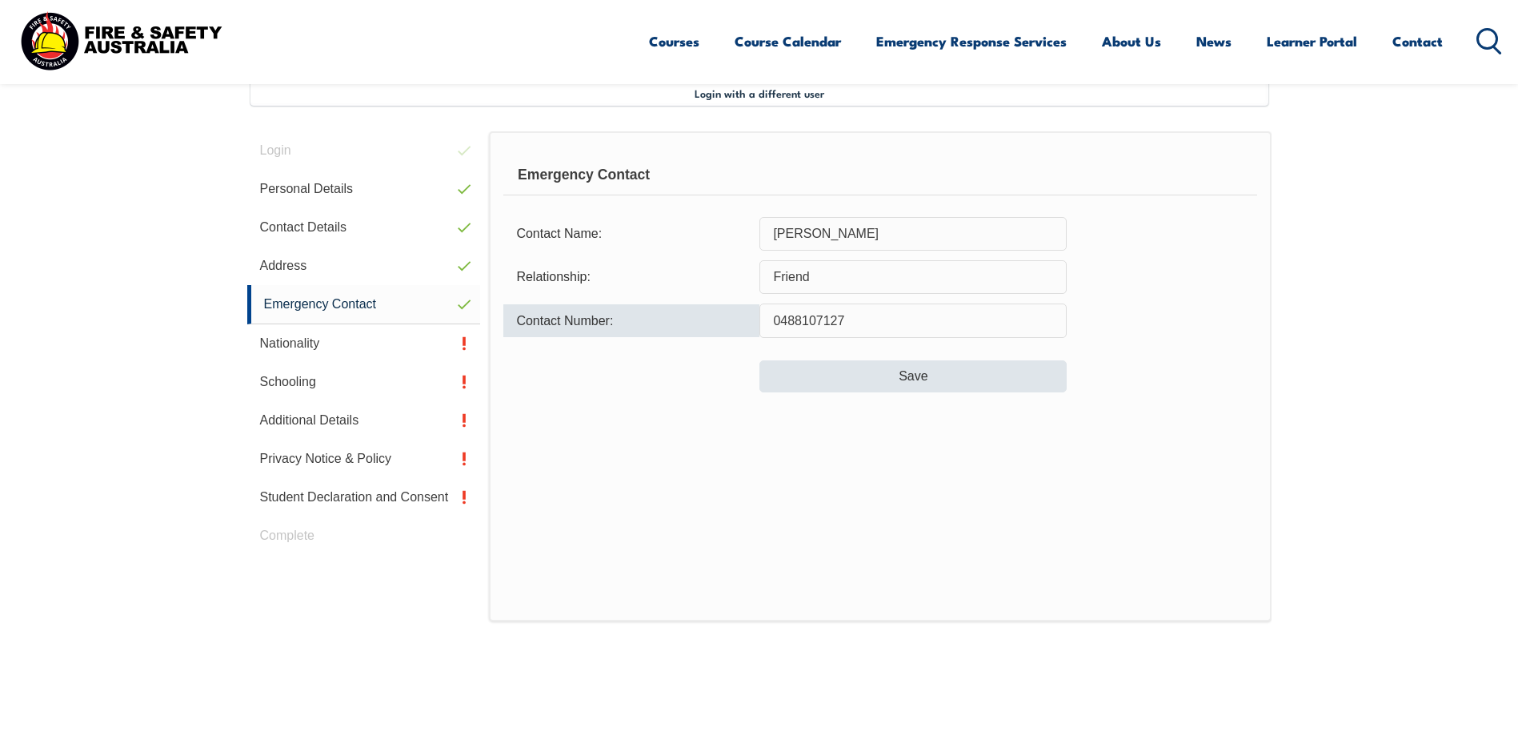
type input "0488107127"
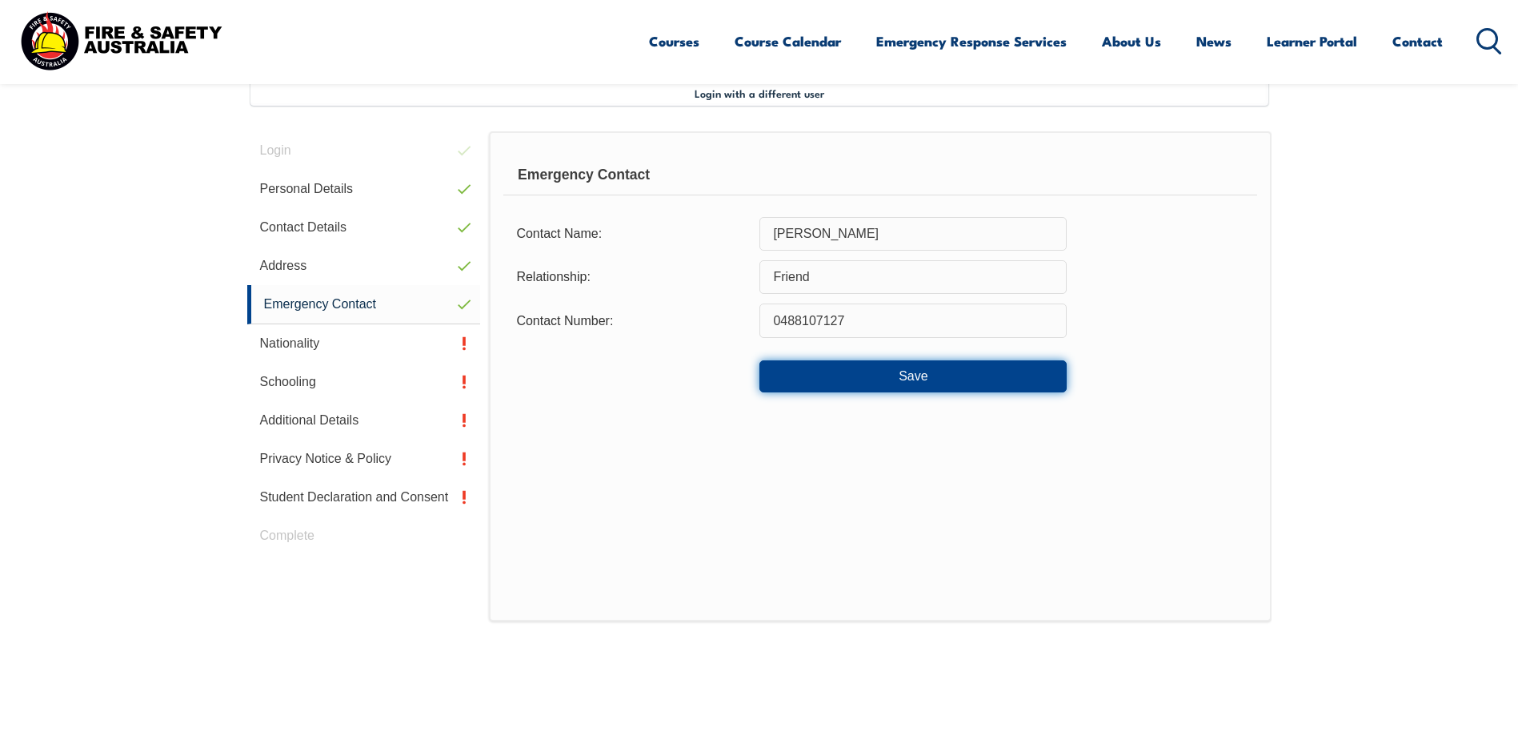
click at [921, 367] on button "Save" at bounding box center [913, 376] width 307 height 32
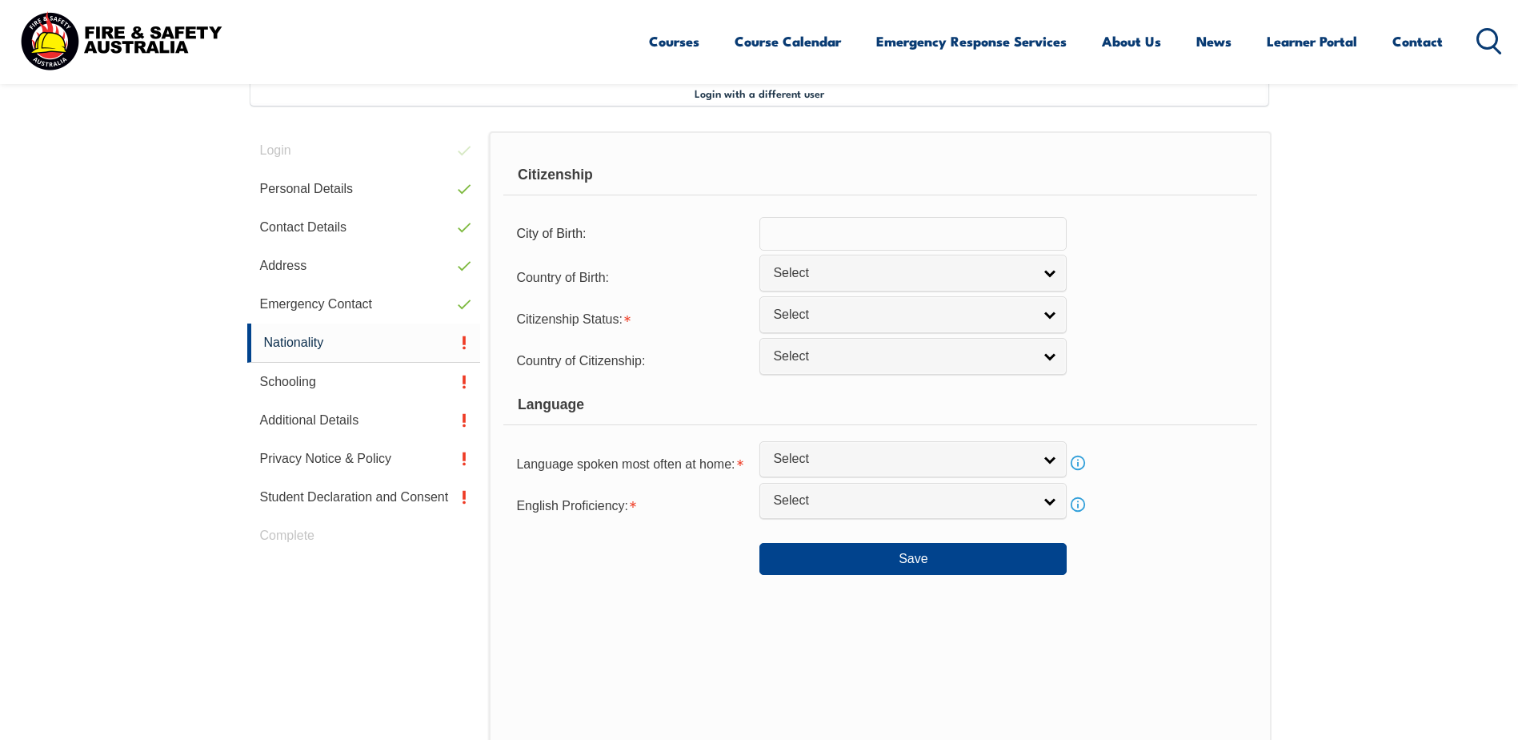
click at [802, 239] on input "text" at bounding box center [913, 234] width 307 height 34
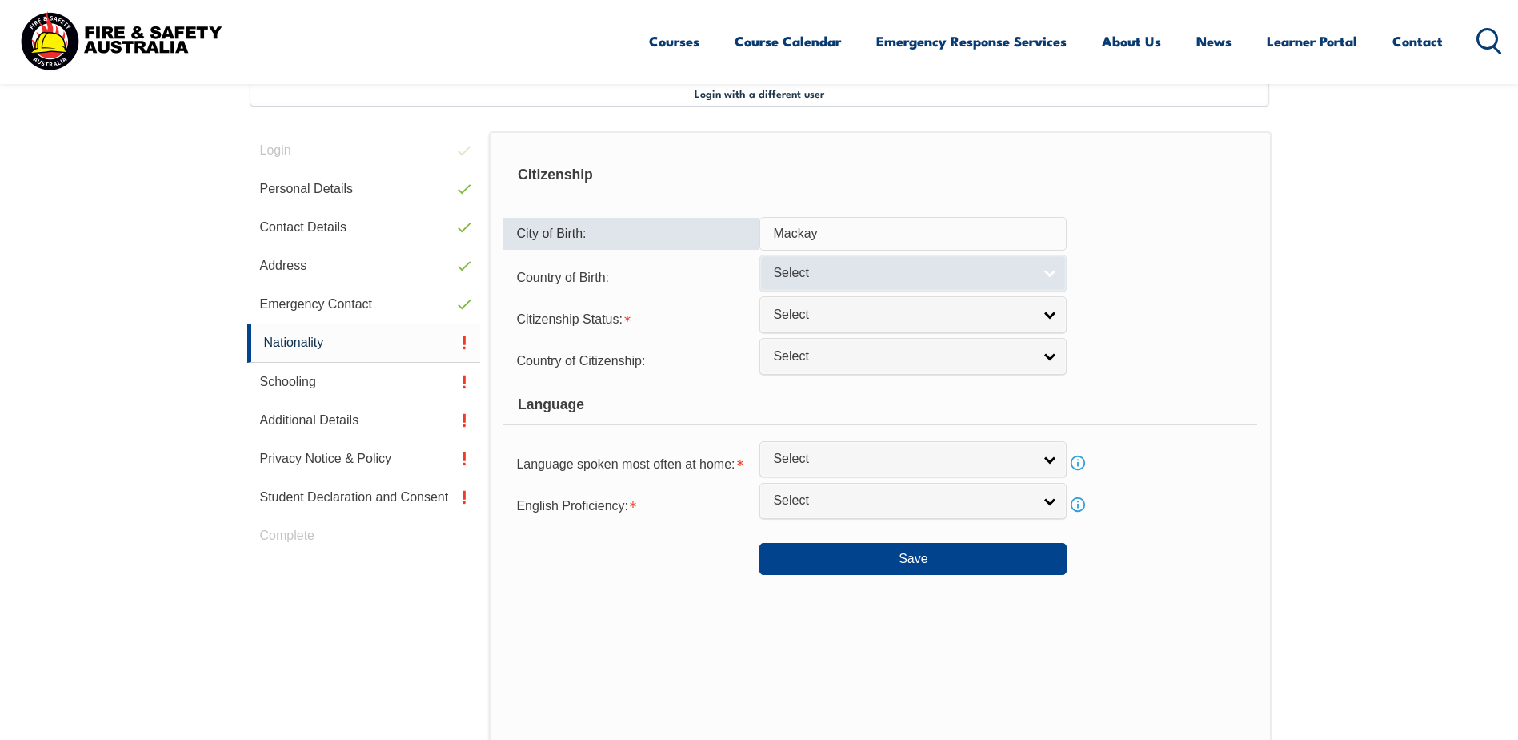
type input "Mackay"
click at [1053, 274] on link "Select" at bounding box center [913, 273] width 307 height 36
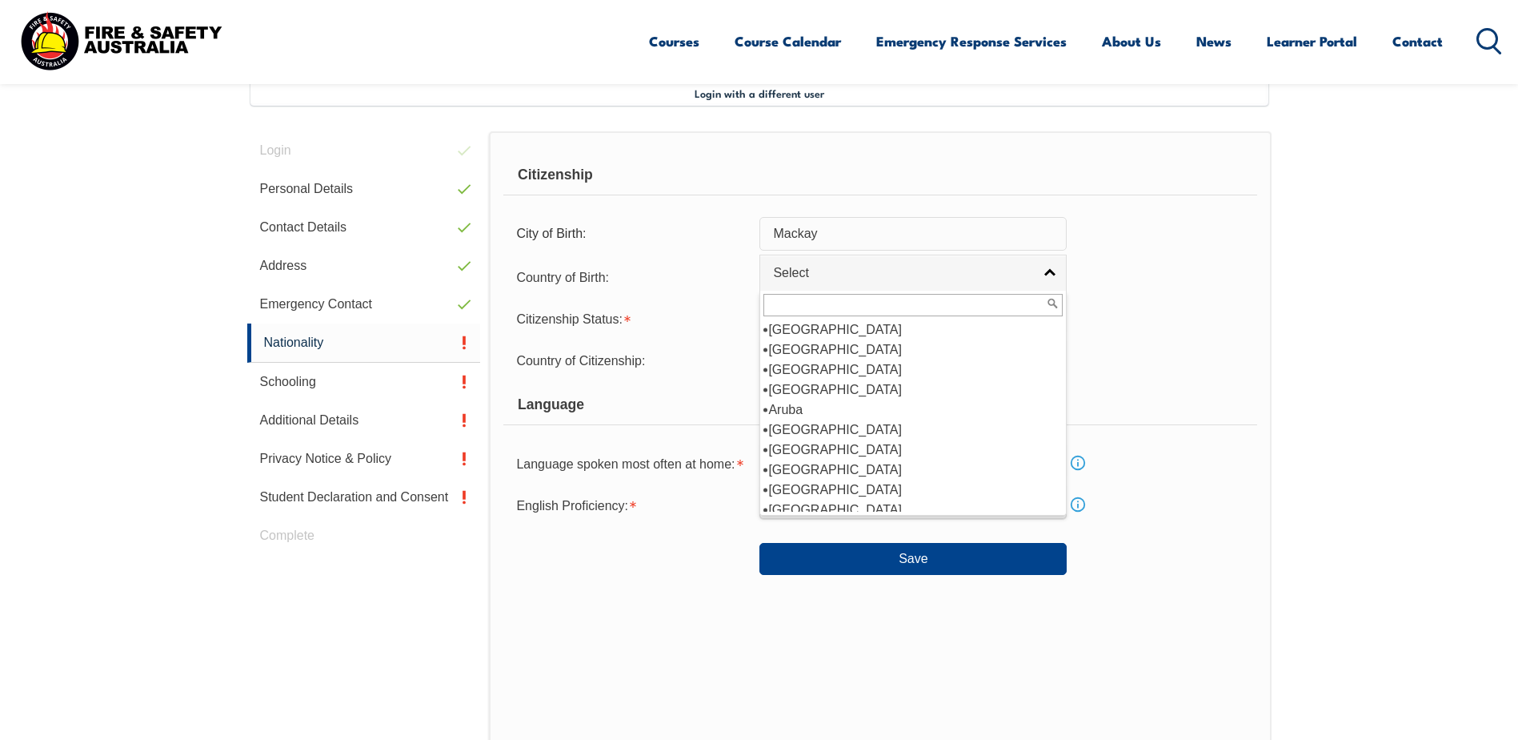
scroll to position [240, 0]
click at [787, 347] on li "Australia" at bounding box center [913, 349] width 299 height 20
select select "1101"
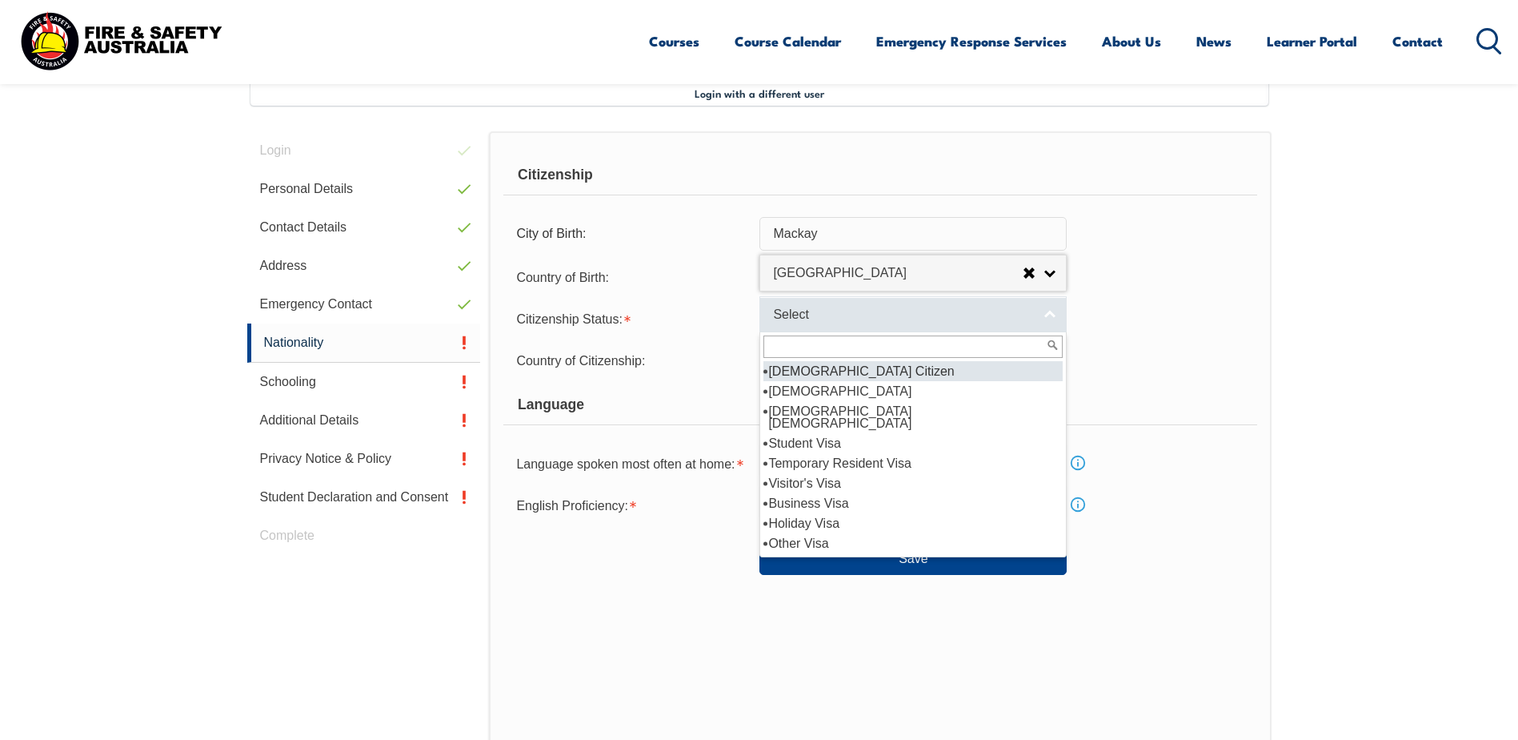
click at [1049, 316] on link "Select" at bounding box center [913, 314] width 307 height 36
click at [834, 369] on li "Australian Citizen" at bounding box center [913, 371] width 299 height 20
select select "1"
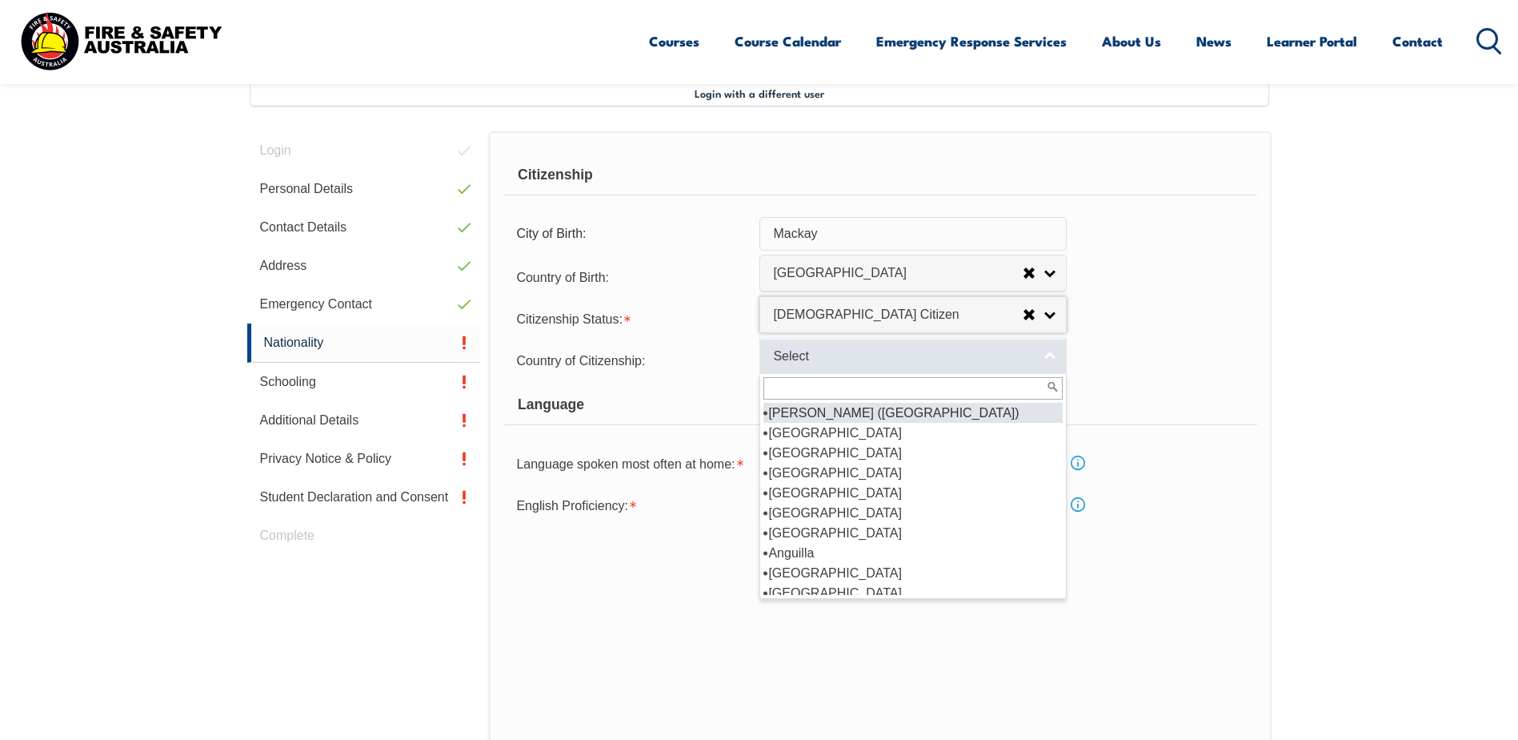
click at [1052, 356] on link "Select" at bounding box center [913, 356] width 307 height 36
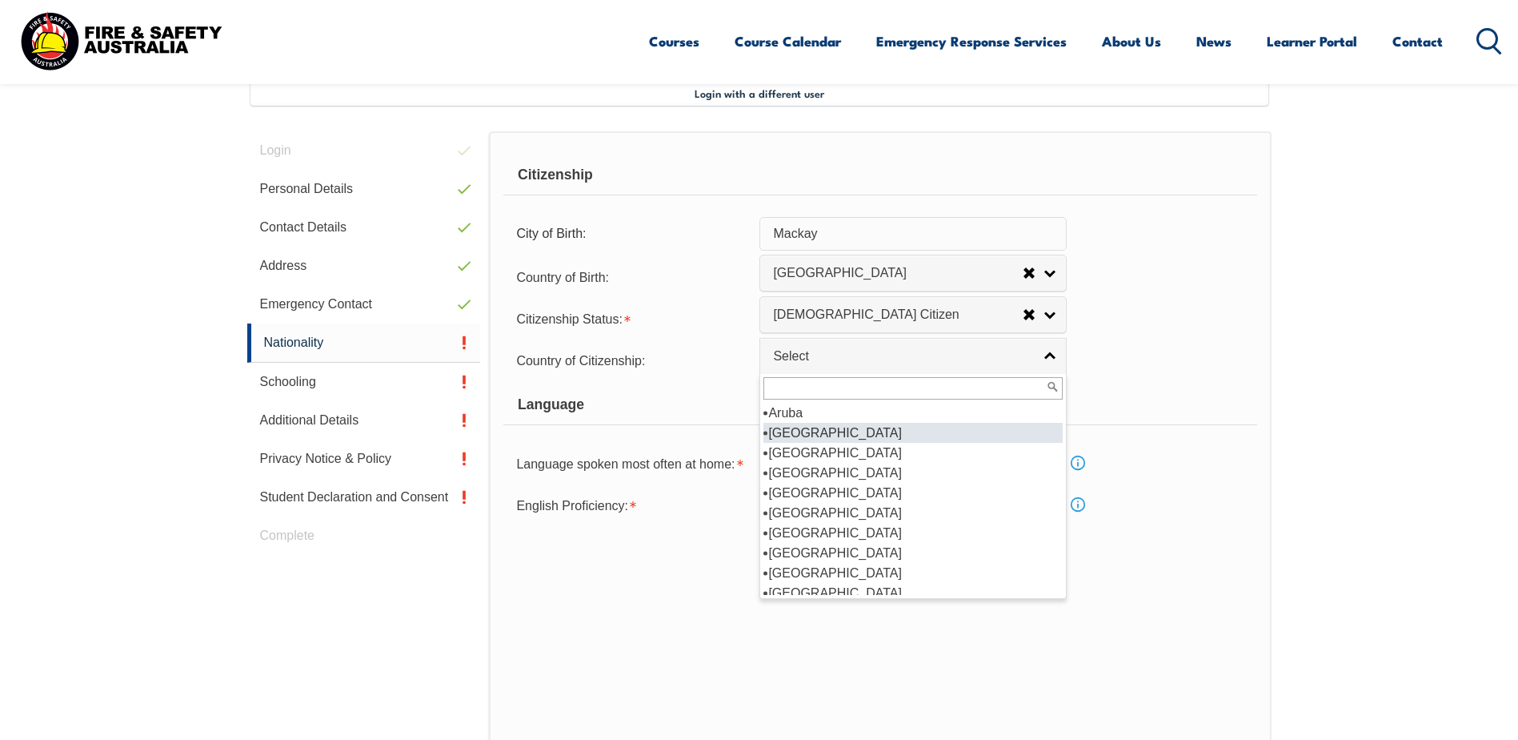
click at [796, 431] on li "Australia" at bounding box center [913, 433] width 299 height 20
select select "1101"
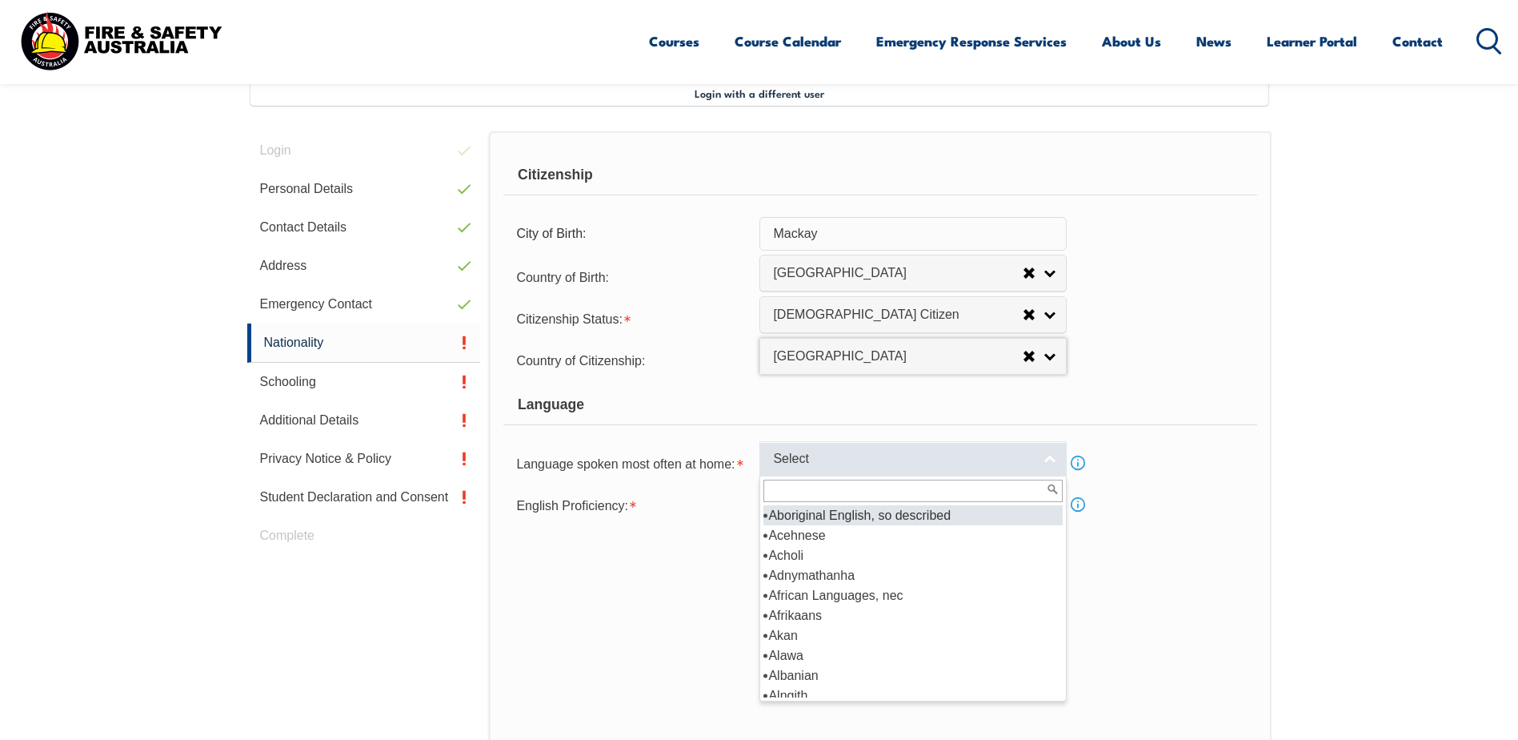
click at [1048, 462] on link "Select" at bounding box center [913, 459] width 307 height 36
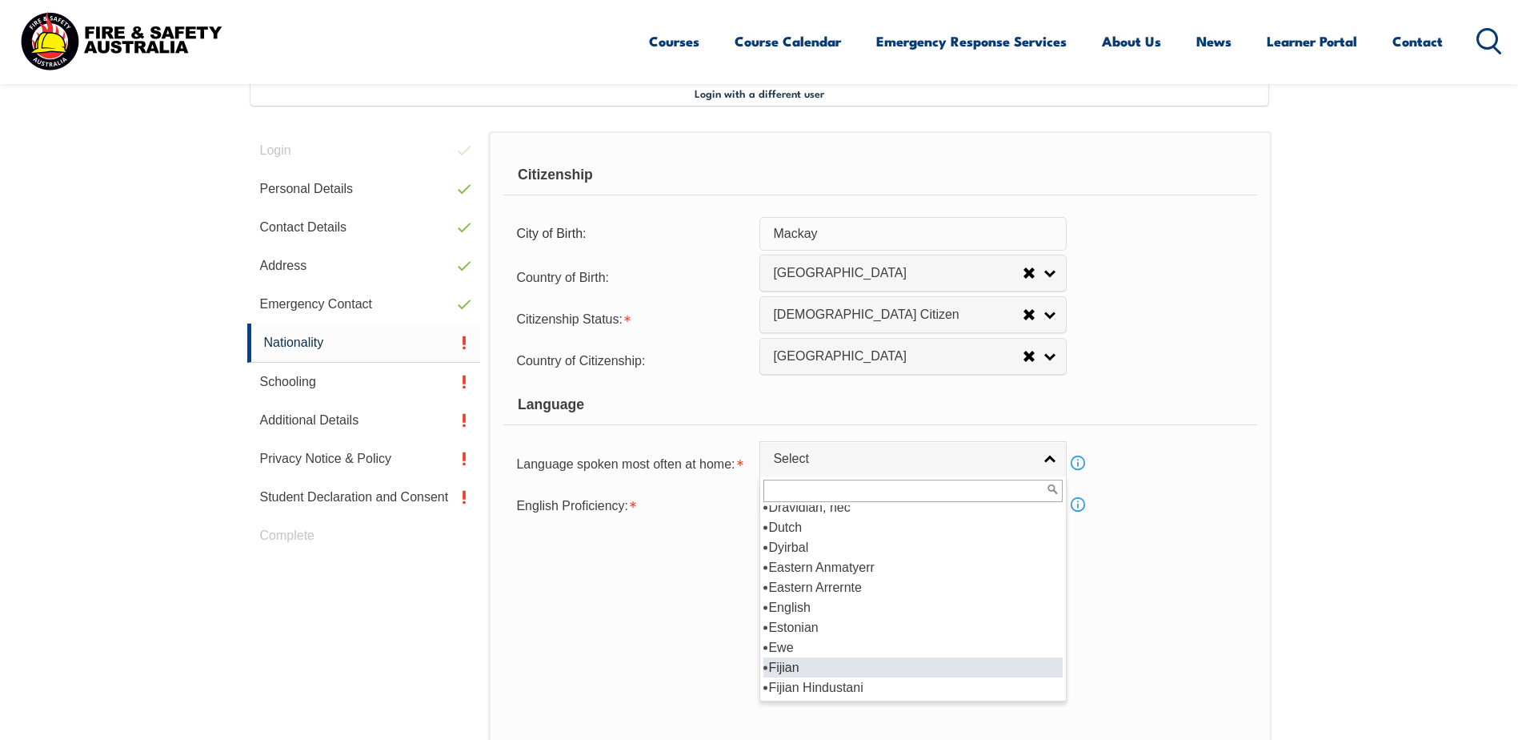
scroll to position [2001, 0]
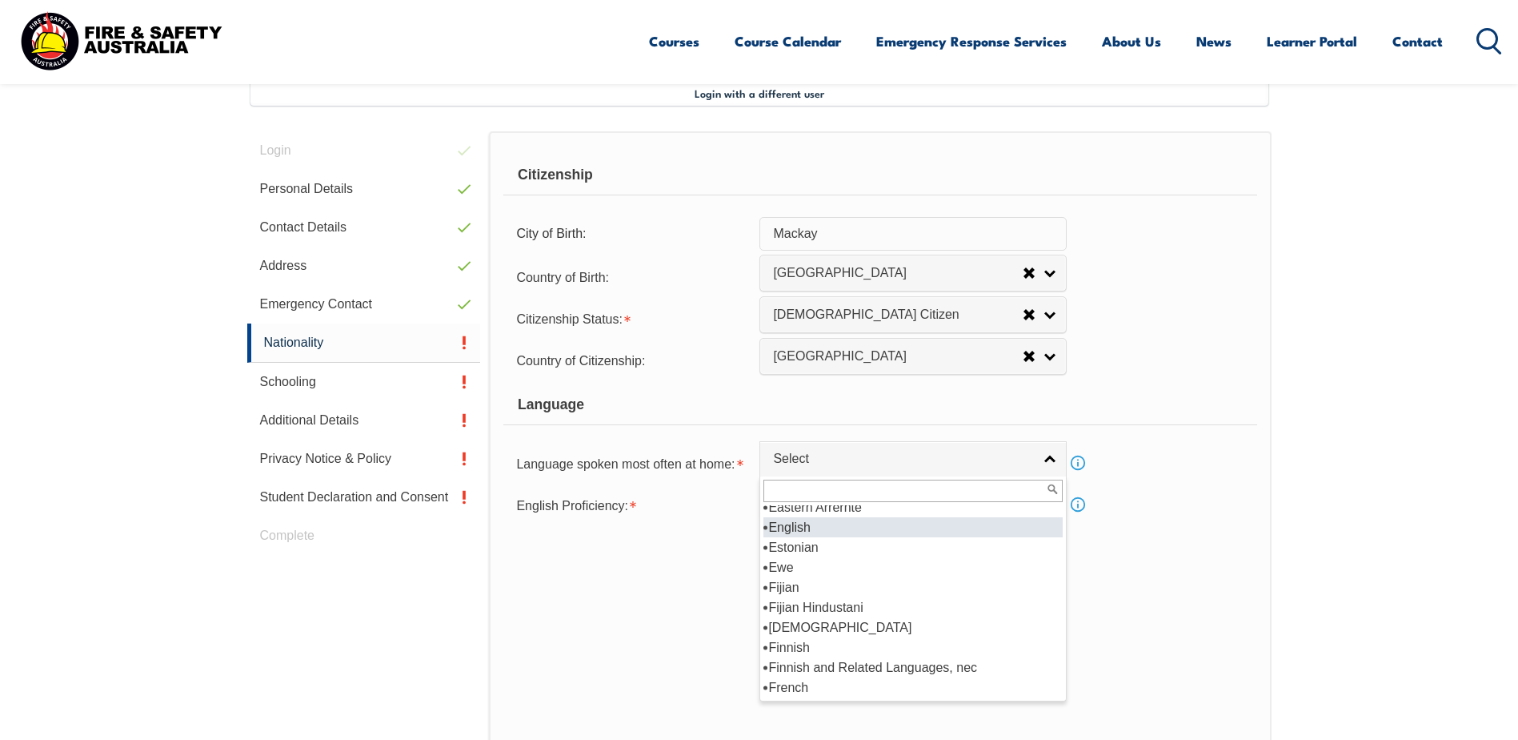
click at [793, 522] on li "English" at bounding box center [913, 527] width 299 height 20
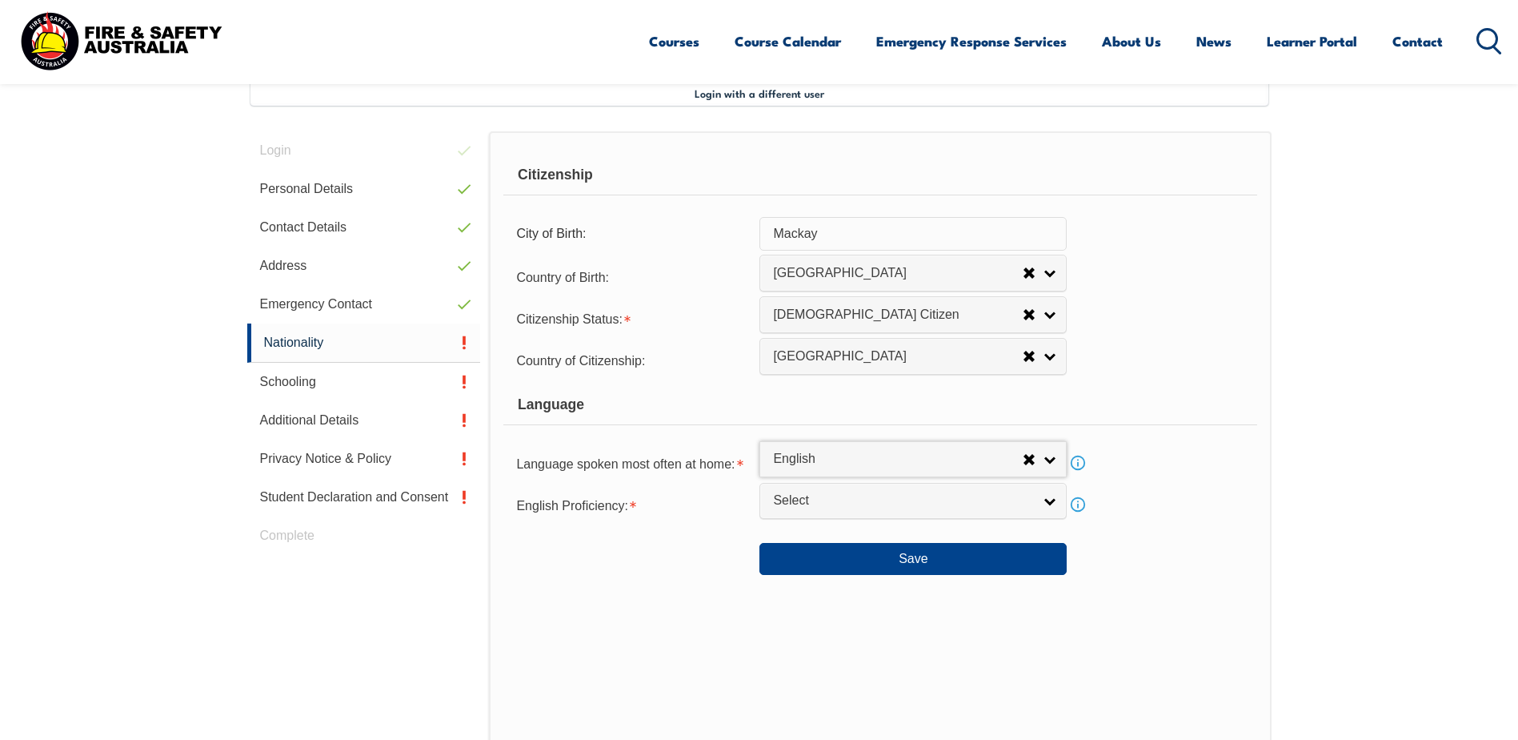
select select "1201"
click at [1046, 500] on link "Select" at bounding box center [913, 501] width 307 height 36
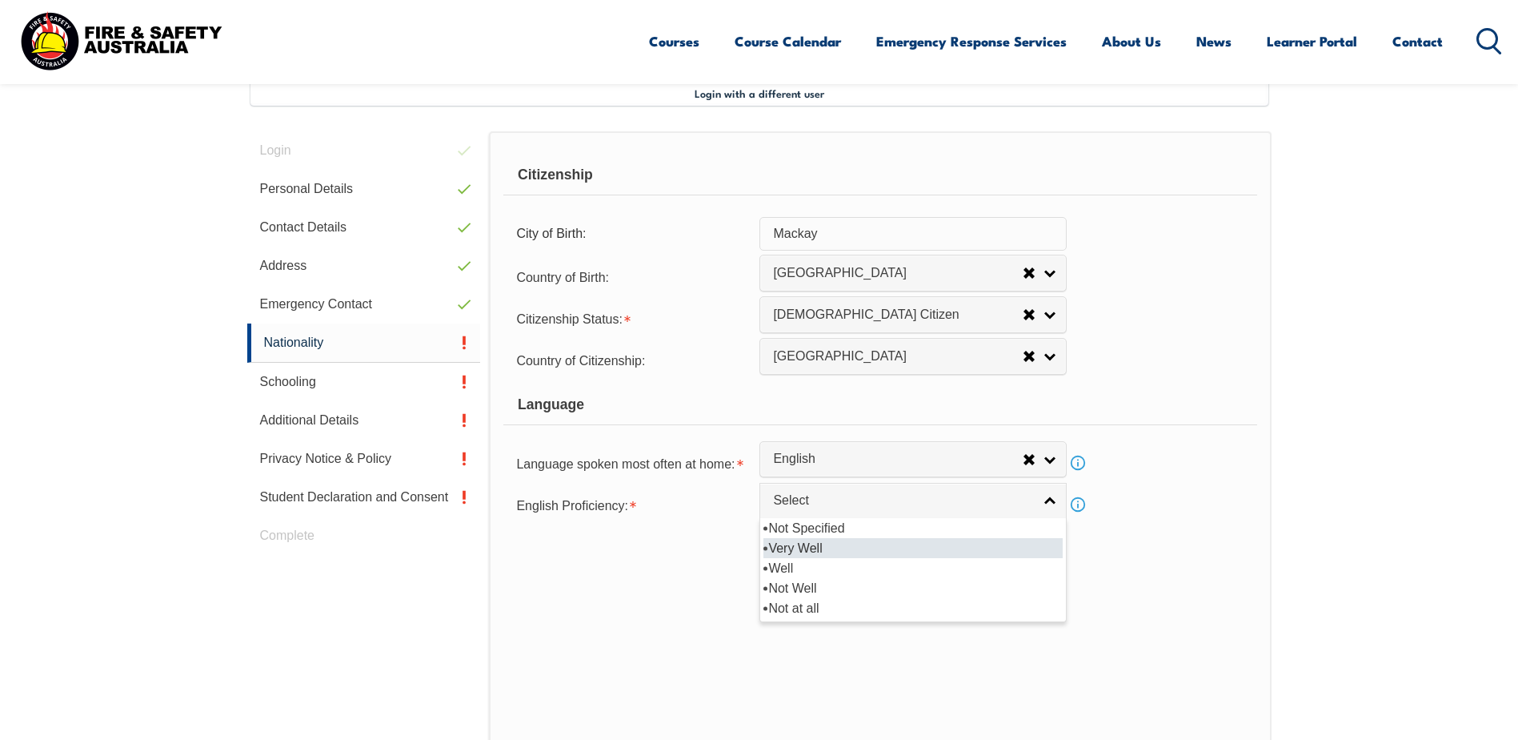
click at [790, 547] on li "Very Well" at bounding box center [913, 548] width 299 height 20
select select "1"
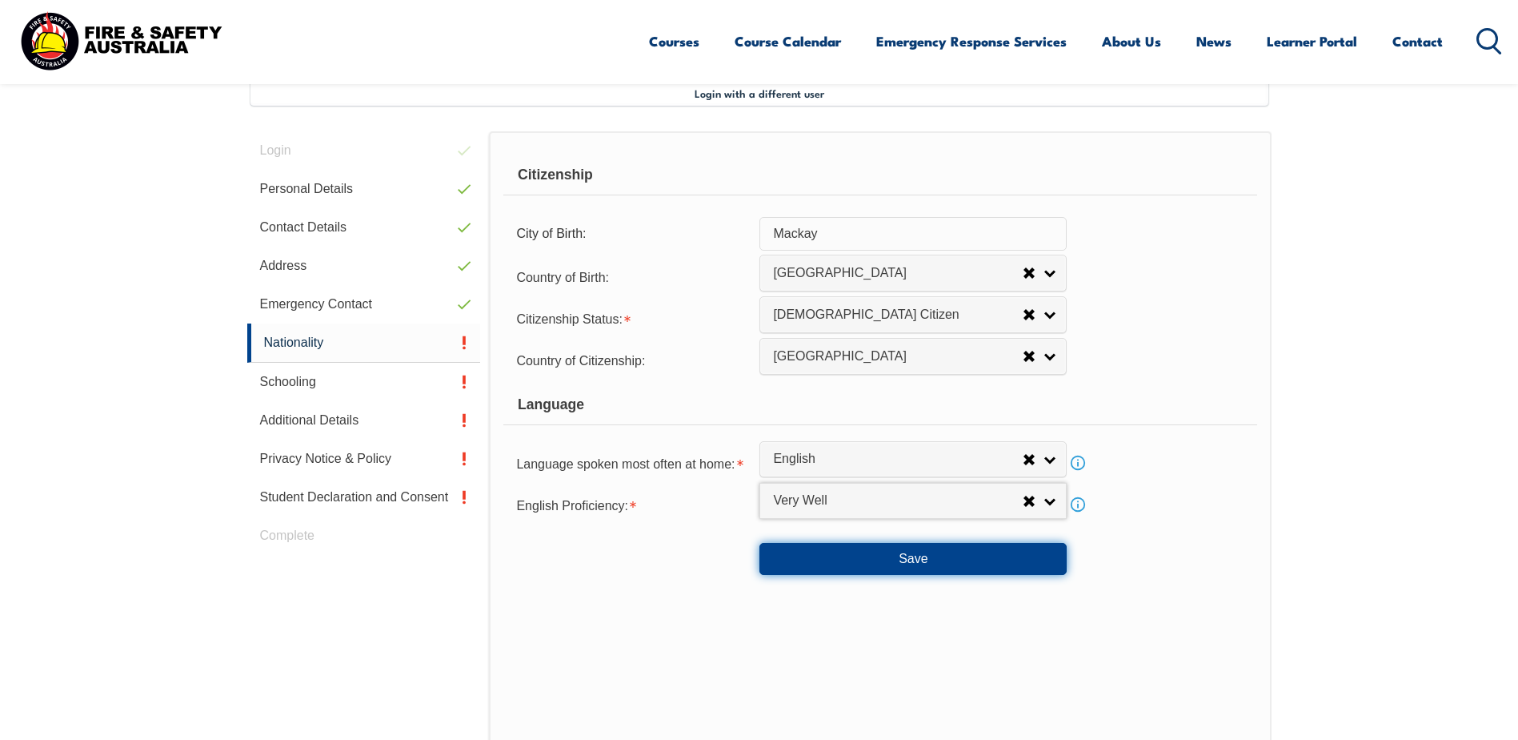
click at [910, 555] on button "Save" at bounding box center [913, 559] width 307 height 32
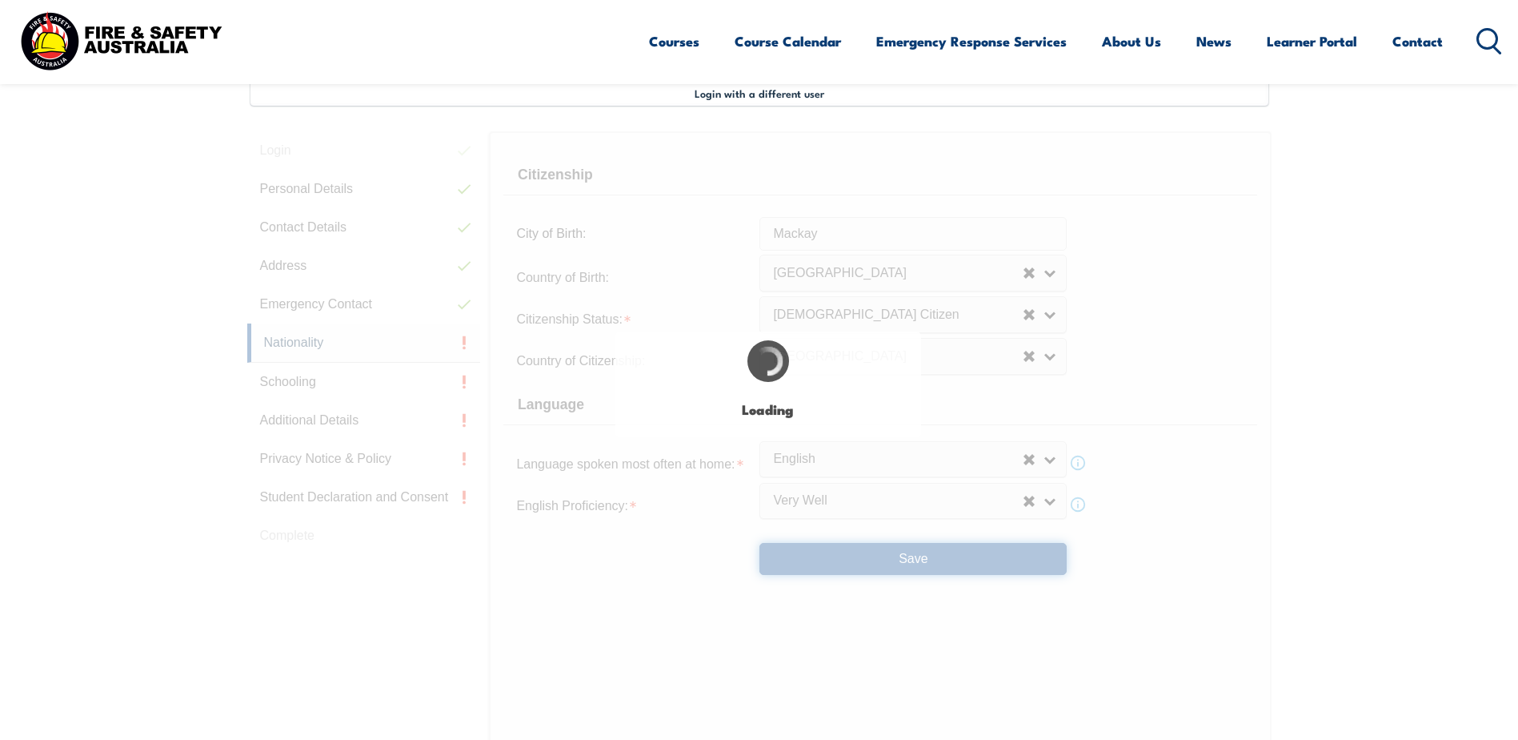
select select "false"
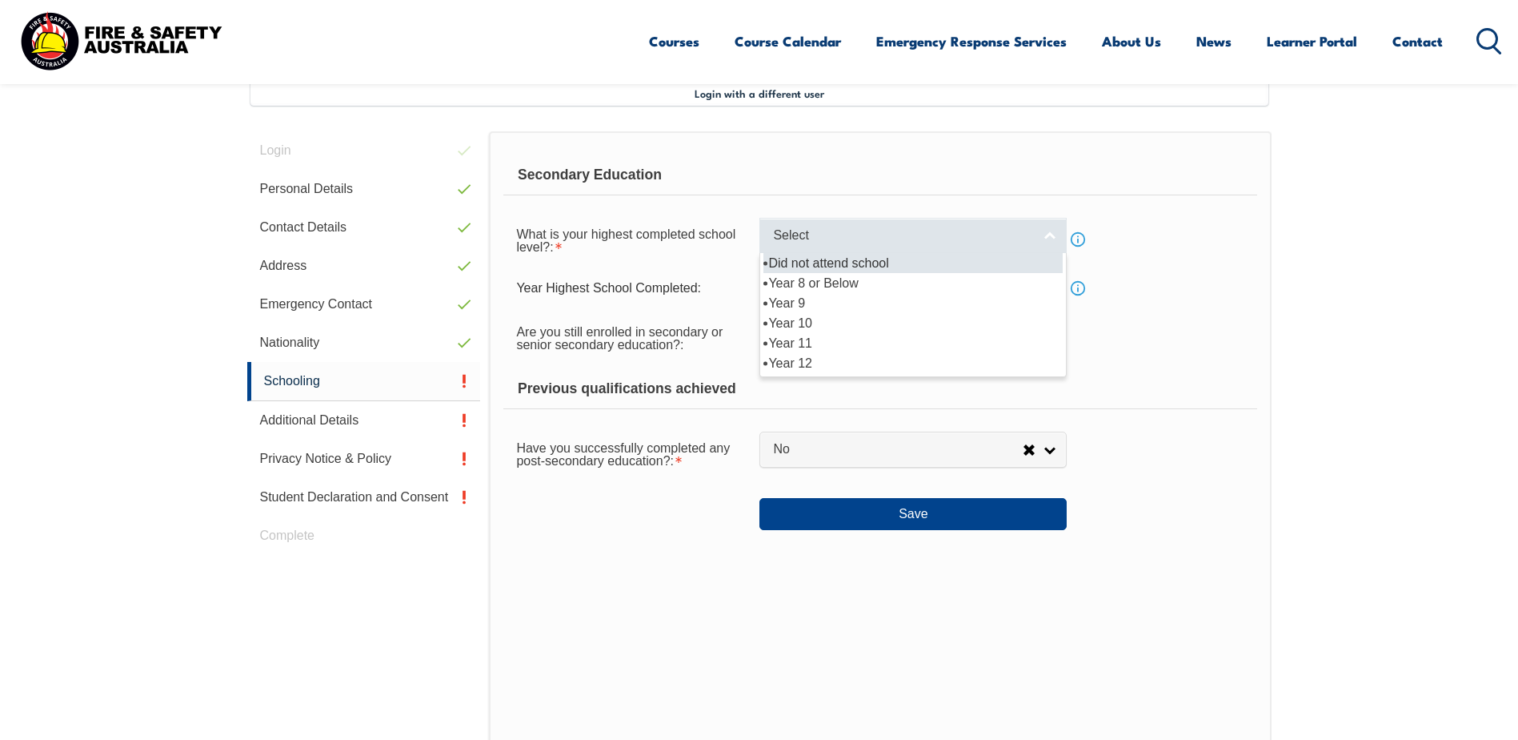
click at [1048, 235] on link "Select" at bounding box center [913, 236] width 307 height 36
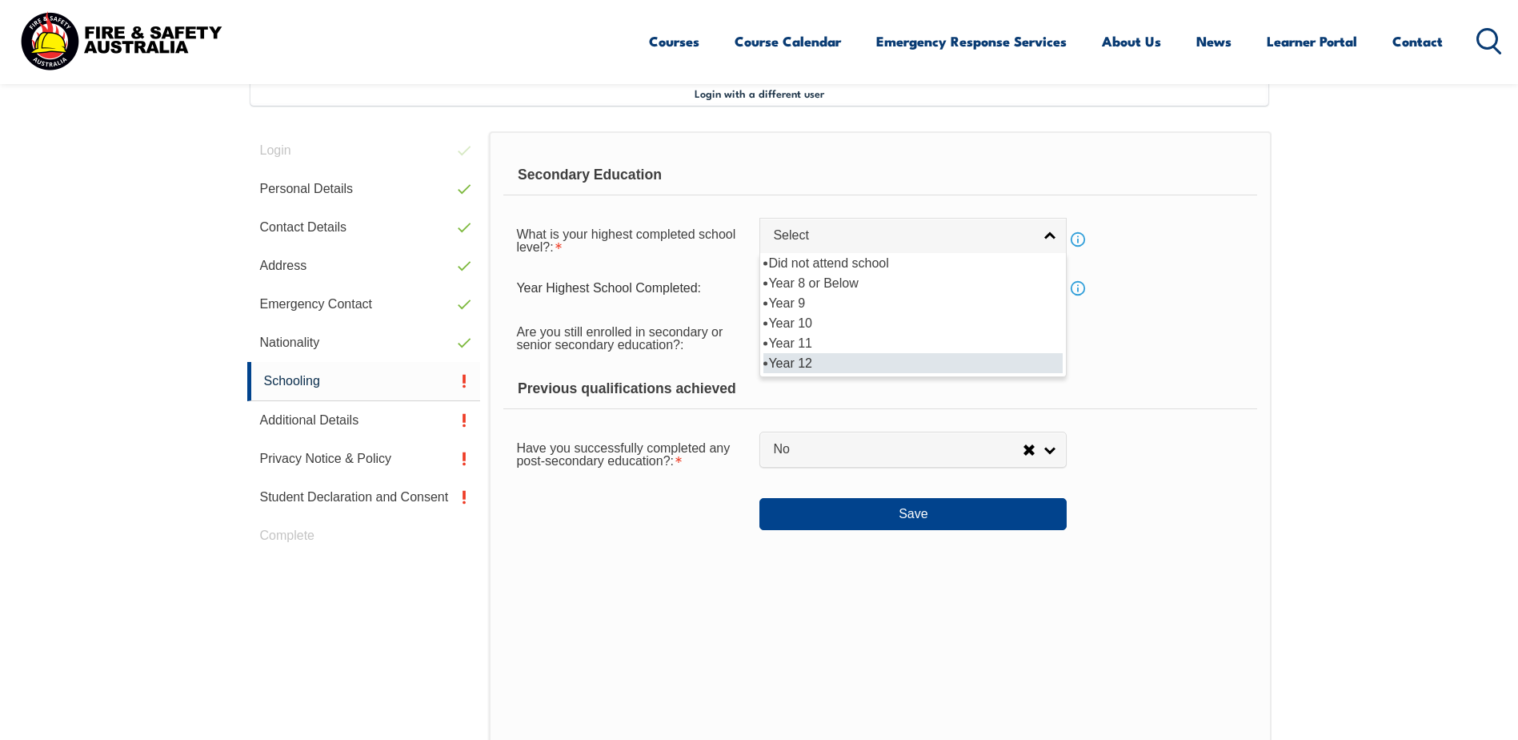
click at [801, 362] on li "Year 12" at bounding box center [913, 363] width 299 height 20
select select "12"
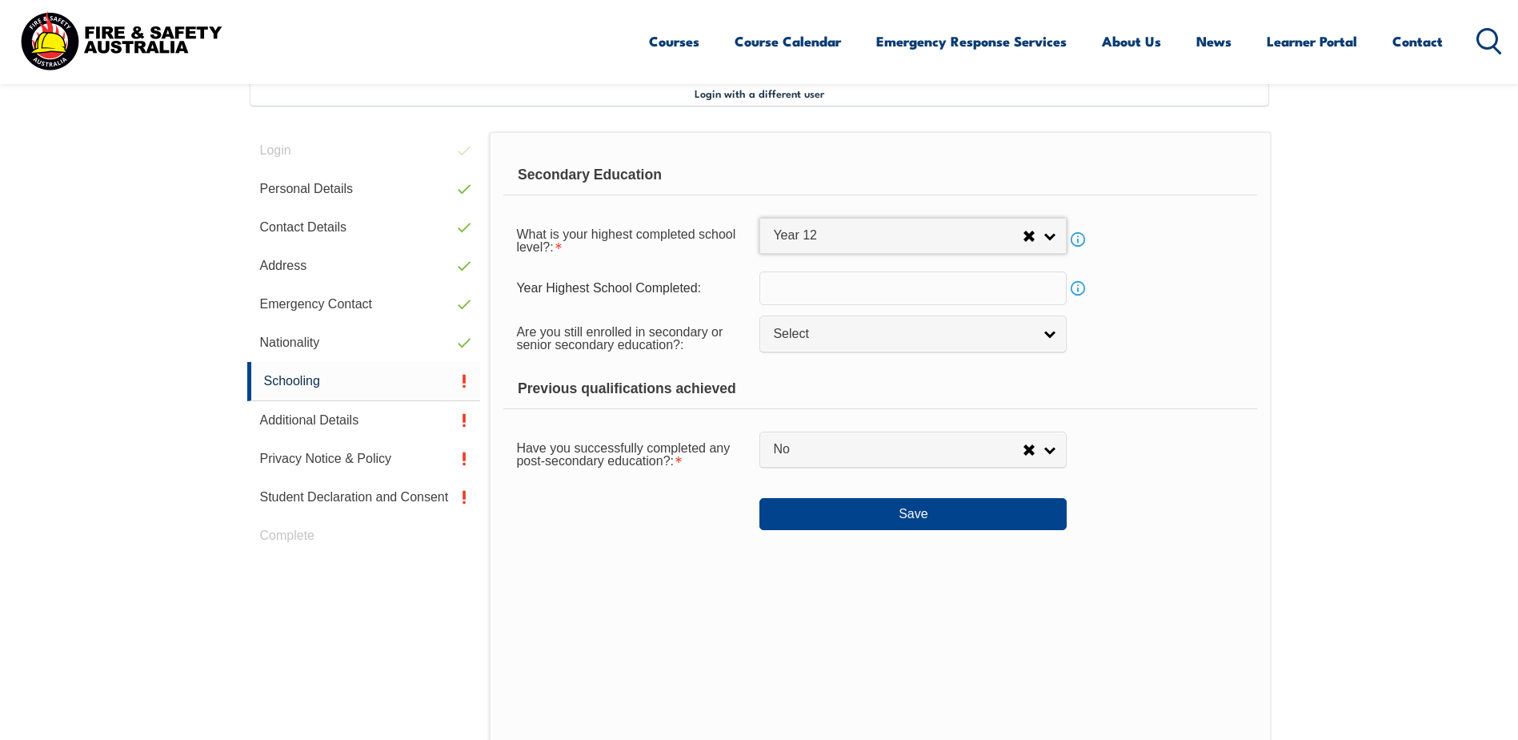
click at [986, 291] on input "text" at bounding box center [913, 288] width 307 height 34
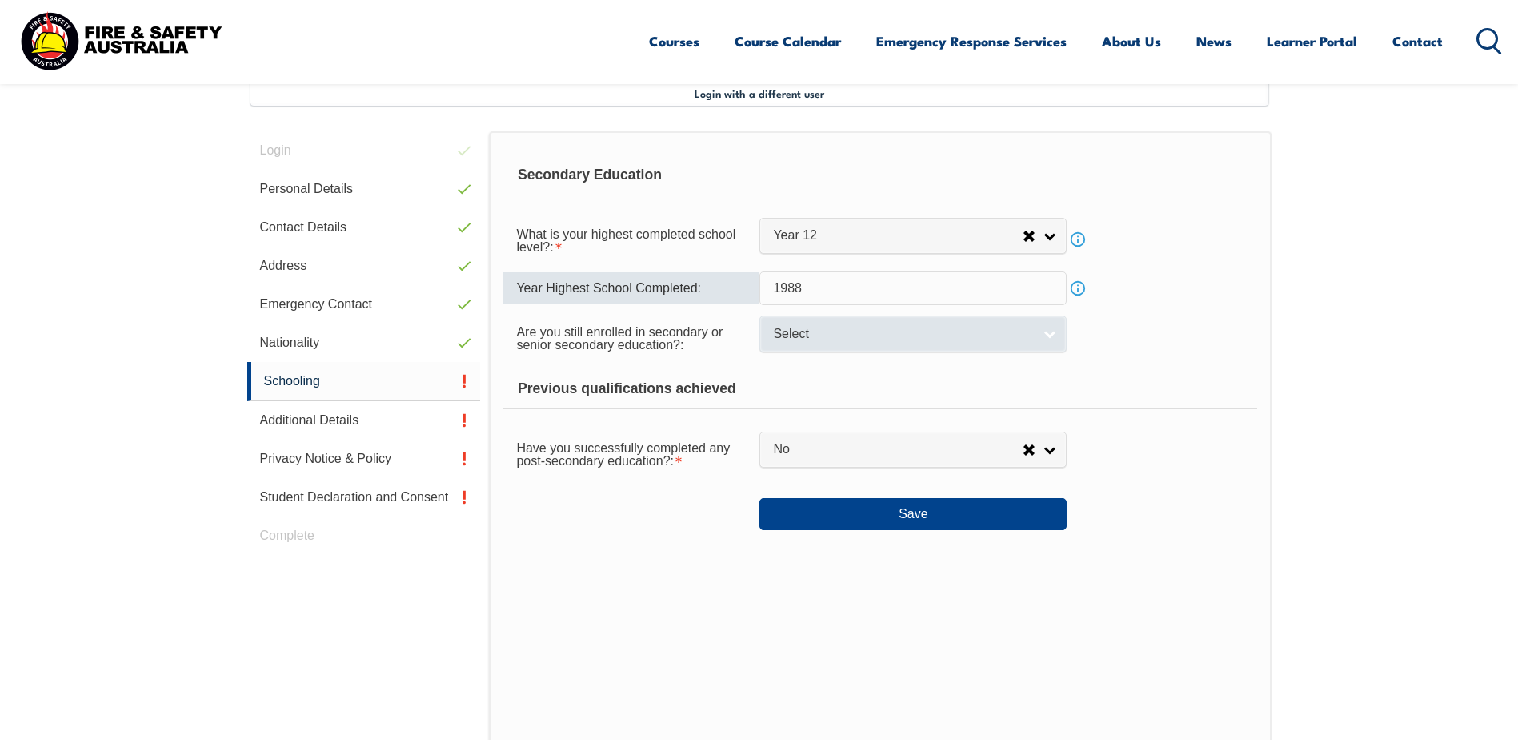
type input "1988"
click at [1048, 333] on link "Select" at bounding box center [913, 333] width 307 height 36
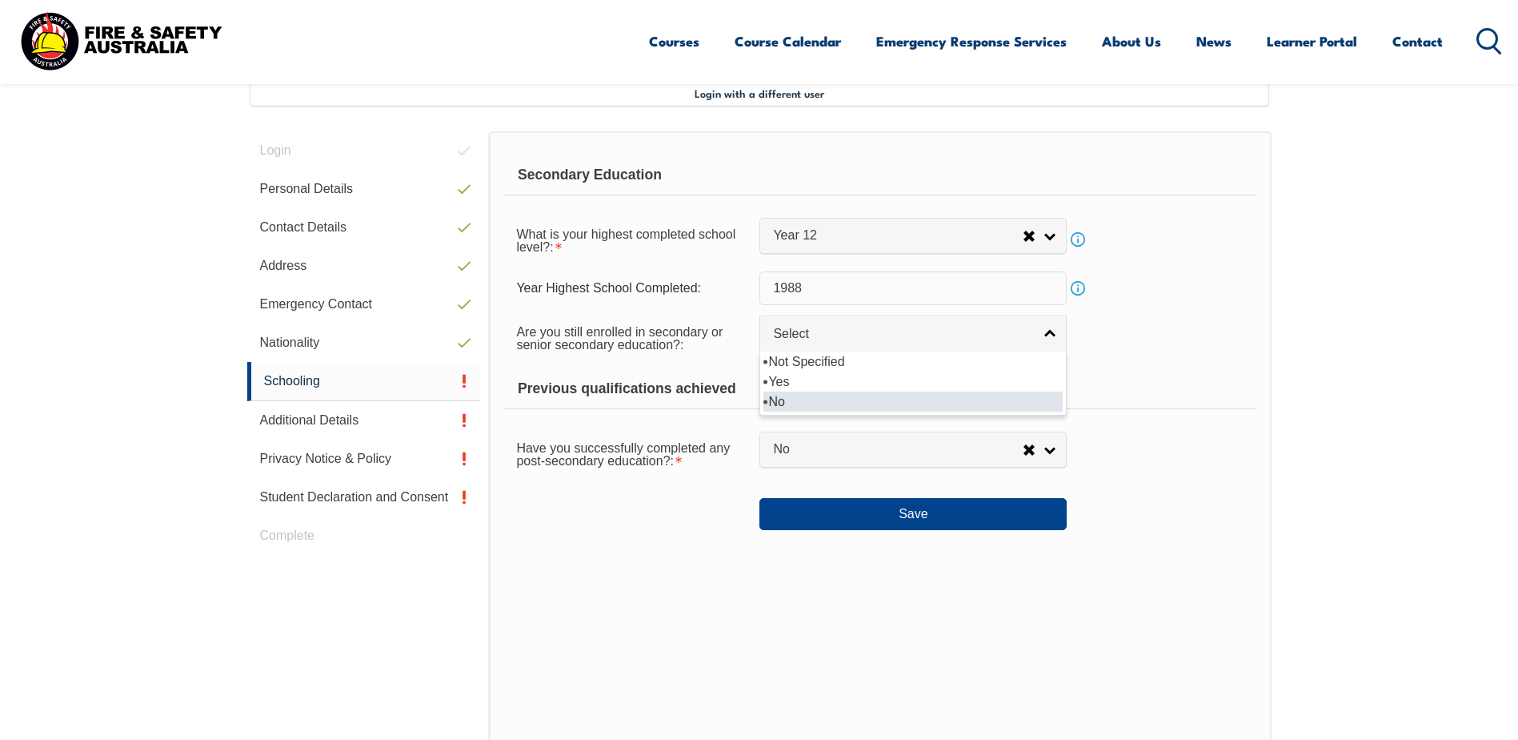
click at [805, 411] on li "No" at bounding box center [913, 401] width 299 height 20
select select "false"
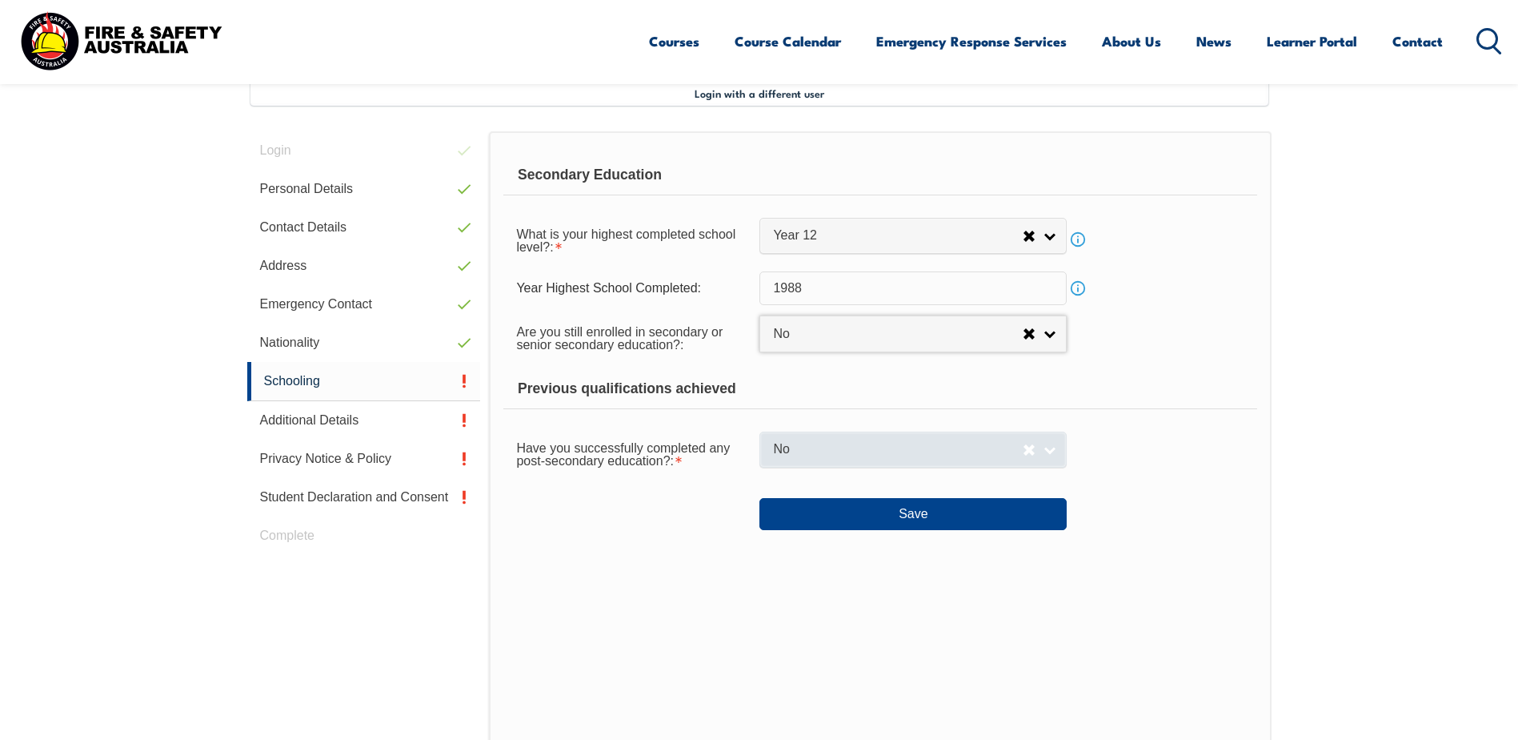
click at [1051, 450] on link "No" at bounding box center [913, 449] width 307 height 36
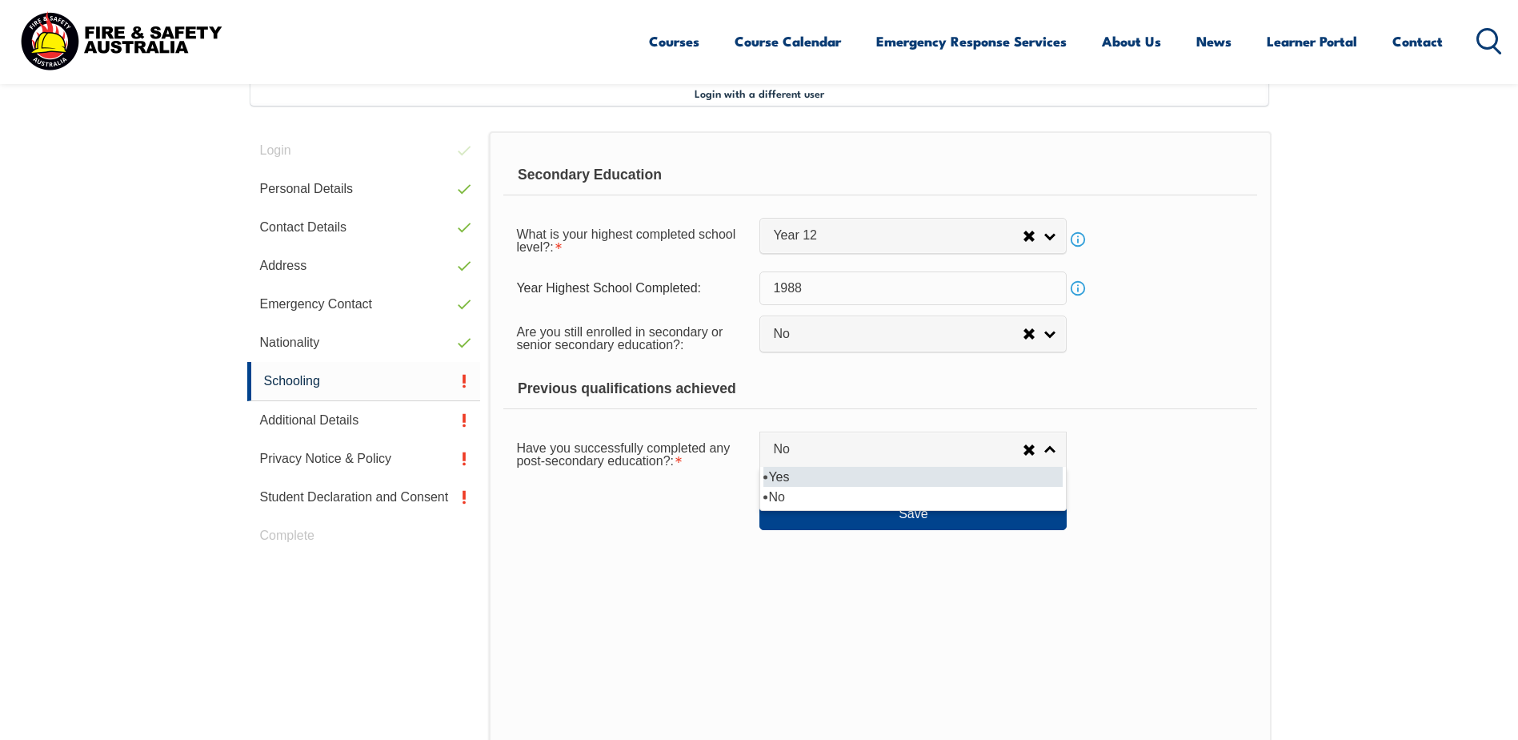
click at [799, 475] on li "Yes" at bounding box center [913, 477] width 299 height 20
select select "true"
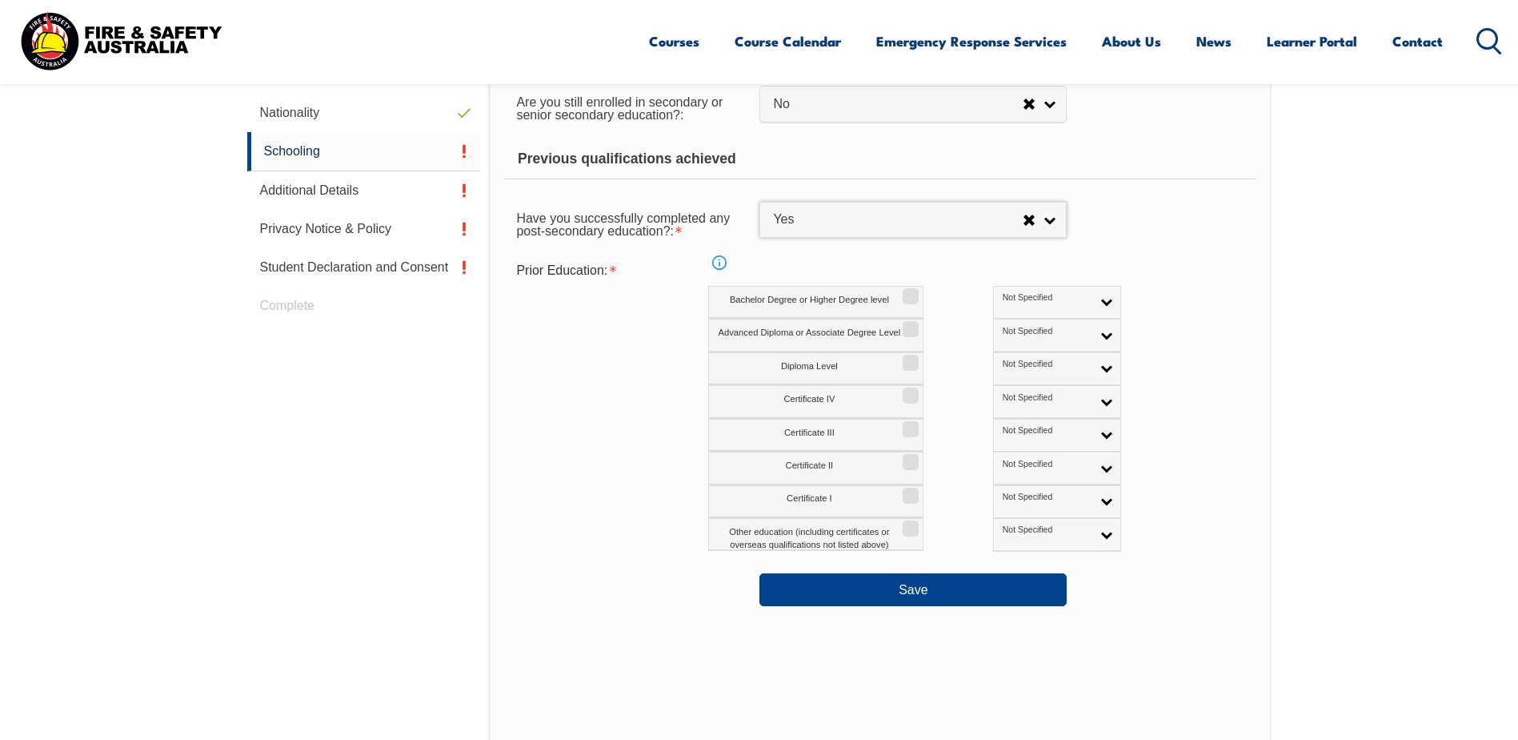
scroll to position [676, 0]
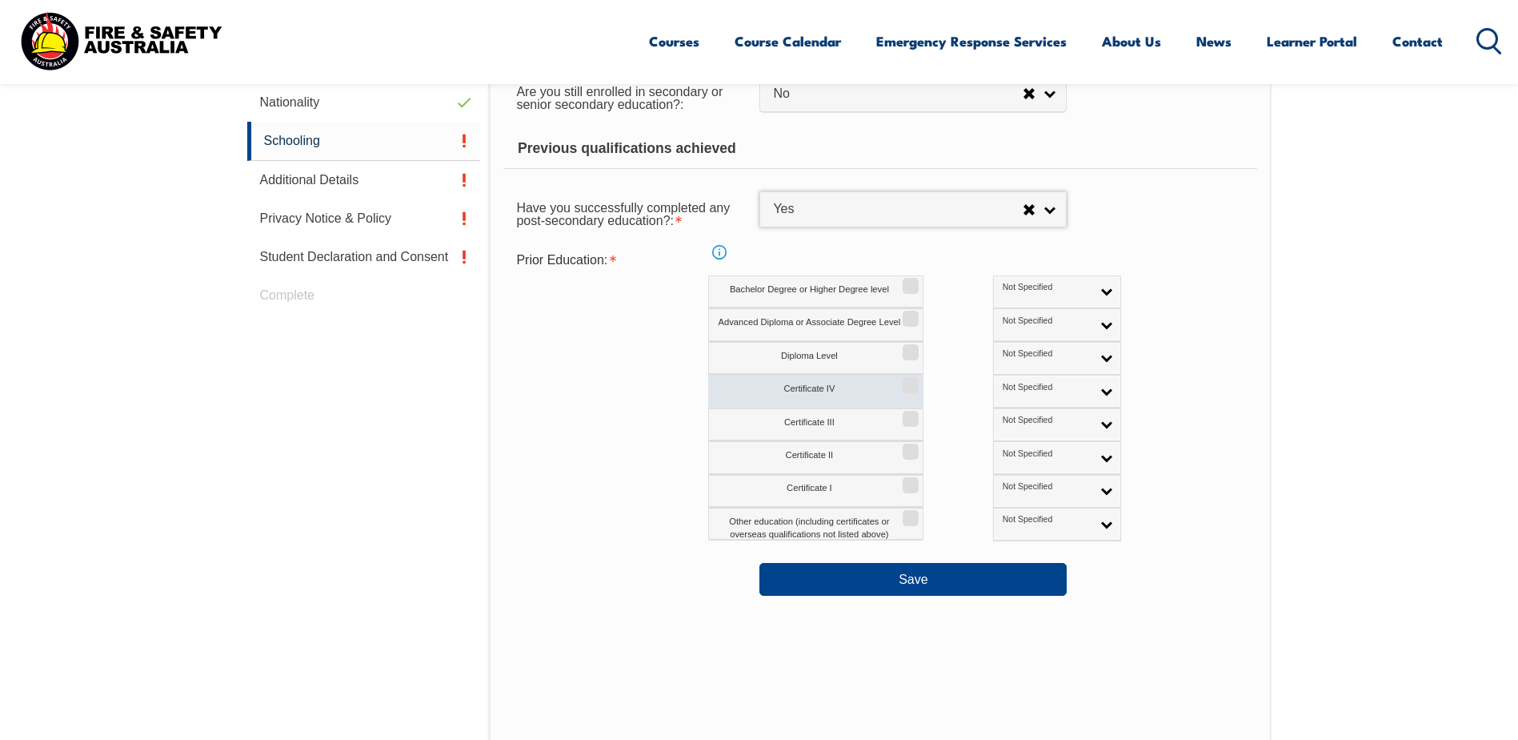
click at [908, 380] on input "Certificate IV" at bounding box center [909, 380] width 10 height 2
checkbox input "true"
click at [908, 414] on input "Certificate III" at bounding box center [909, 413] width 10 height 2
checkbox input "true"
click at [1041, 387] on link "Not Specified" at bounding box center [1057, 391] width 128 height 33
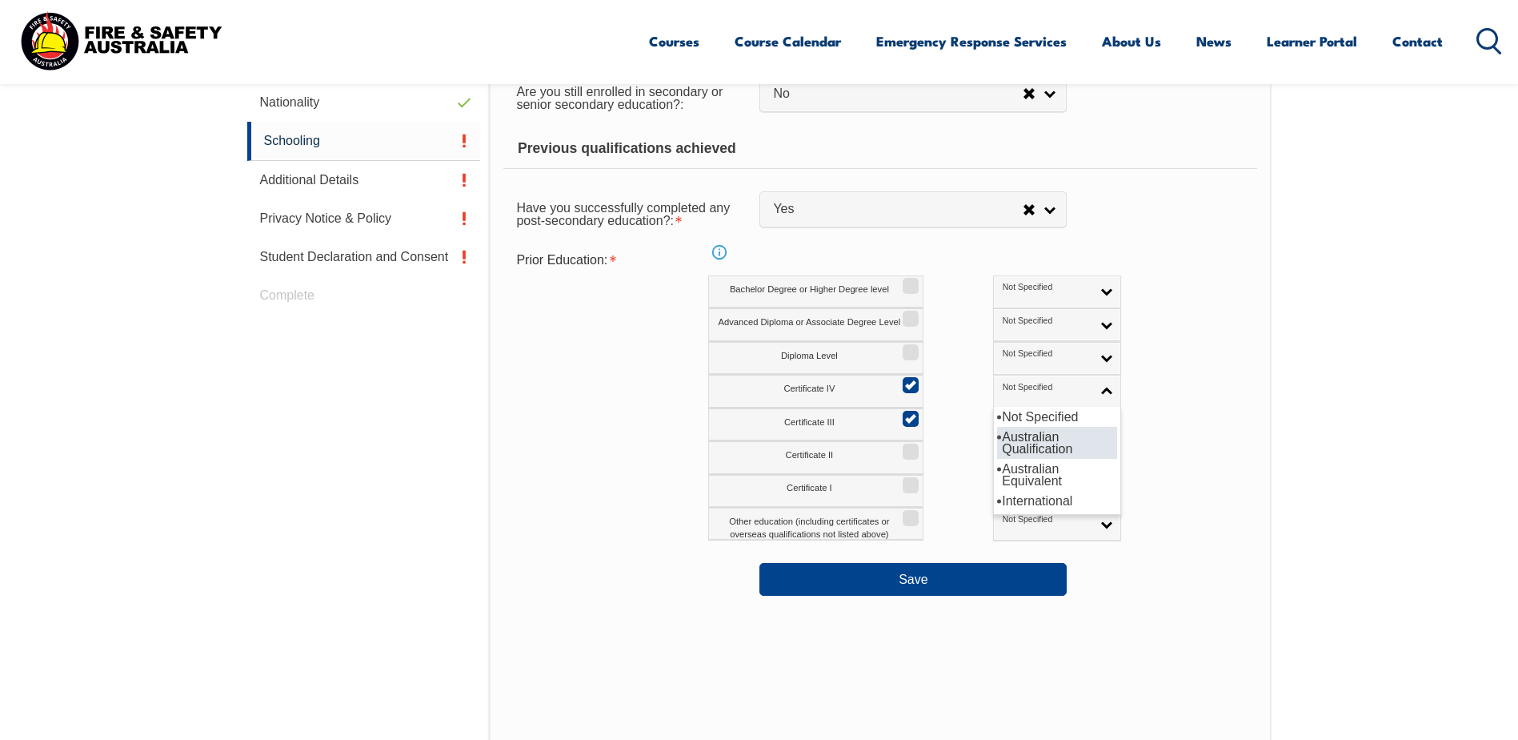
click at [997, 444] on li "Australian Qualification" at bounding box center [1057, 443] width 120 height 32
click at [1037, 424] on link "Not Specified" at bounding box center [1057, 424] width 128 height 33
click at [997, 467] on li "Australian Qualification" at bounding box center [1057, 476] width 120 height 32
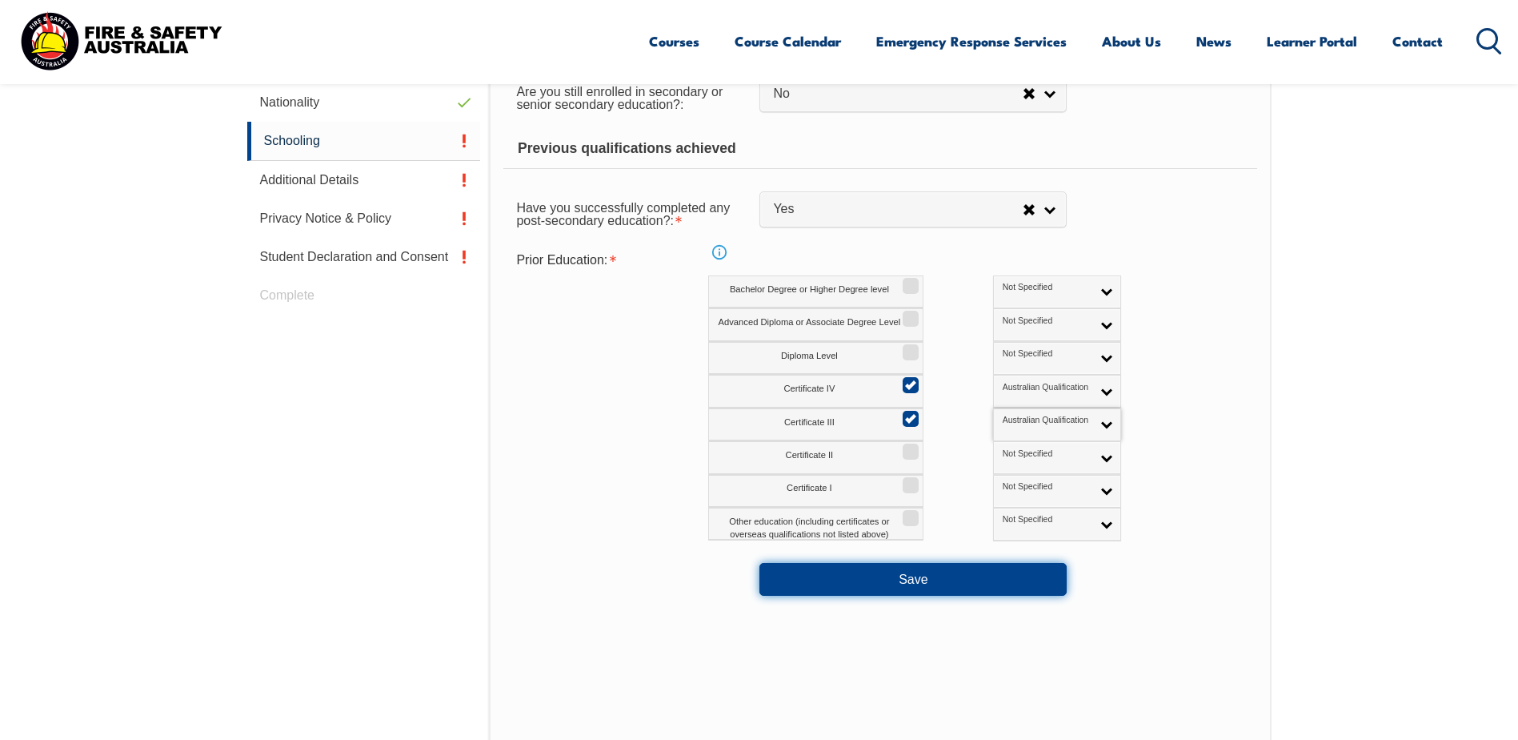
click at [954, 581] on button "Save" at bounding box center [913, 579] width 307 height 32
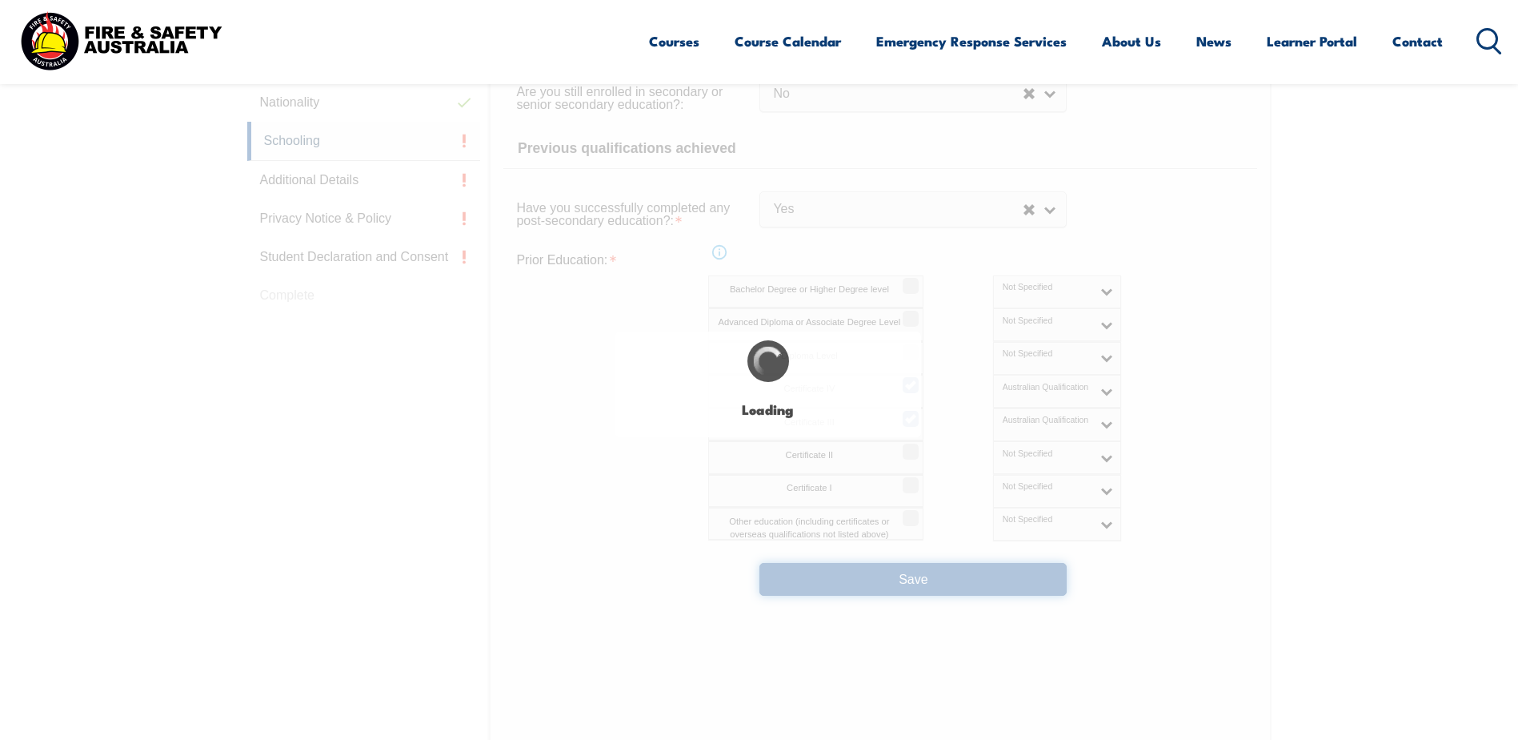
select select
select select "false"
select select "true"
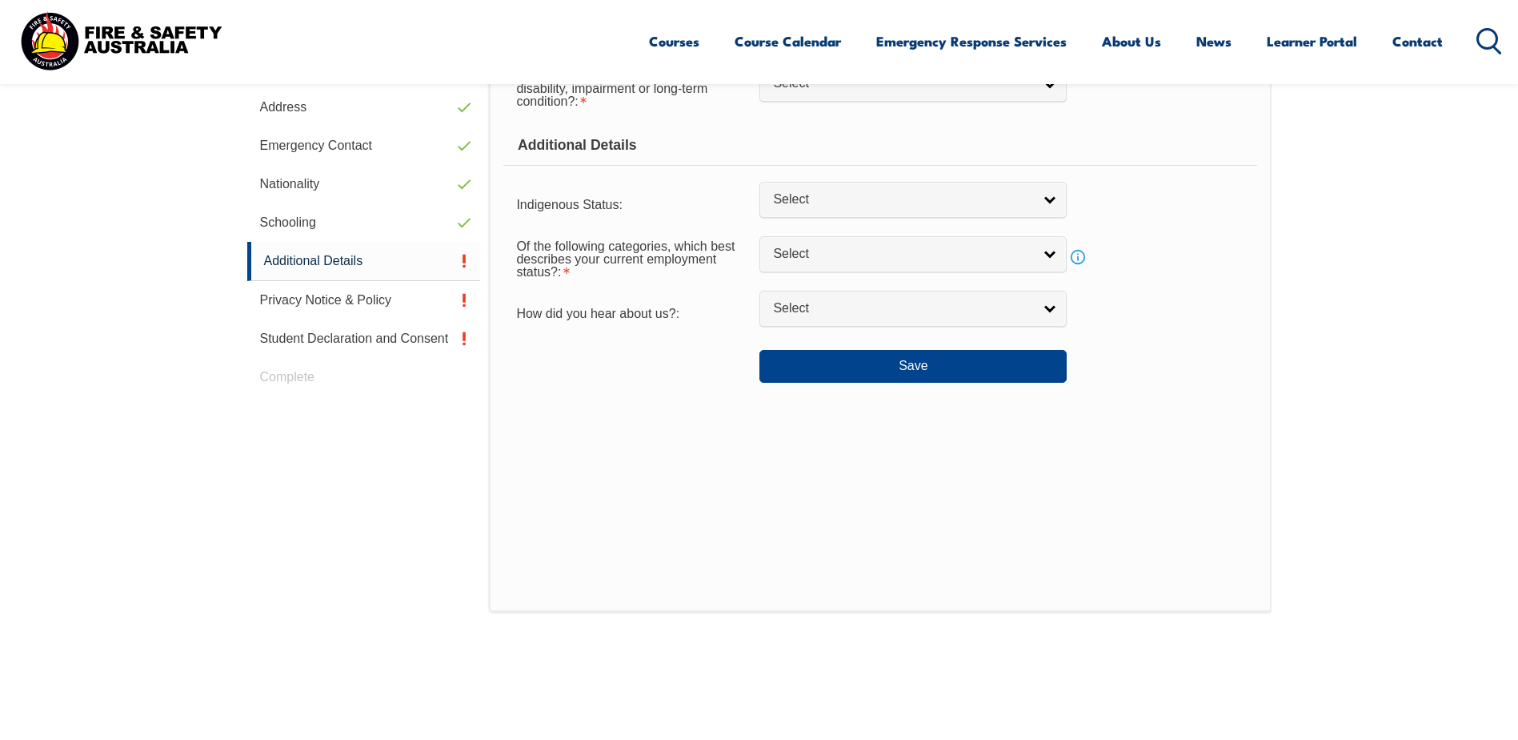
scroll to position [436, 0]
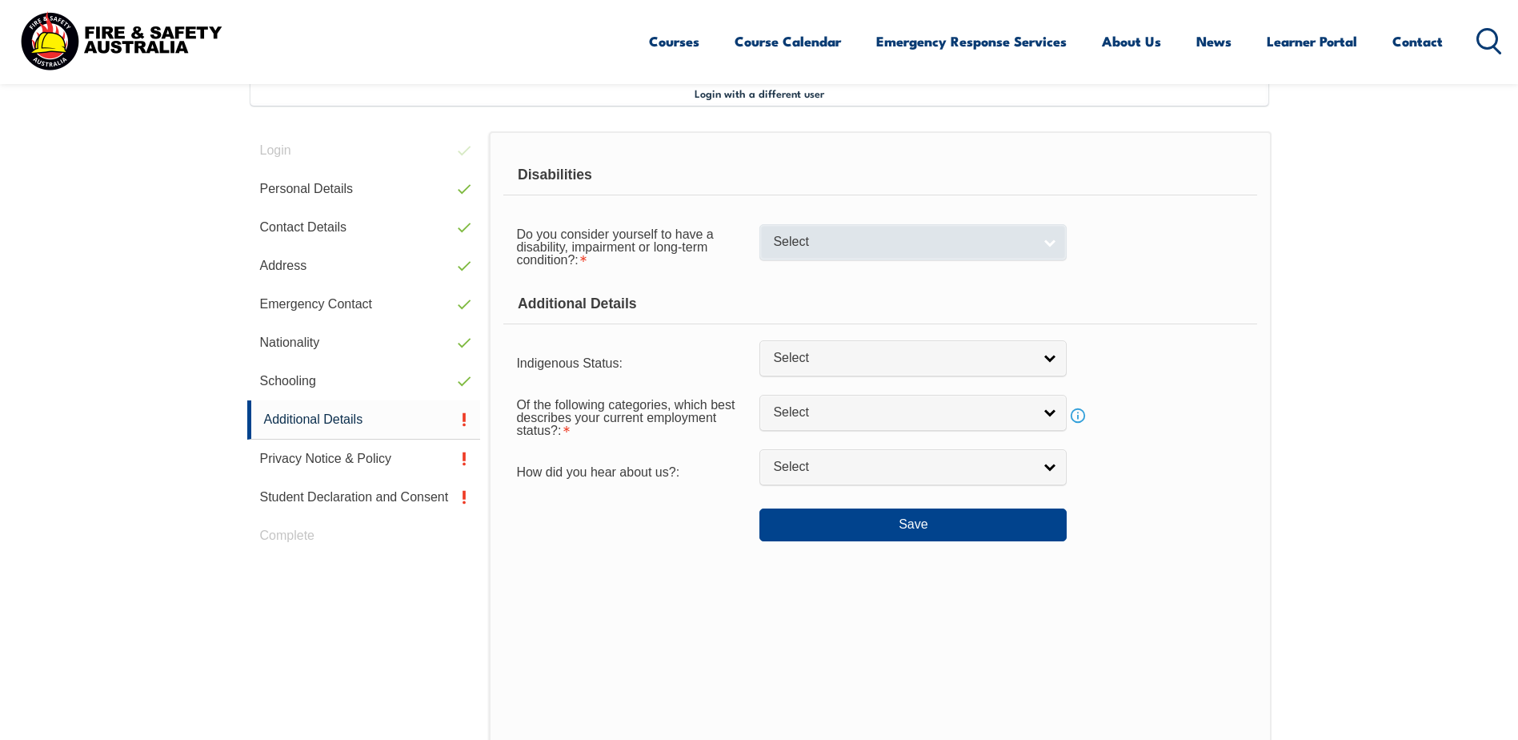
click at [1051, 241] on link "Select" at bounding box center [913, 242] width 307 height 36
click at [788, 273] on li "No" at bounding box center [913, 269] width 299 height 20
select select "false"
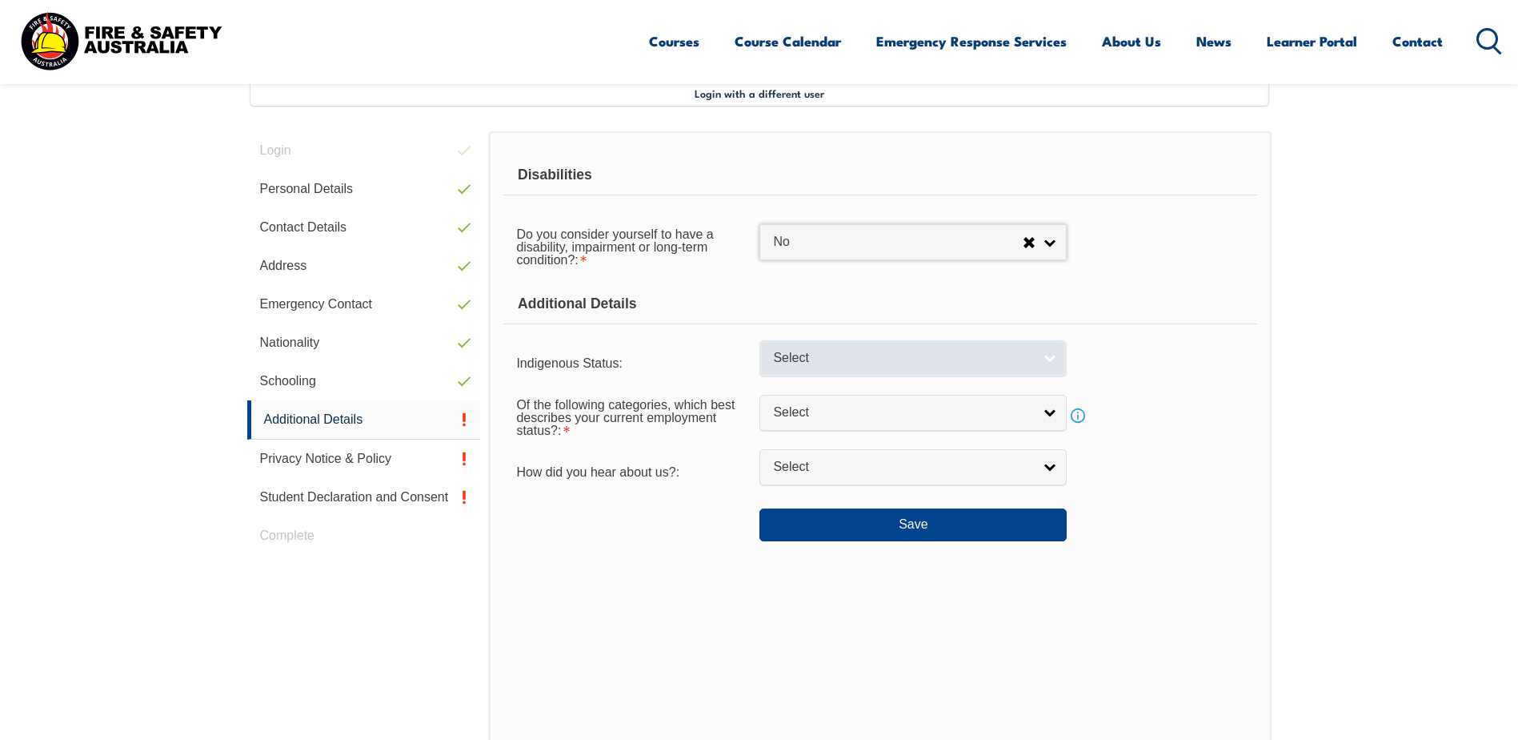
click at [1049, 358] on link "Select" at bounding box center [913, 358] width 307 height 36
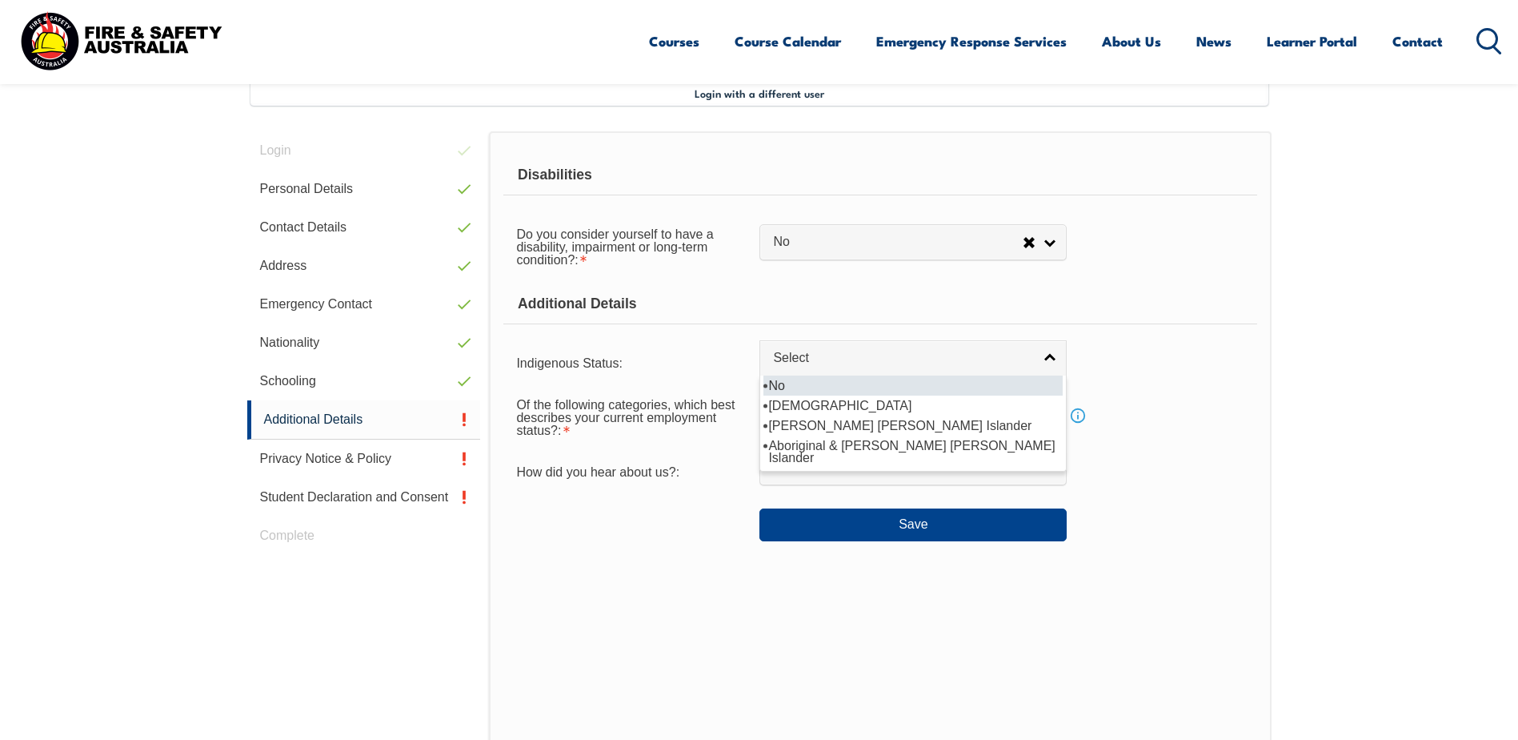
click at [788, 386] on li "No" at bounding box center [913, 385] width 299 height 20
select select "4"
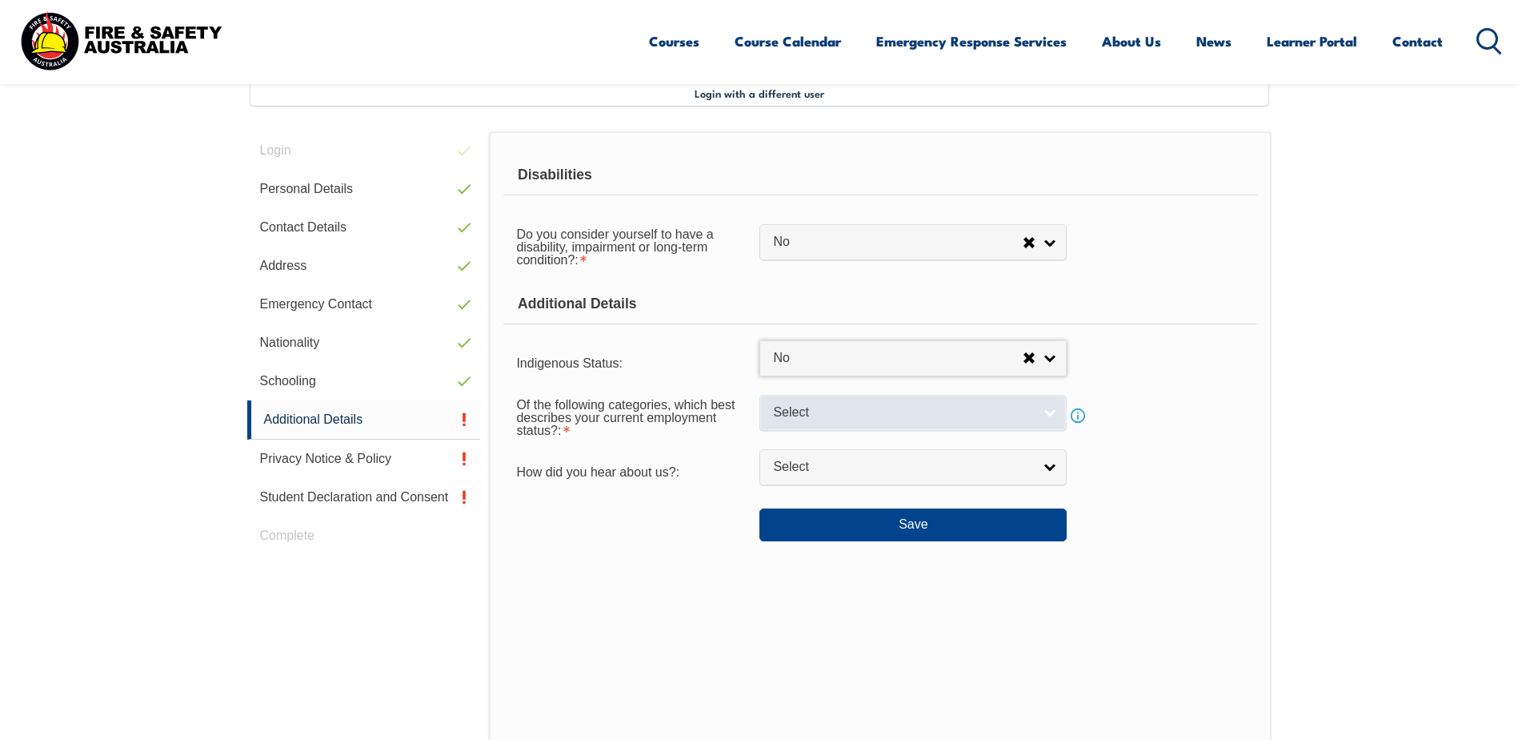
click at [1048, 413] on link "Select" at bounding box center [913, 413] width 307 height 36
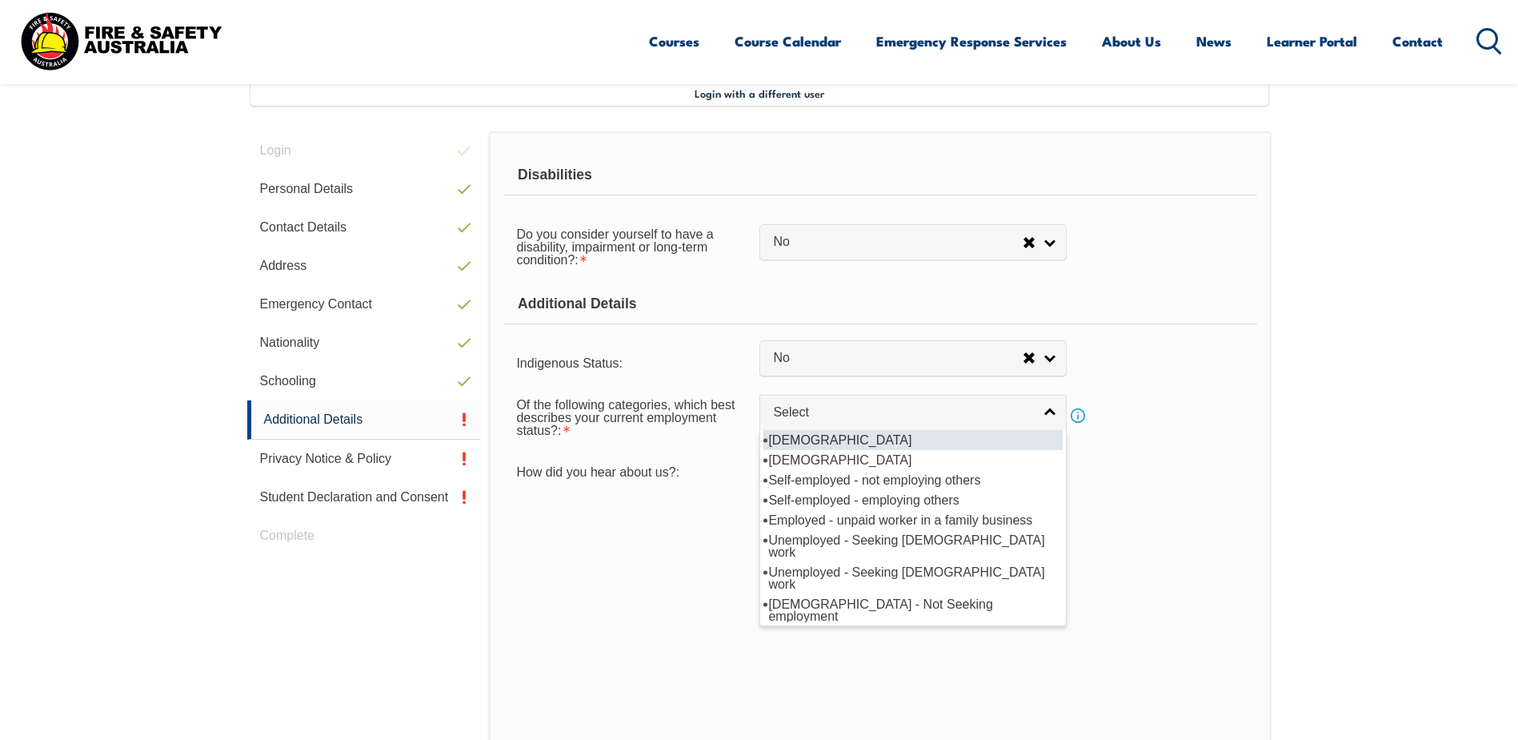
click at [856, 439] on li "Full-time employee" at bounding box center [913, 440] width 299 height 20
select select "1"
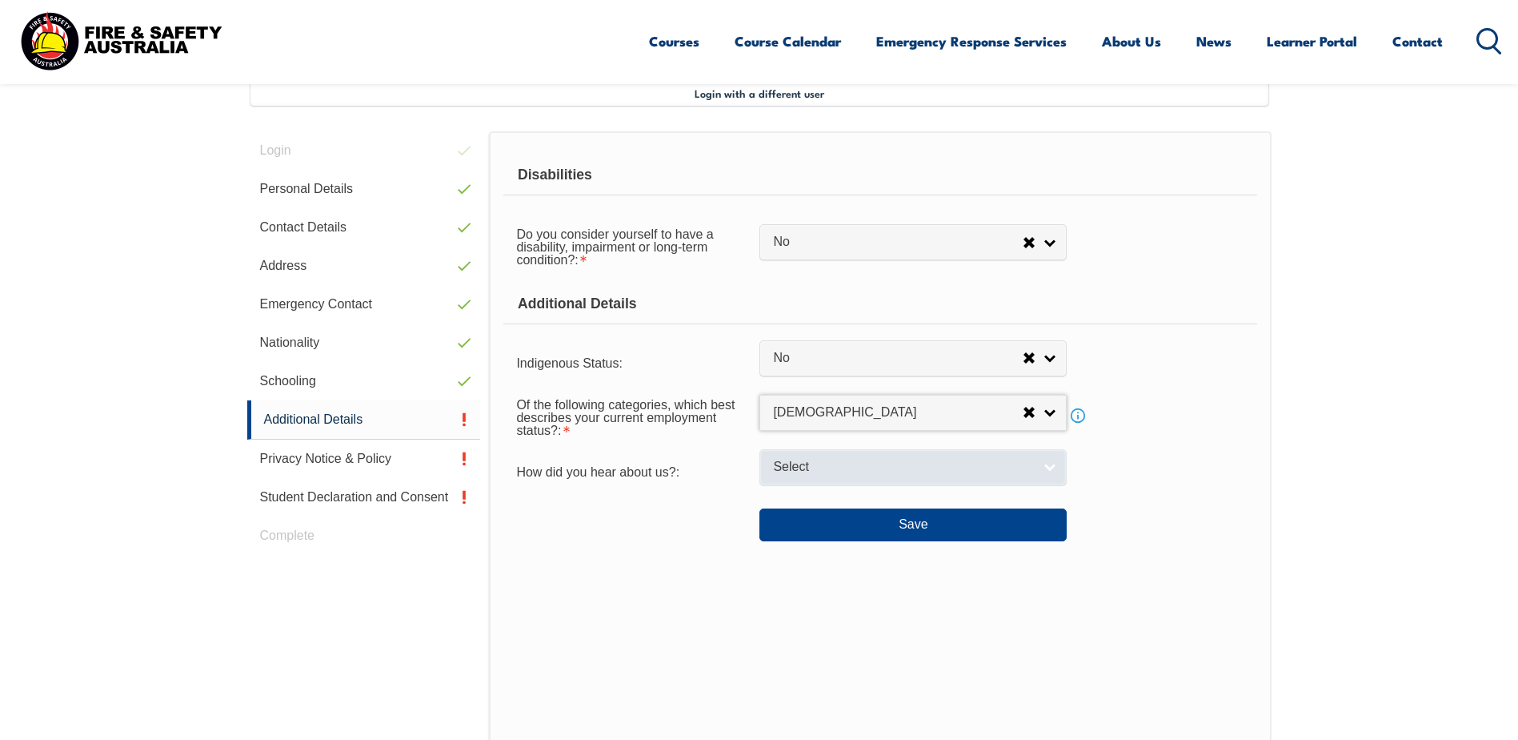
click at [1051, 467] on link "Select" at bounding box center [913, 467] width 307 height 36
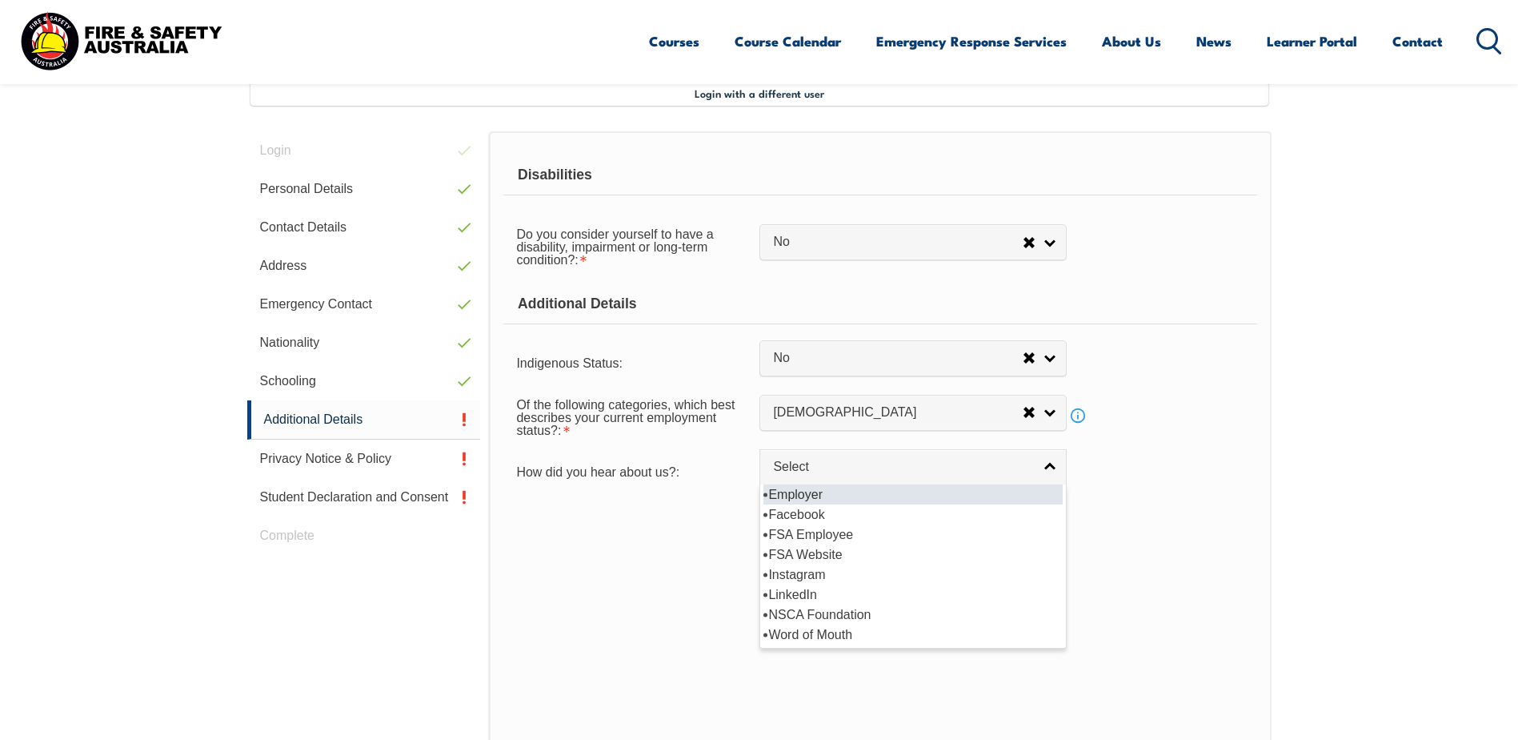
click at [804, 492] on li "Employer" at bounding box center [913, 494] width 299 height 20
select select "8019"
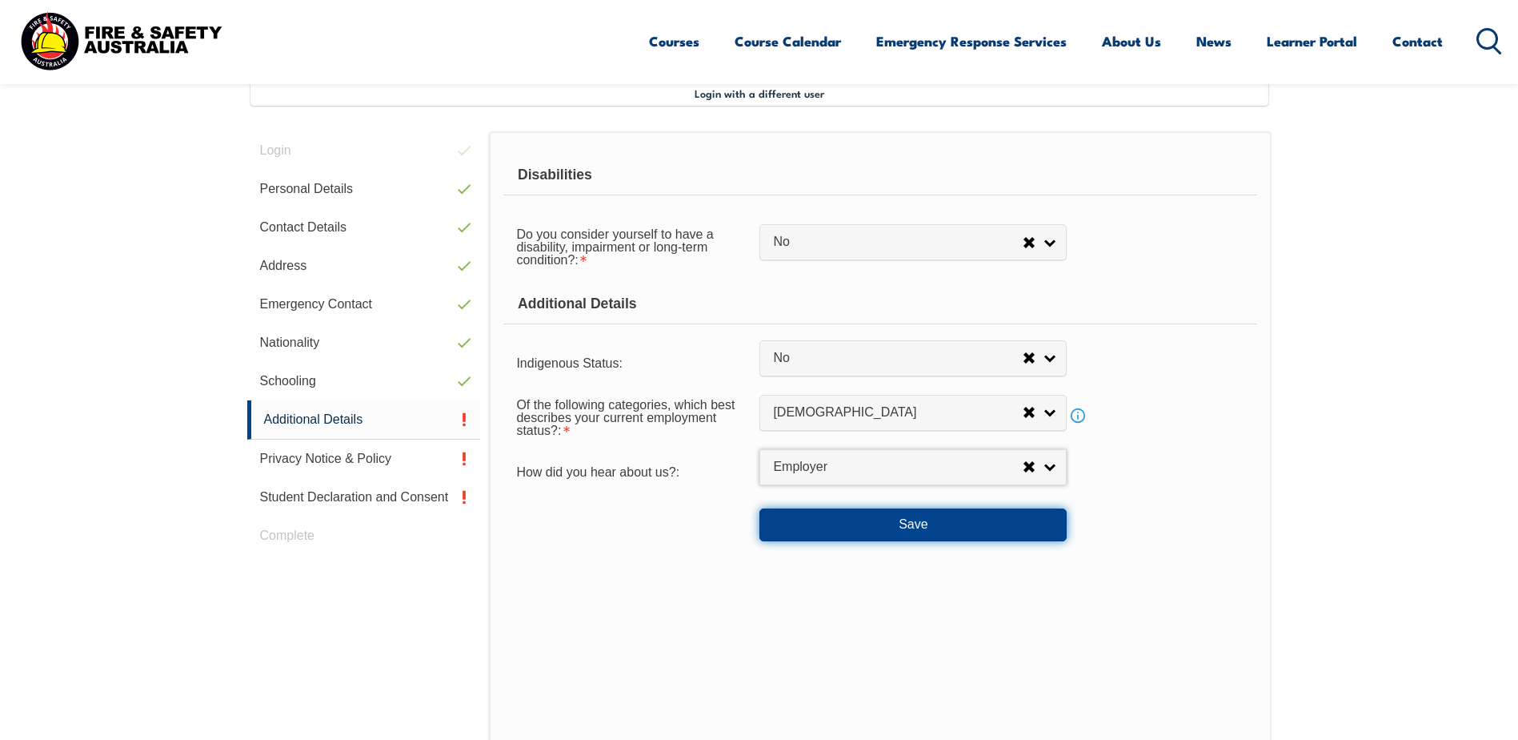
click at [893, 523] on button "Save" at bounding box center [913, 524] width 307 height 32
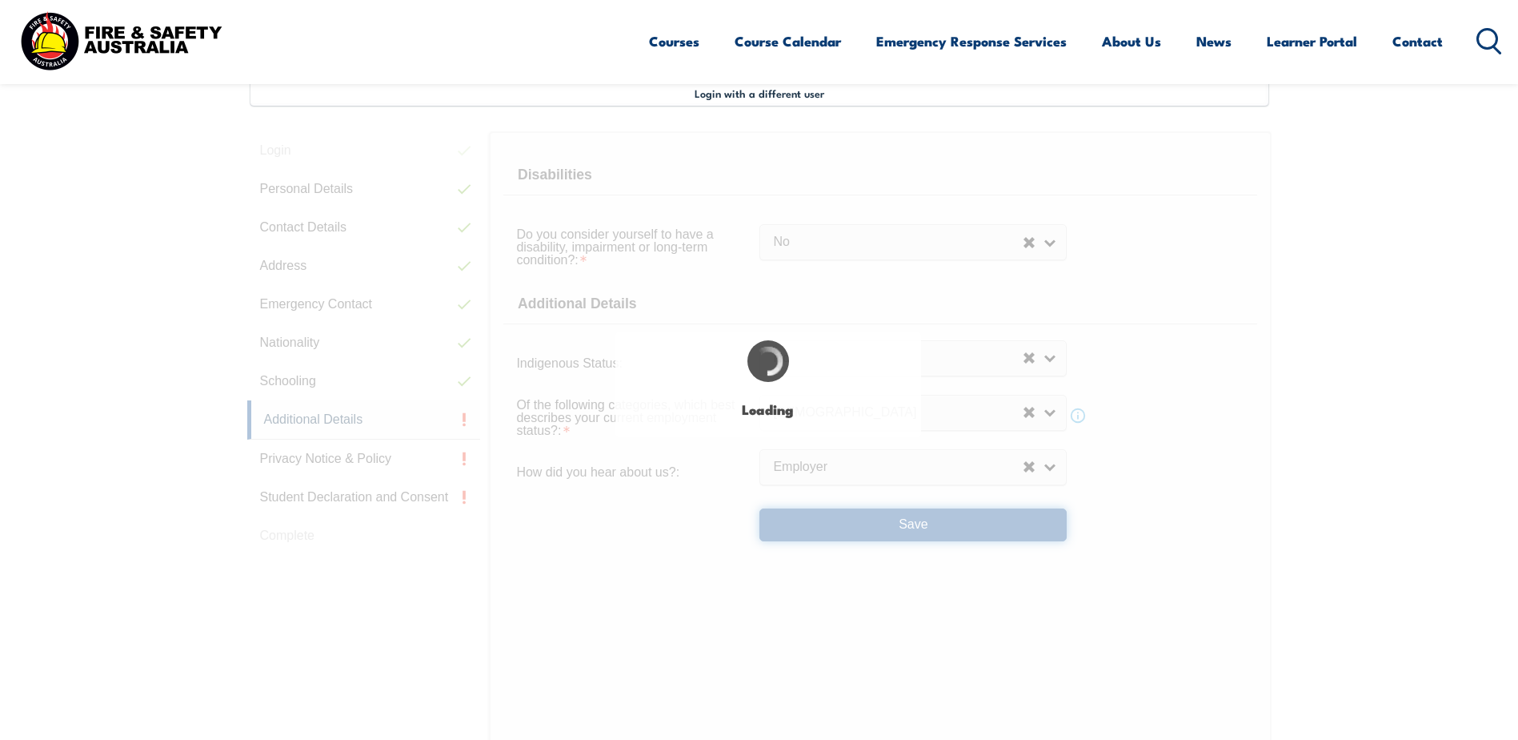
select select "false"
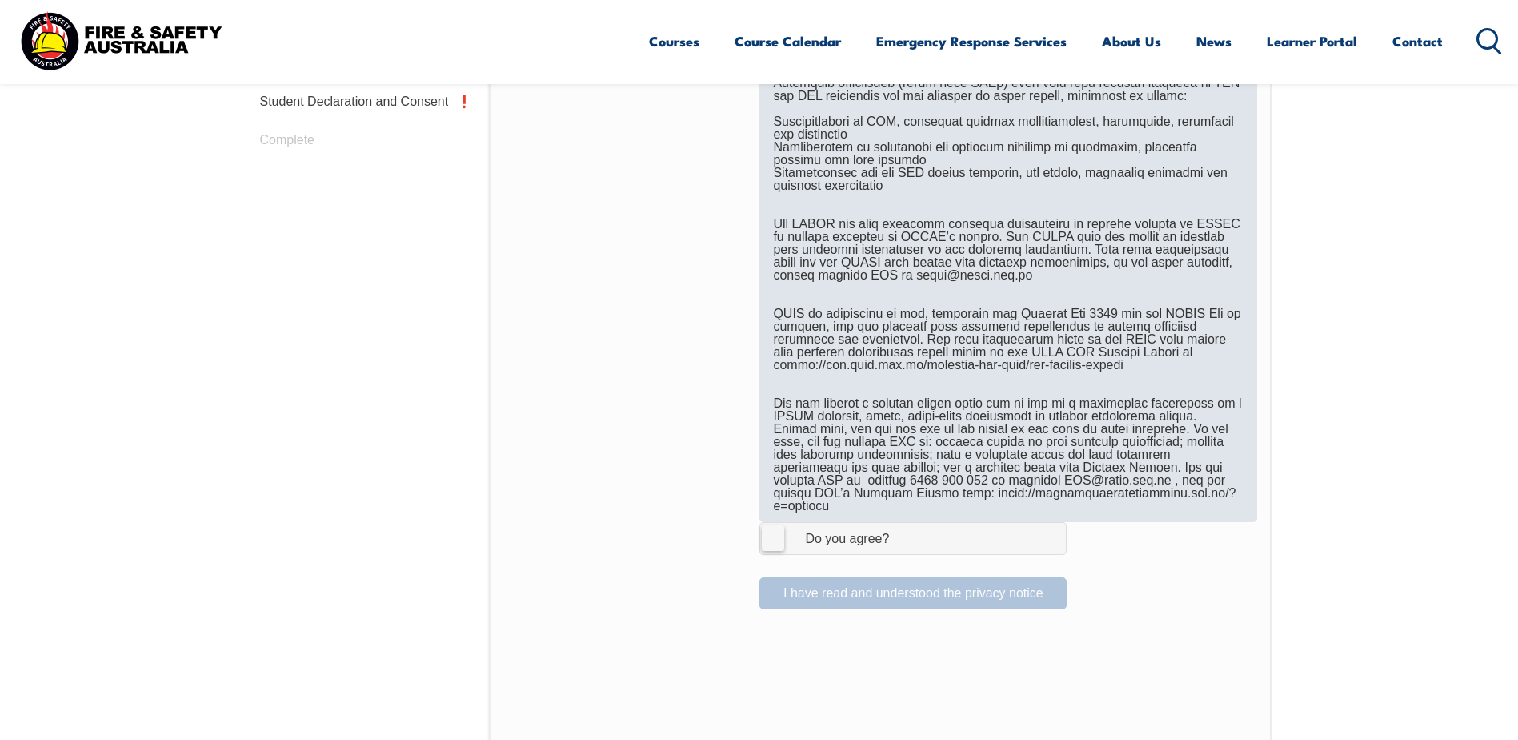
scroll to position [836, 0]
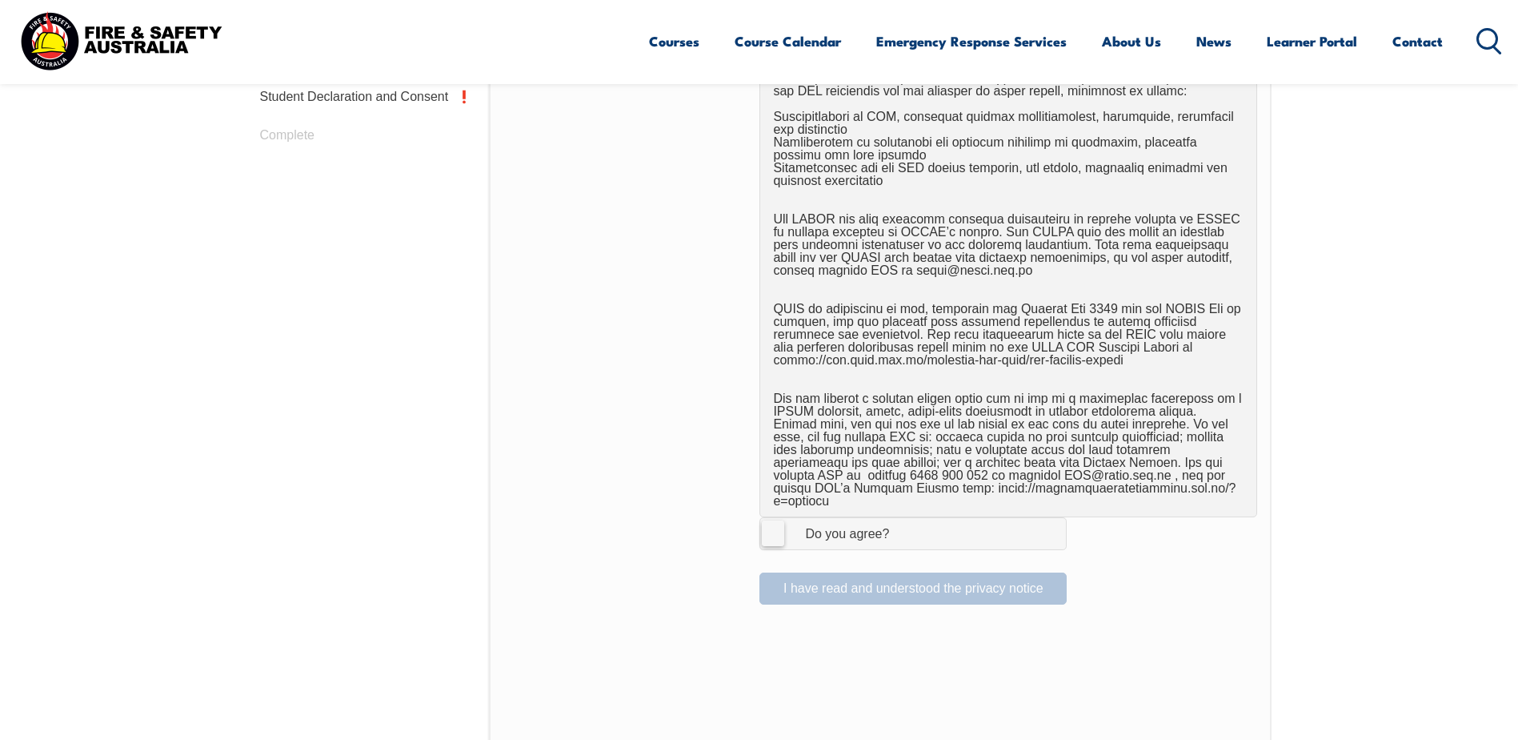
click at [777, 519] on label "I Agree Do you agree?" at bounding box center [913, 533] width 307 height 32
click at [902, 519] on input "I Agree Do you agree?" at bounding box center [915, 533] width 27 height 30
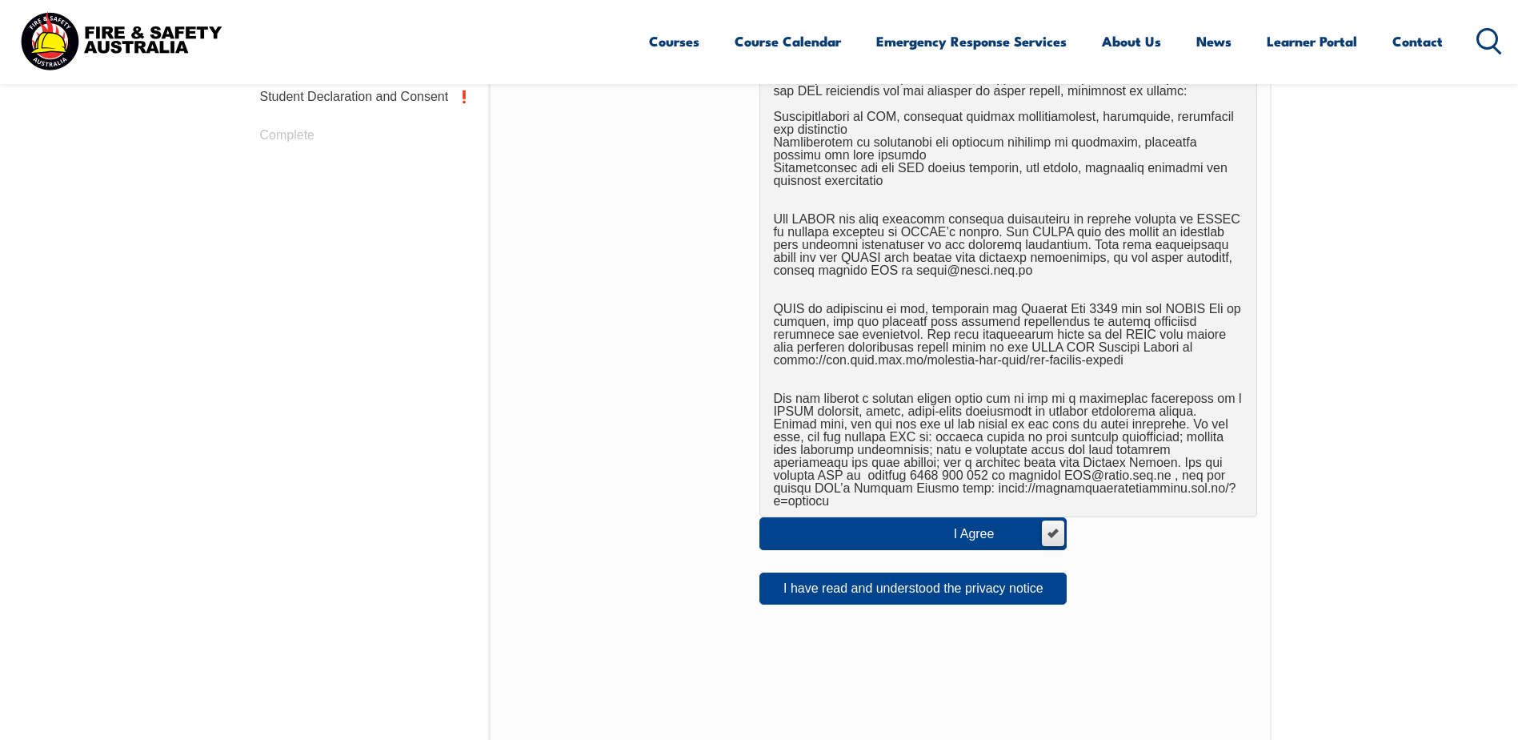
click at [1054, 520] on label "I Agree Do you agree?" at bounding box center [913, 533] width 307 height 32
click at [1054, 520] on input "I Agree Do you agree?" at bounding box center [1052, 533] width 27 height 30
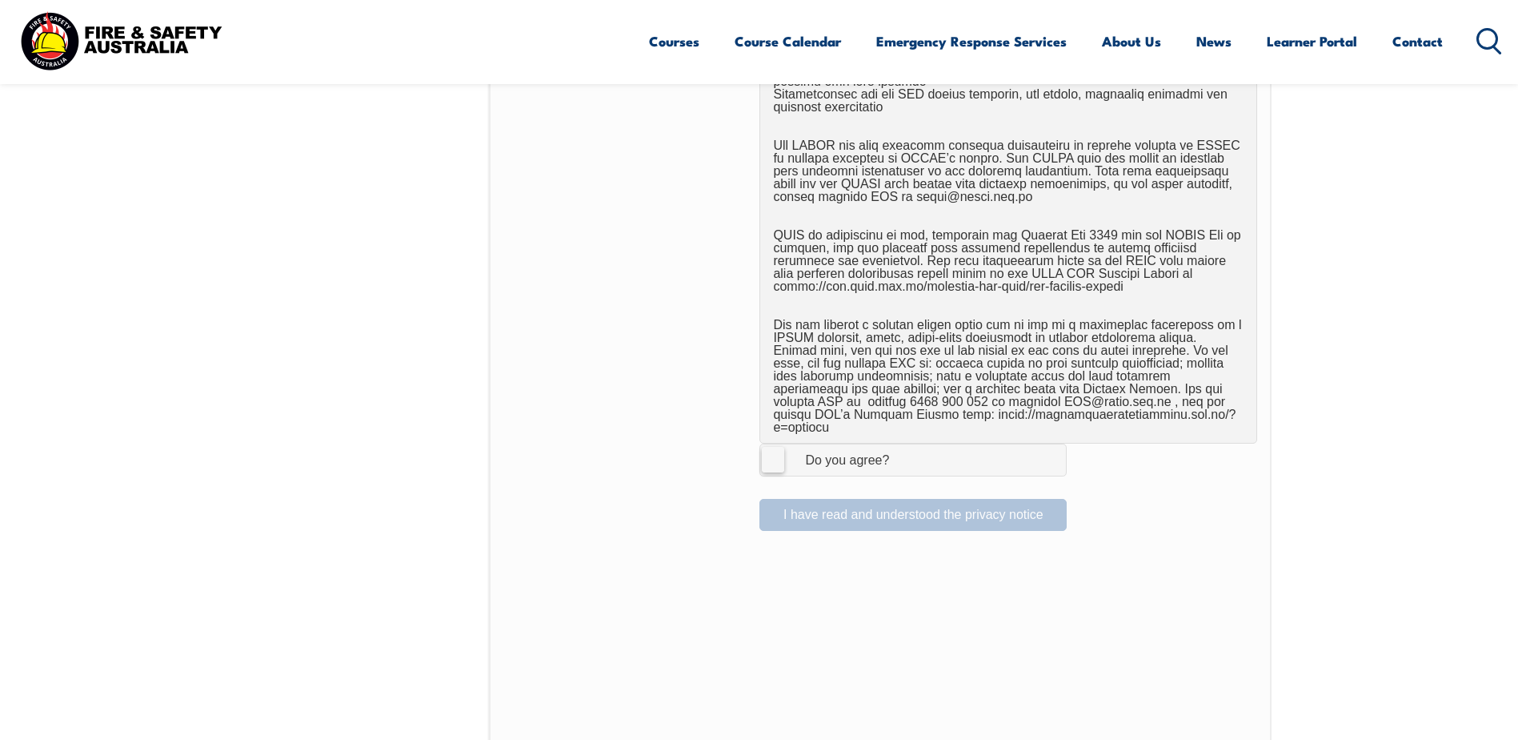
scroll to position [916, 0]
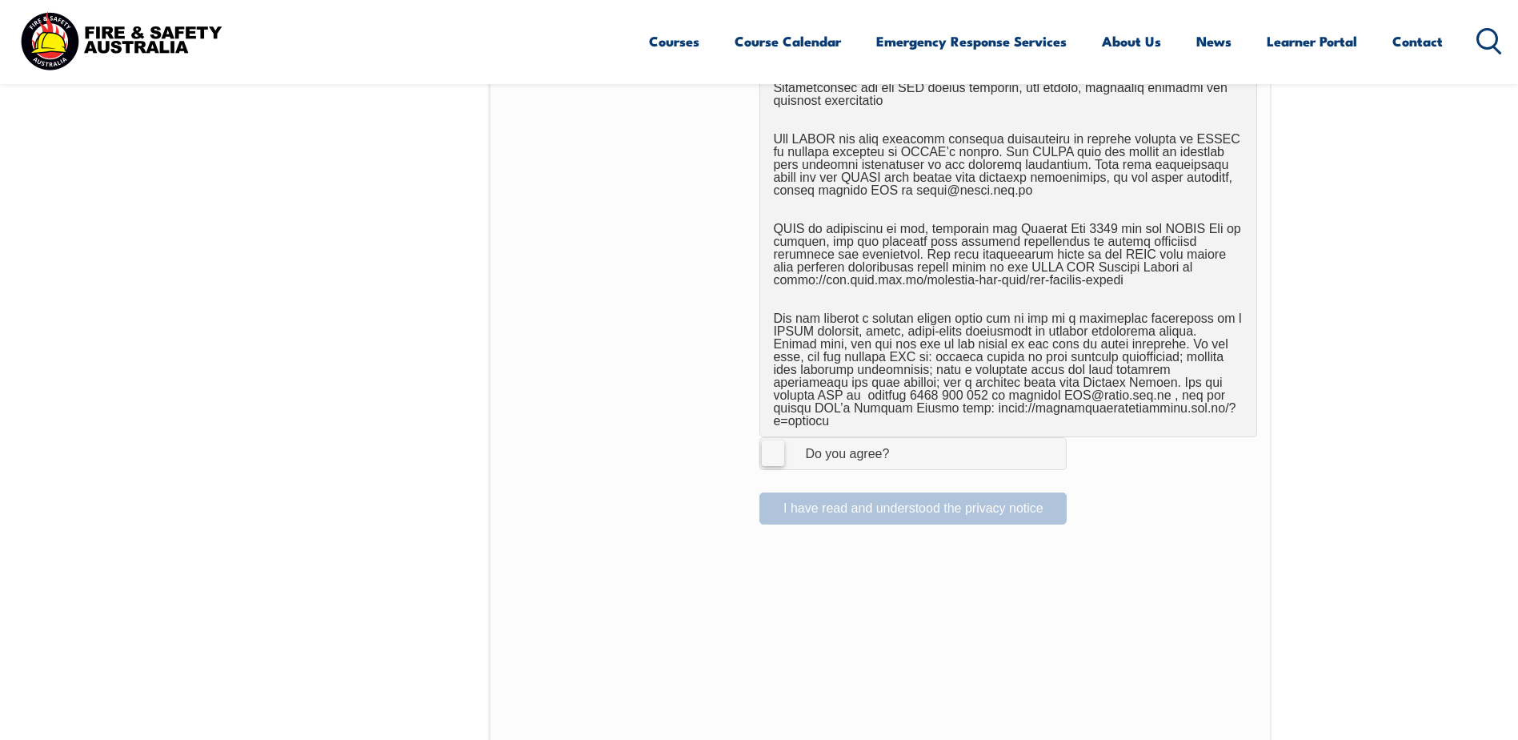
click at [765, 437] on label "I Agree Do you agree?" at bounding box center [913, 453] width 307 height 32
click at [902, 438] on input "I Agree Do you agree?" at bounding box center [915, 453] width 27 height 30
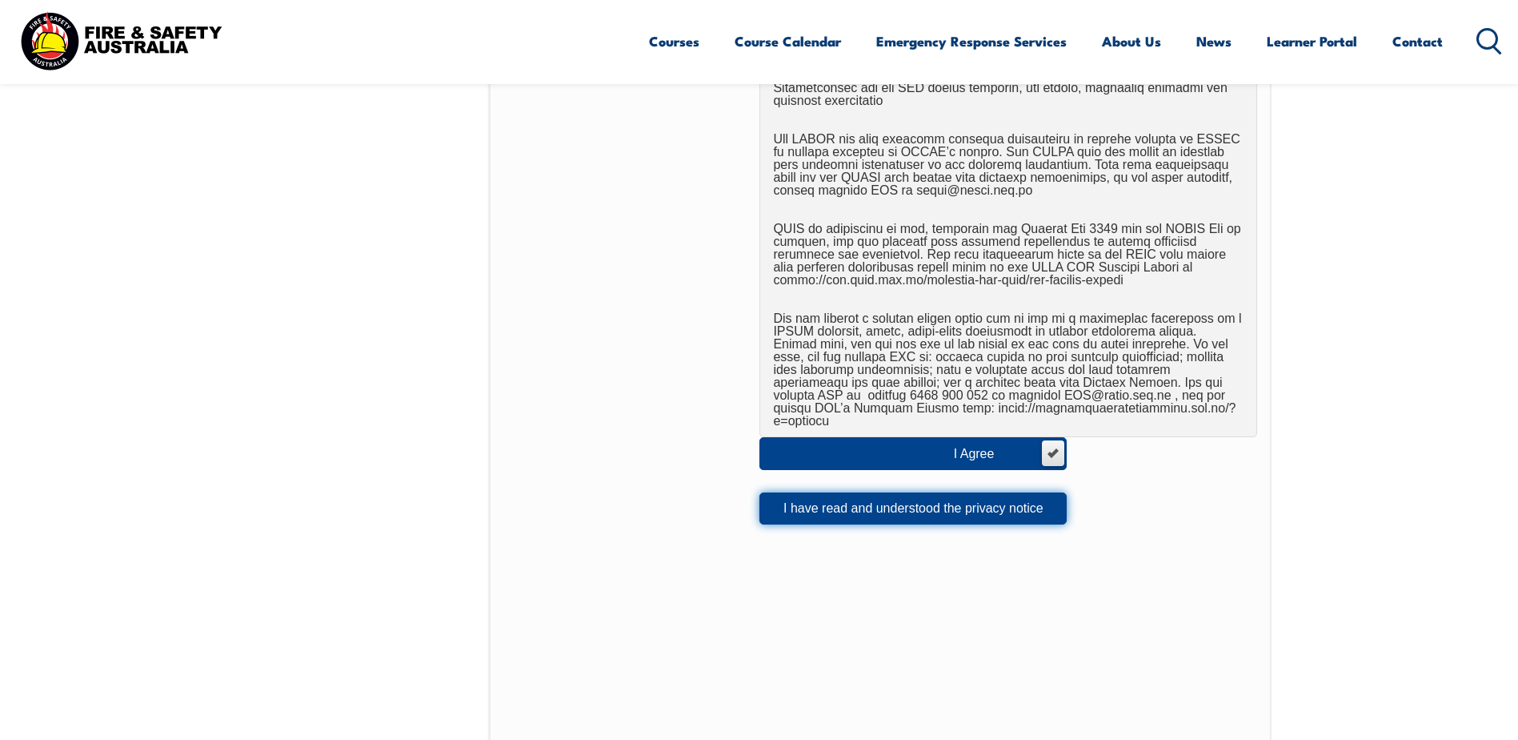
click at [930, 494] on button "I have read and understood the privacy notice" at bounding box center [913, 508] width 307 height 32
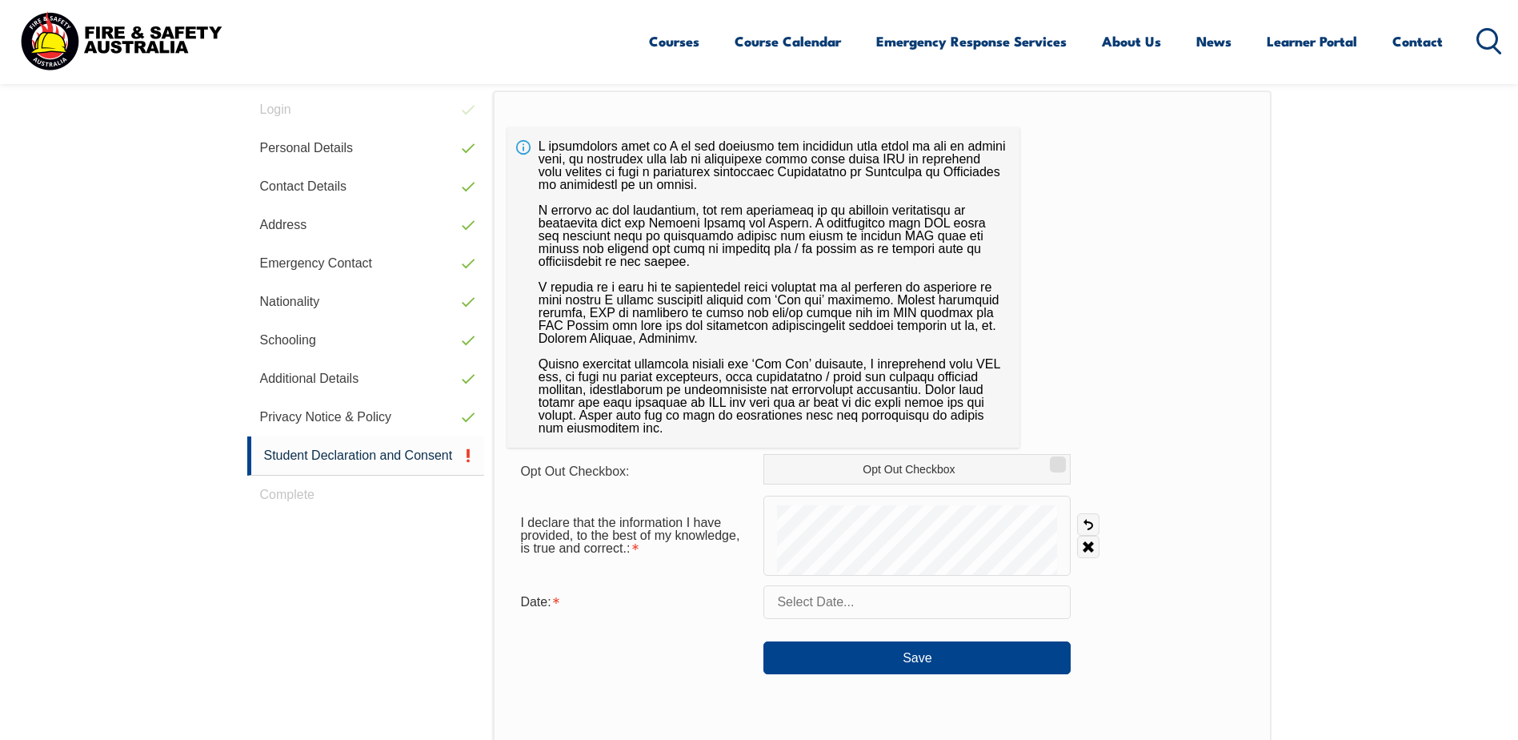
scroll to position [596, 0]
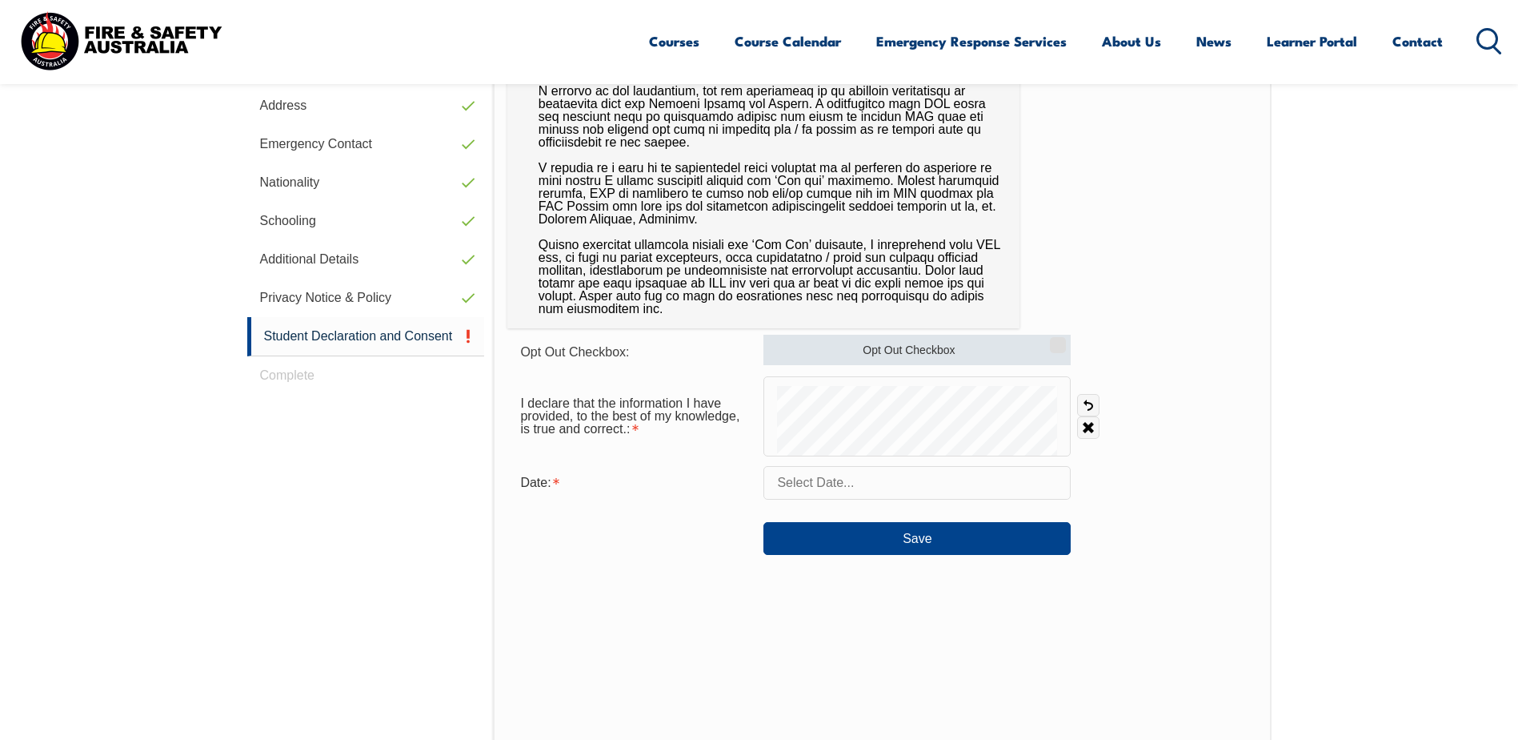
click at [1056, 340] on input "Opt Out Checkbox" at bounding box center [1056, 340] width 10 height 2
checkbox input "true"
click at [892, 482] on input "text" at bounding box center [917, 483] width 307 height 34
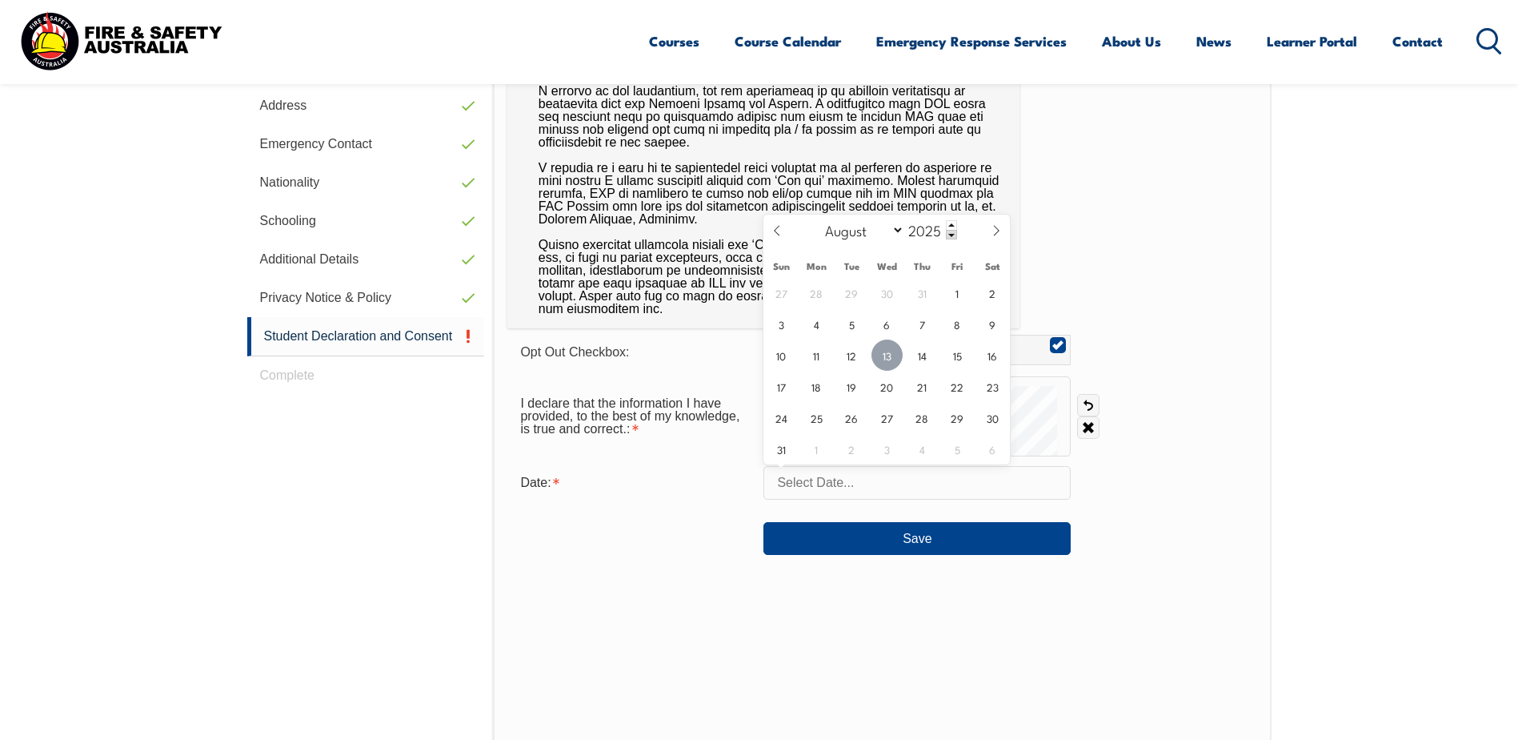
click at [884, 359] on span "13" at bounding box center [887, 354] width 31 height 31
type input "August 13, 2025"
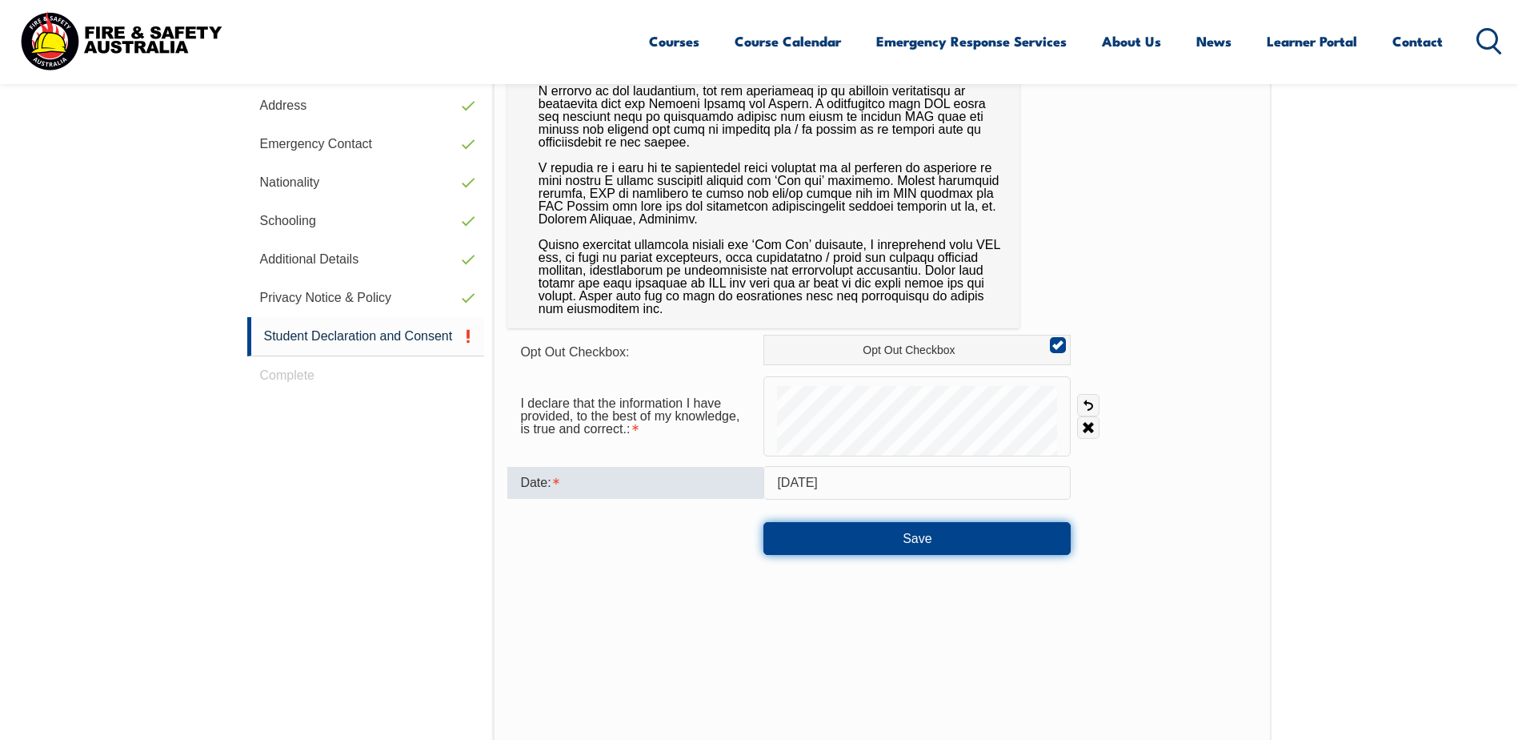
click at [918, 537] on button "Save" at bounding box center [917, 538] width 307 height 32
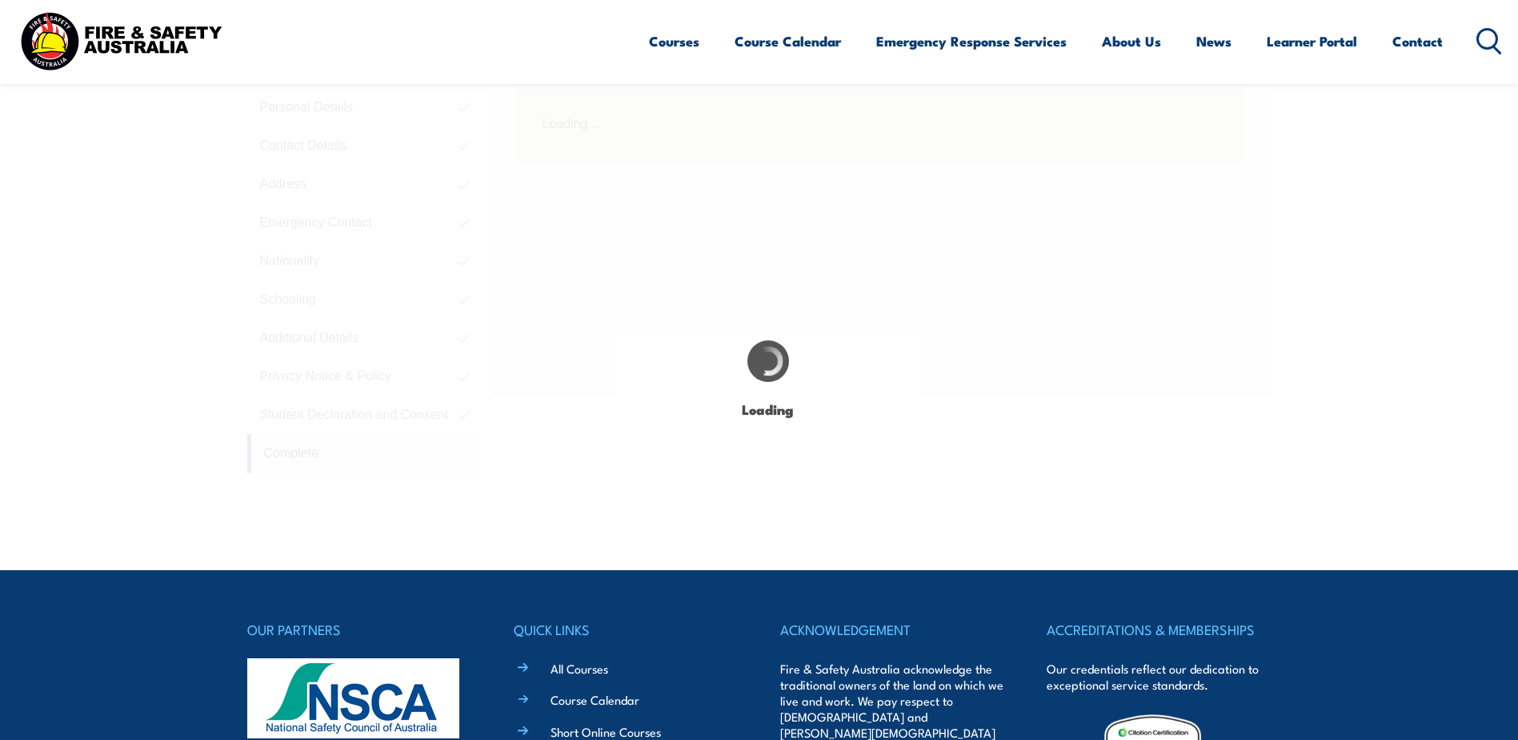
scroll to position [436, 0]
